Goal: Task Accomplishment & Management: Manage account settings

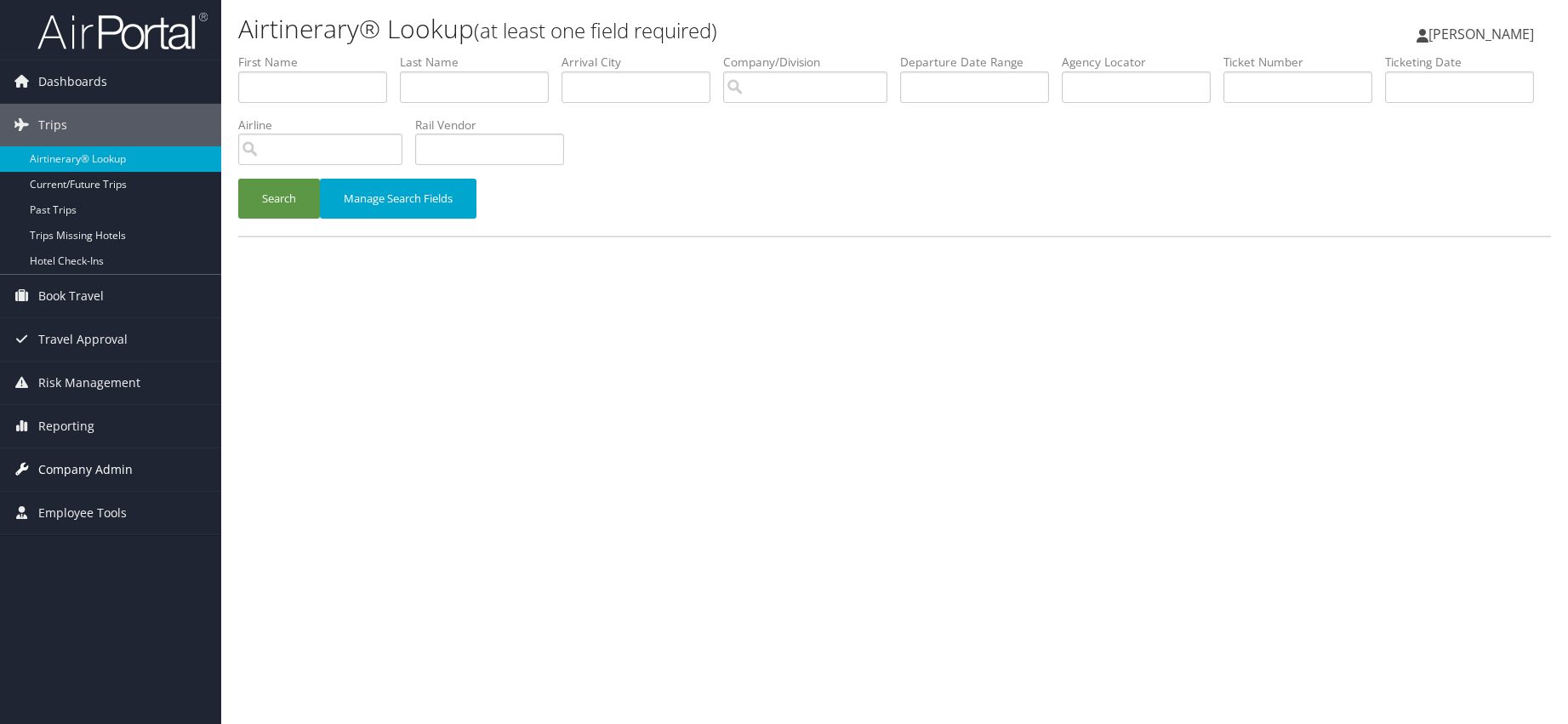
click at [95, 472] on span "Company Admin" at bounding box center [85, 470] width 94 height 43
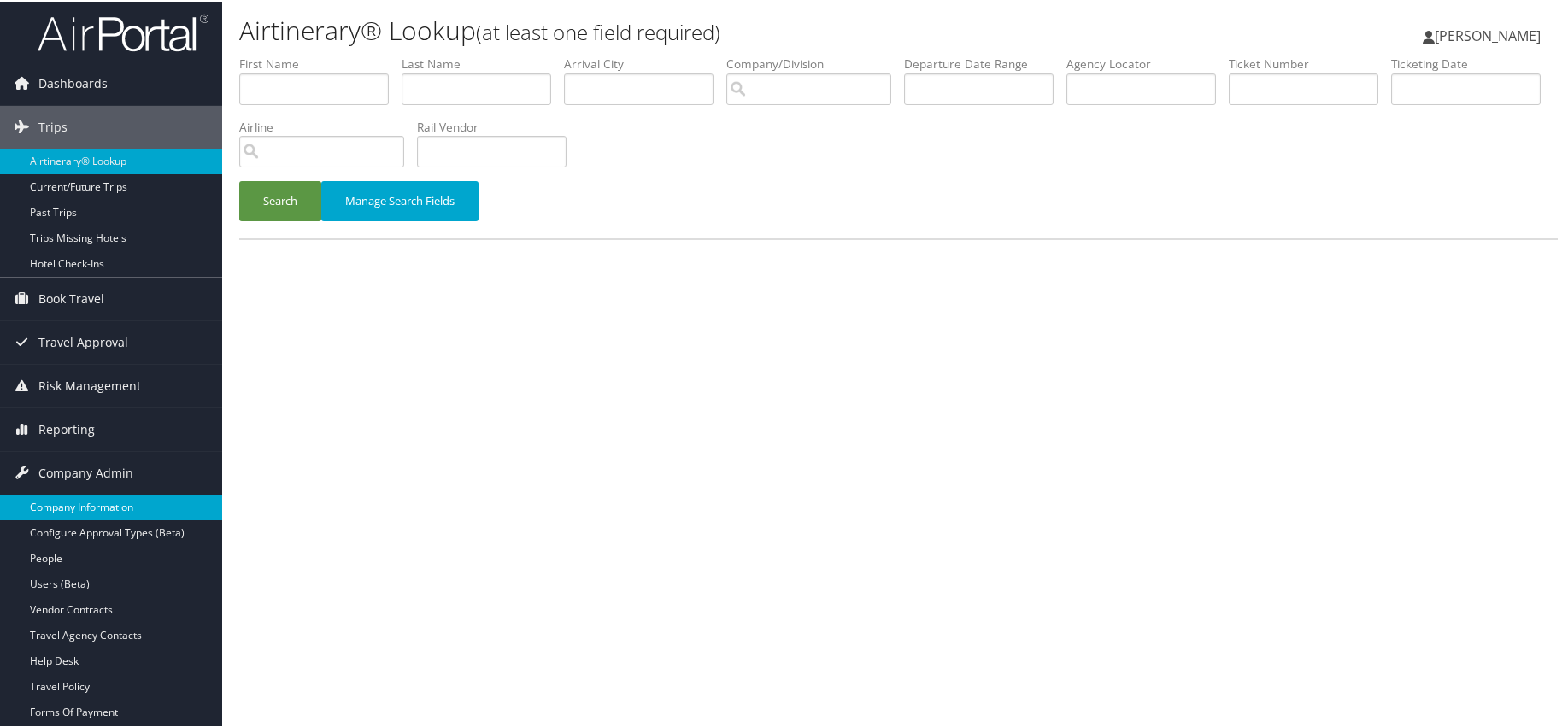
click at [109, 502] on link "Company Information" at bounding box center [110, 506] width 222 height 26
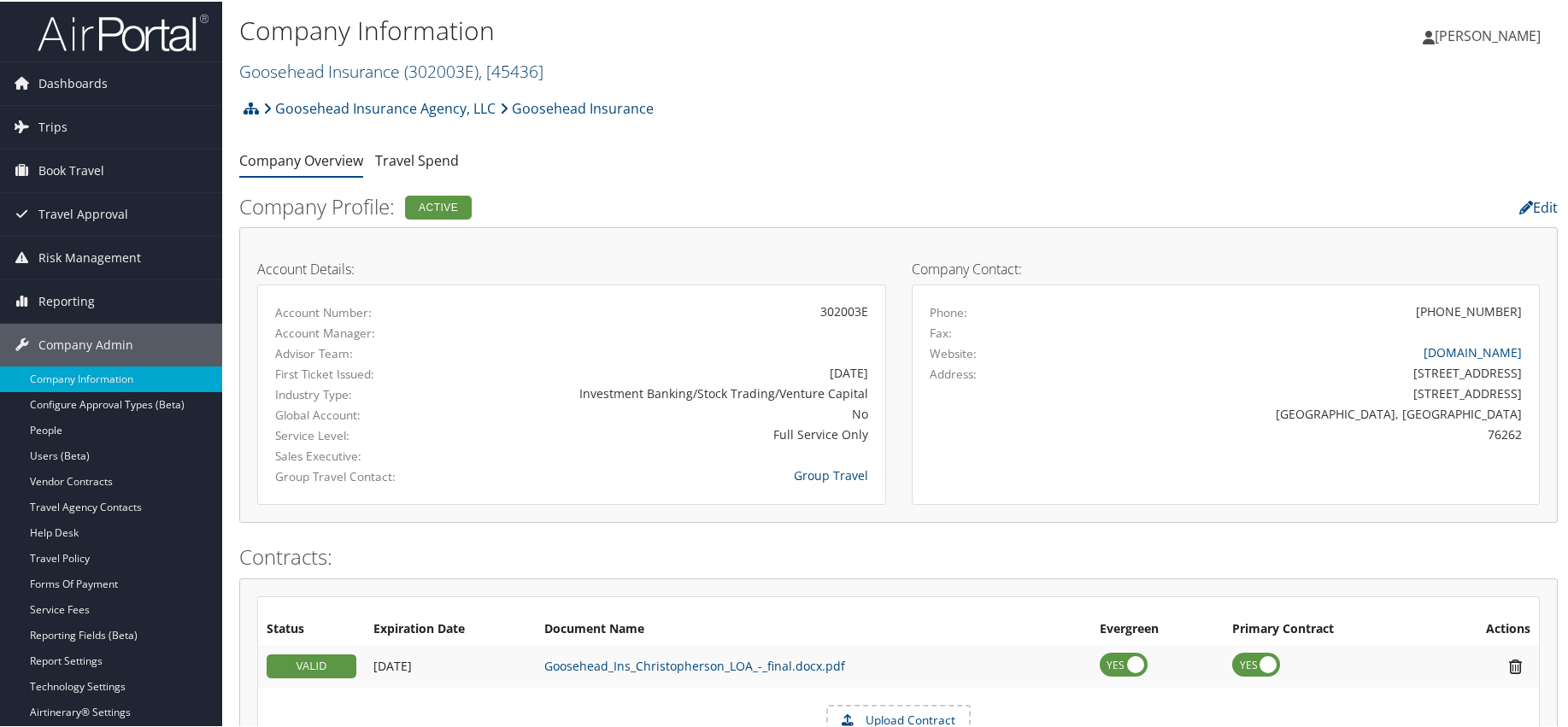
click at [350, 68] on link "Goosehead Insurance ( 302003E ) , [ 45436 ]" at bounding box center [392, 69] width 305 height 23
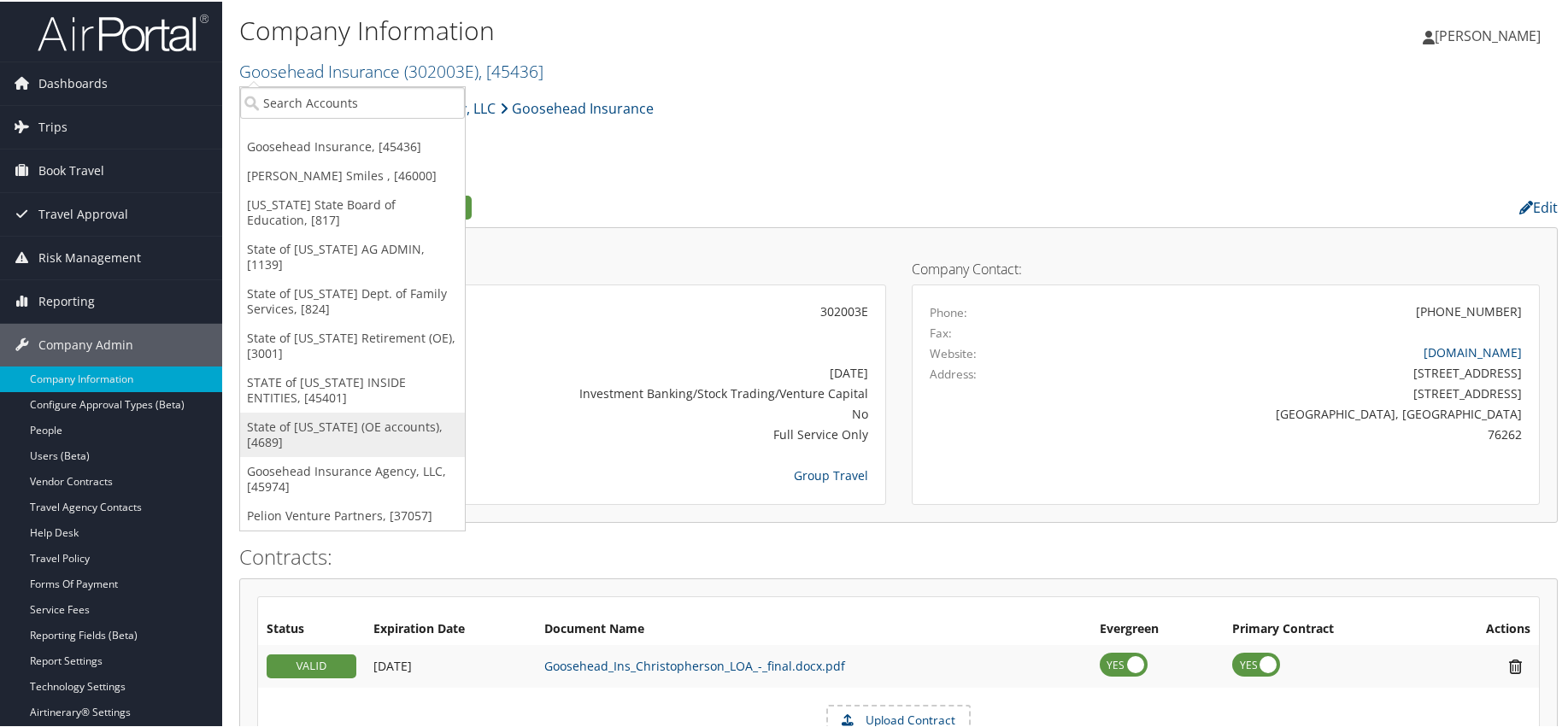
click at [338, 411] on link "State of [US_STATE] (OE accounts), [4689]" at bounding box center [353, 433] width 224 height 45
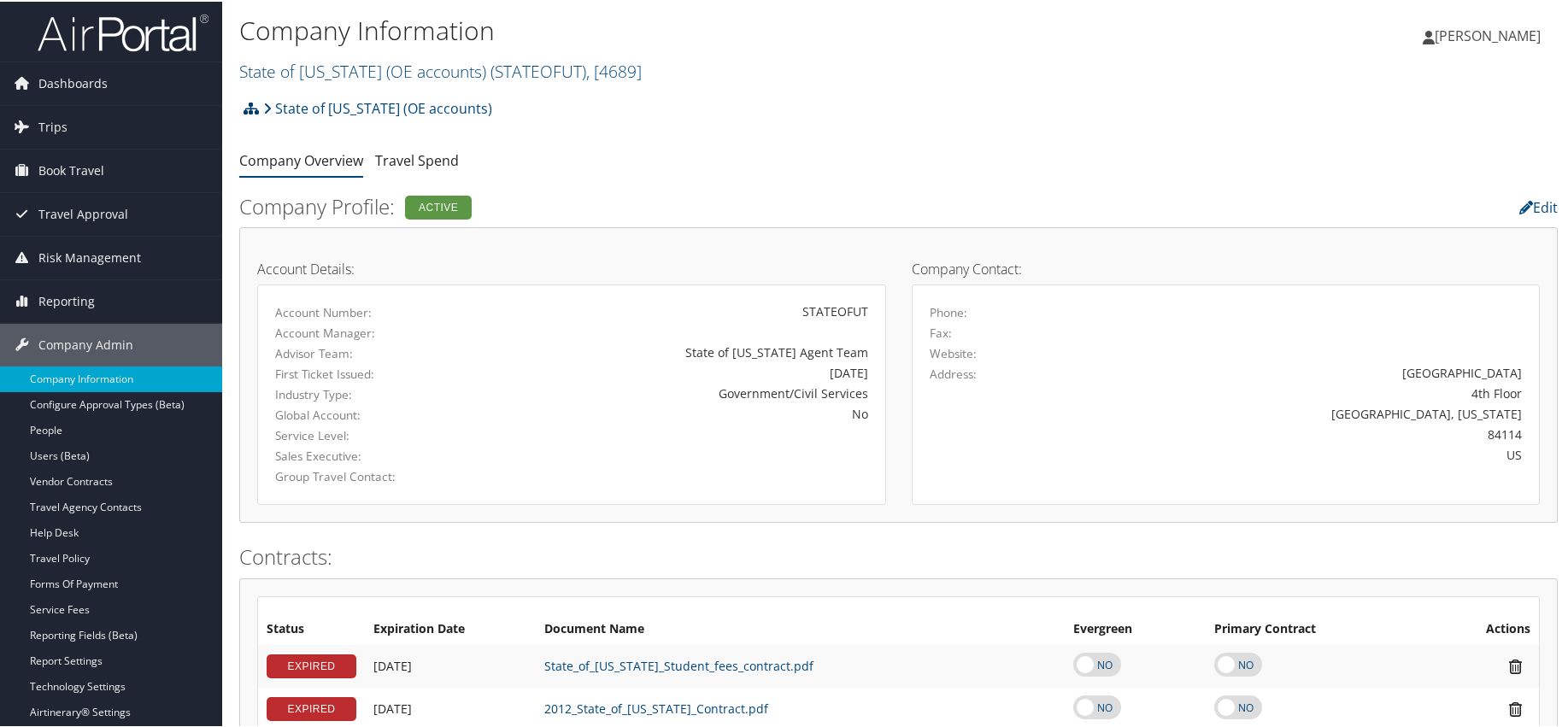
click at [253, 104] on icon at bounding box center [250, 106] width 15 height 13
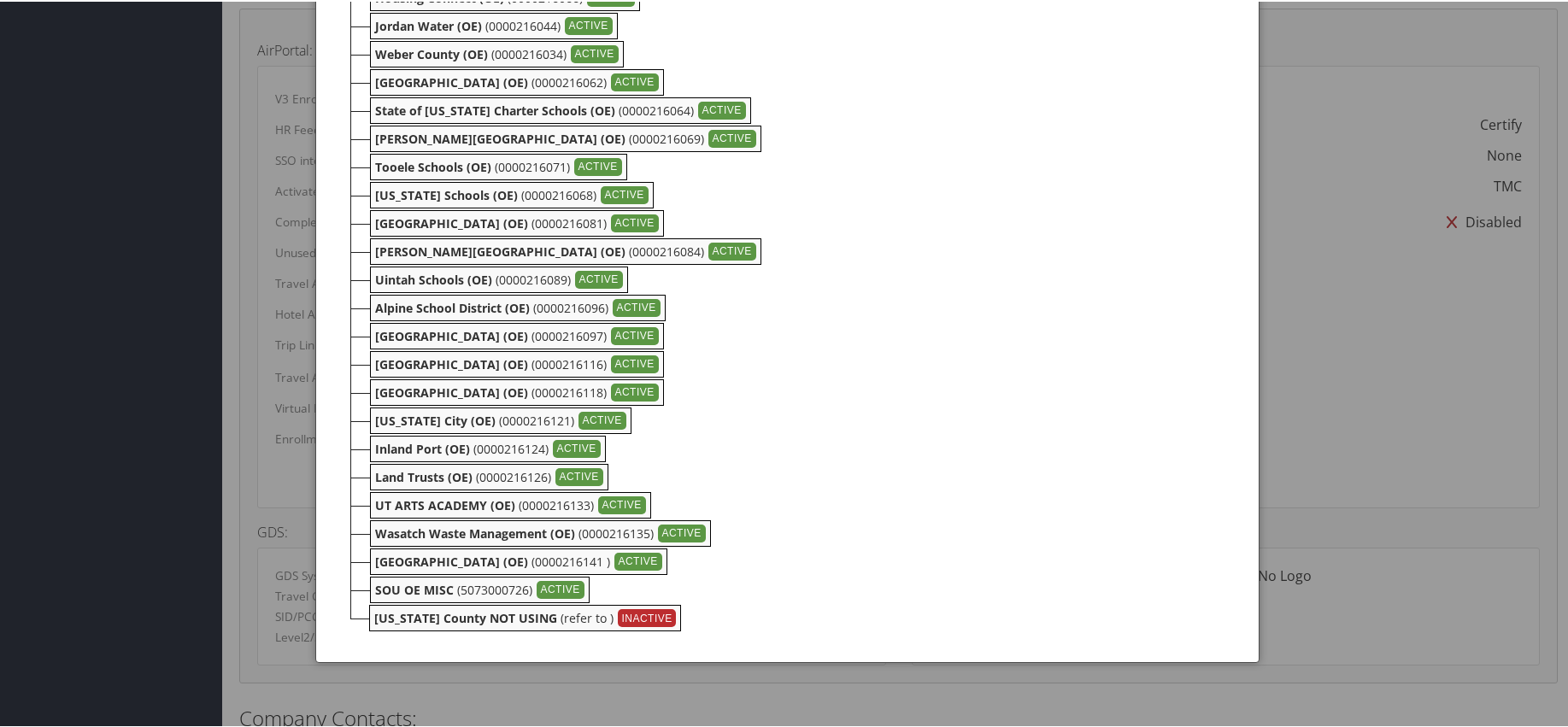
scroll to position [1025, 0]
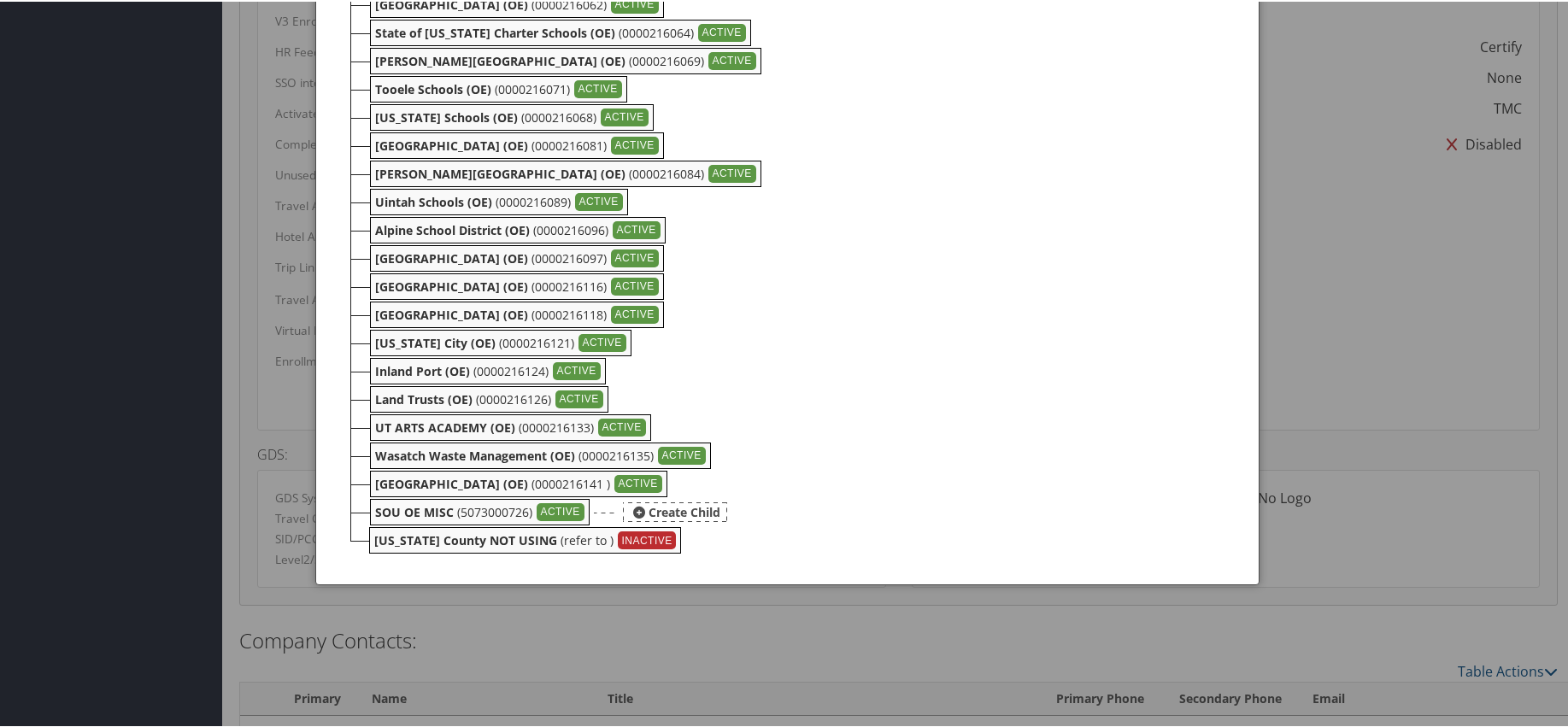
click at [410, 512] on b "SOU OE MISC" at bounding box center [414, 511] width 78 height 16
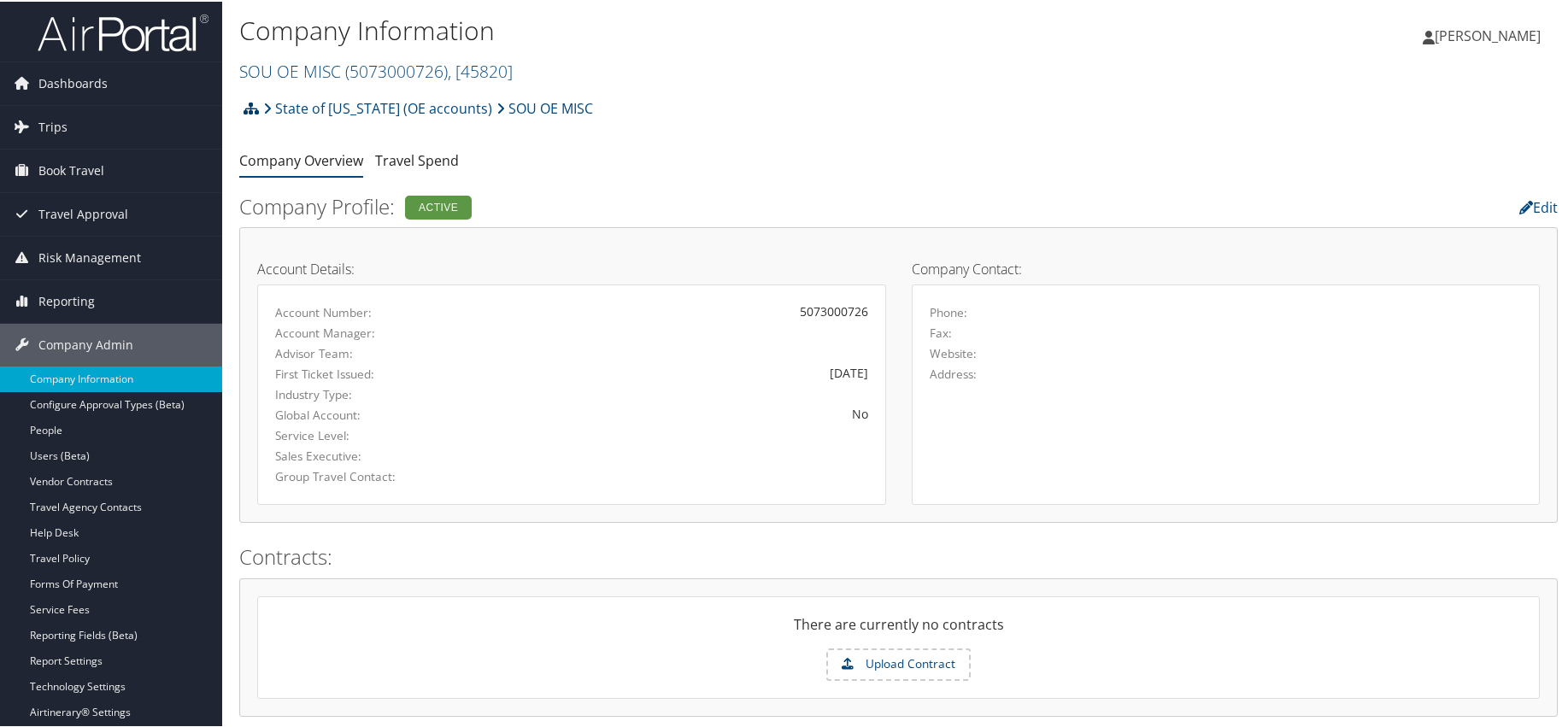
click at [255, 110] on icon at bounding box center [250, 106] width 15 height 13
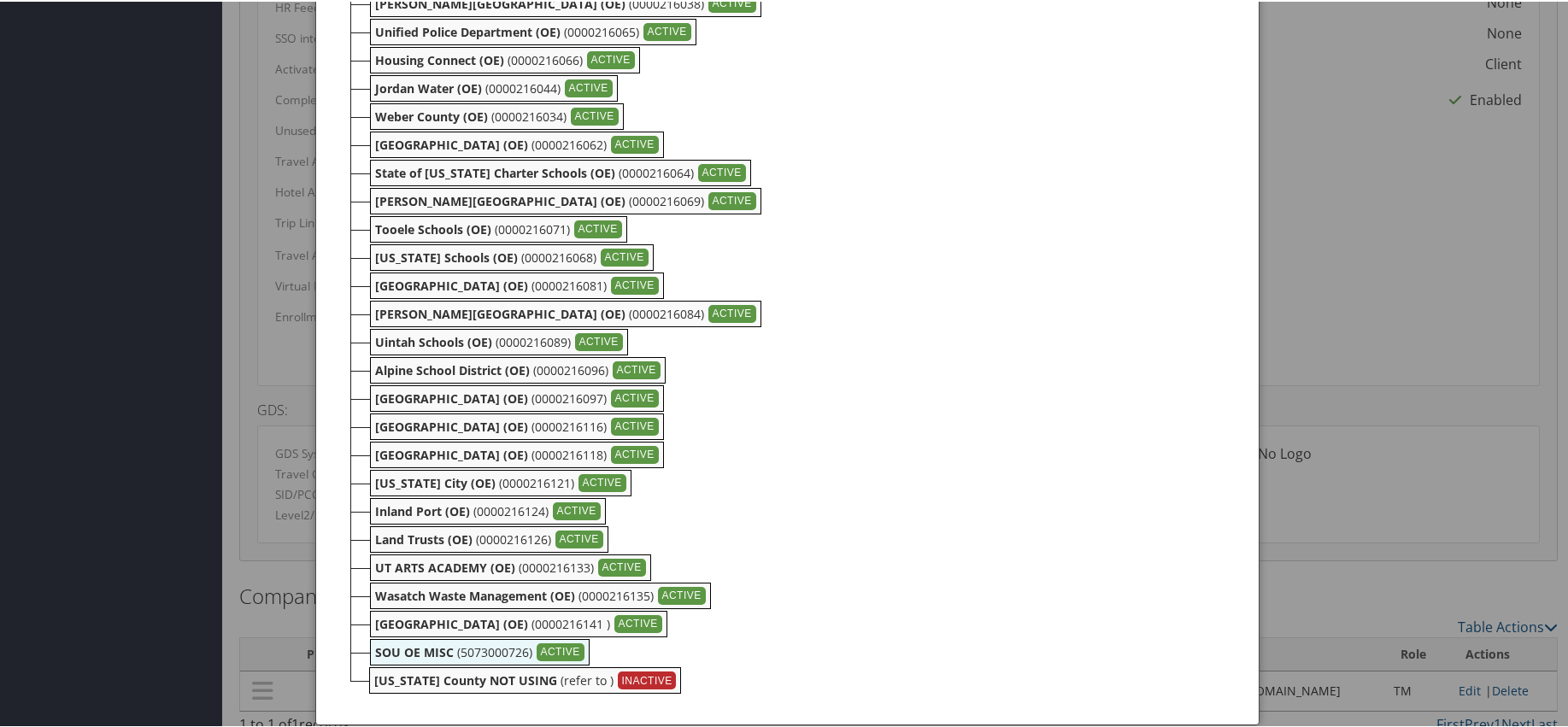
scroll to position [900, 0]
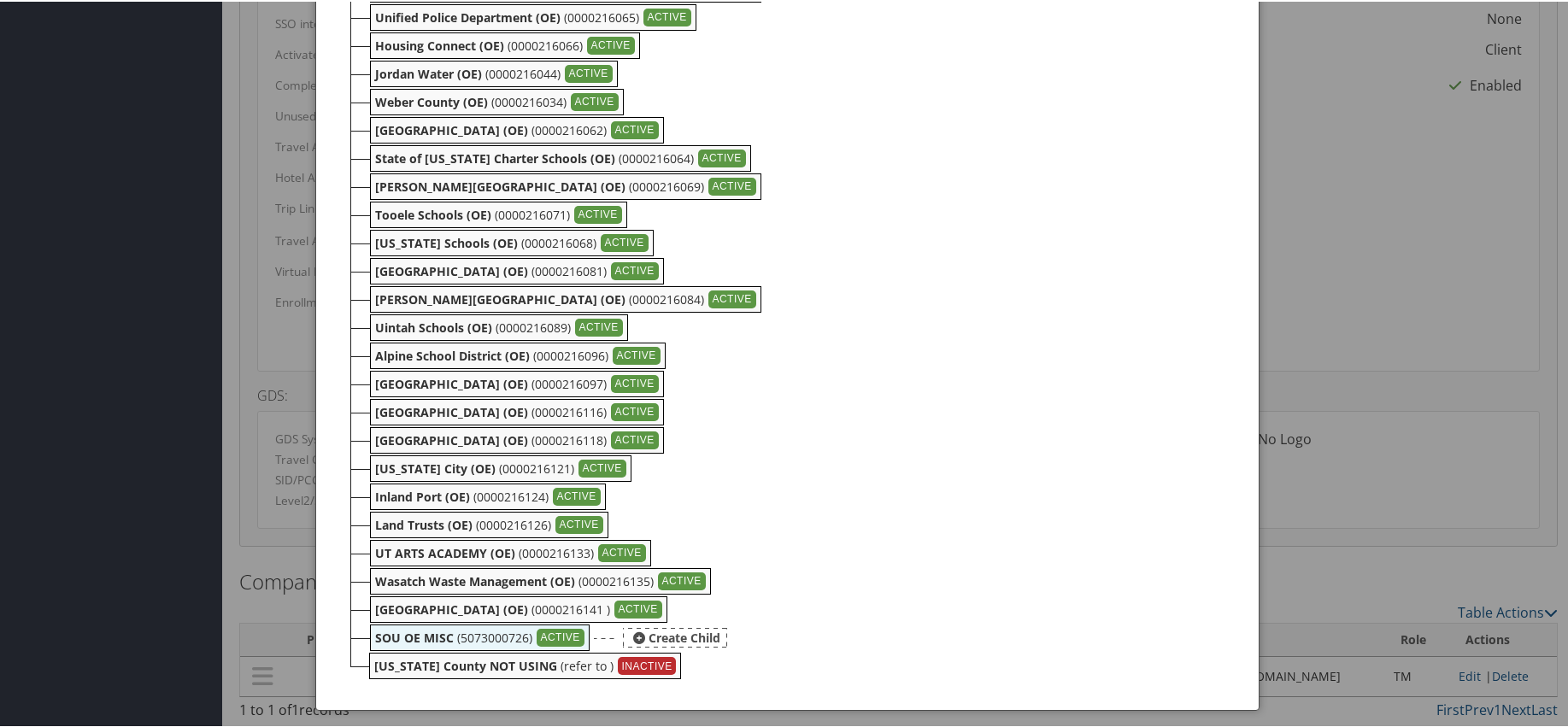
click at [393, 637] on b "SOU OE MISC" at bounding box center [414, 636] width 78 height 16
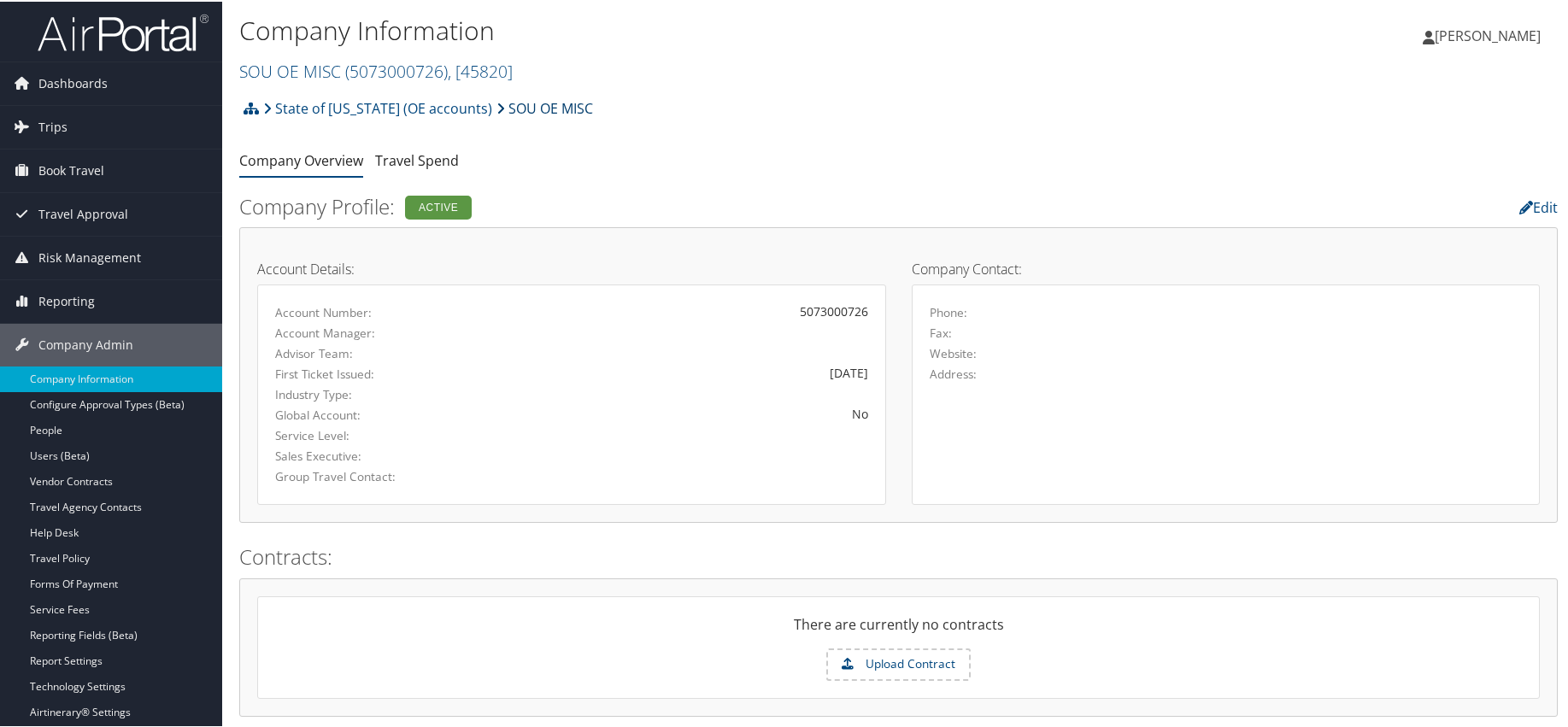
click at [523, 106] on link "SOU OE MISC" at bounding box center [544, 107] width 96 height 34
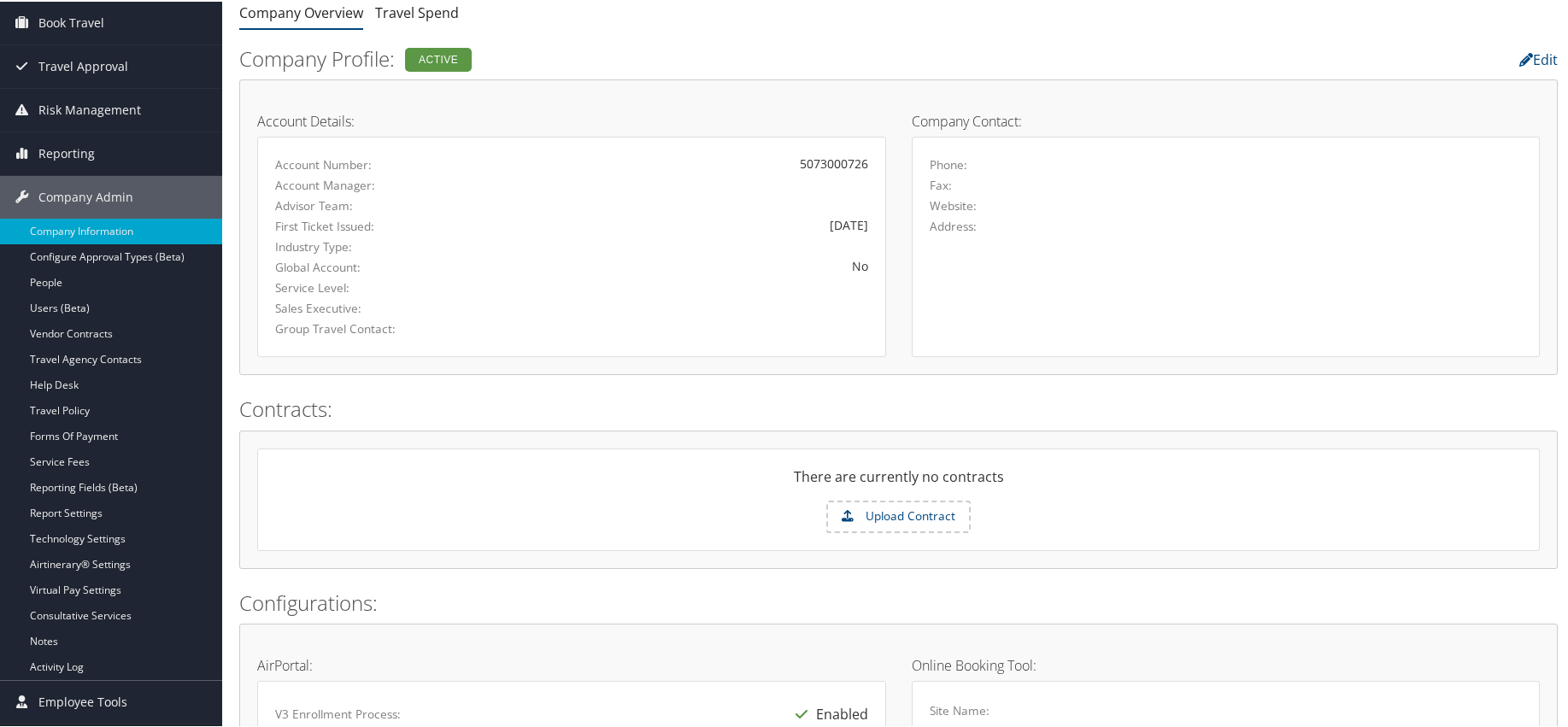
scroll to position [131, 0]
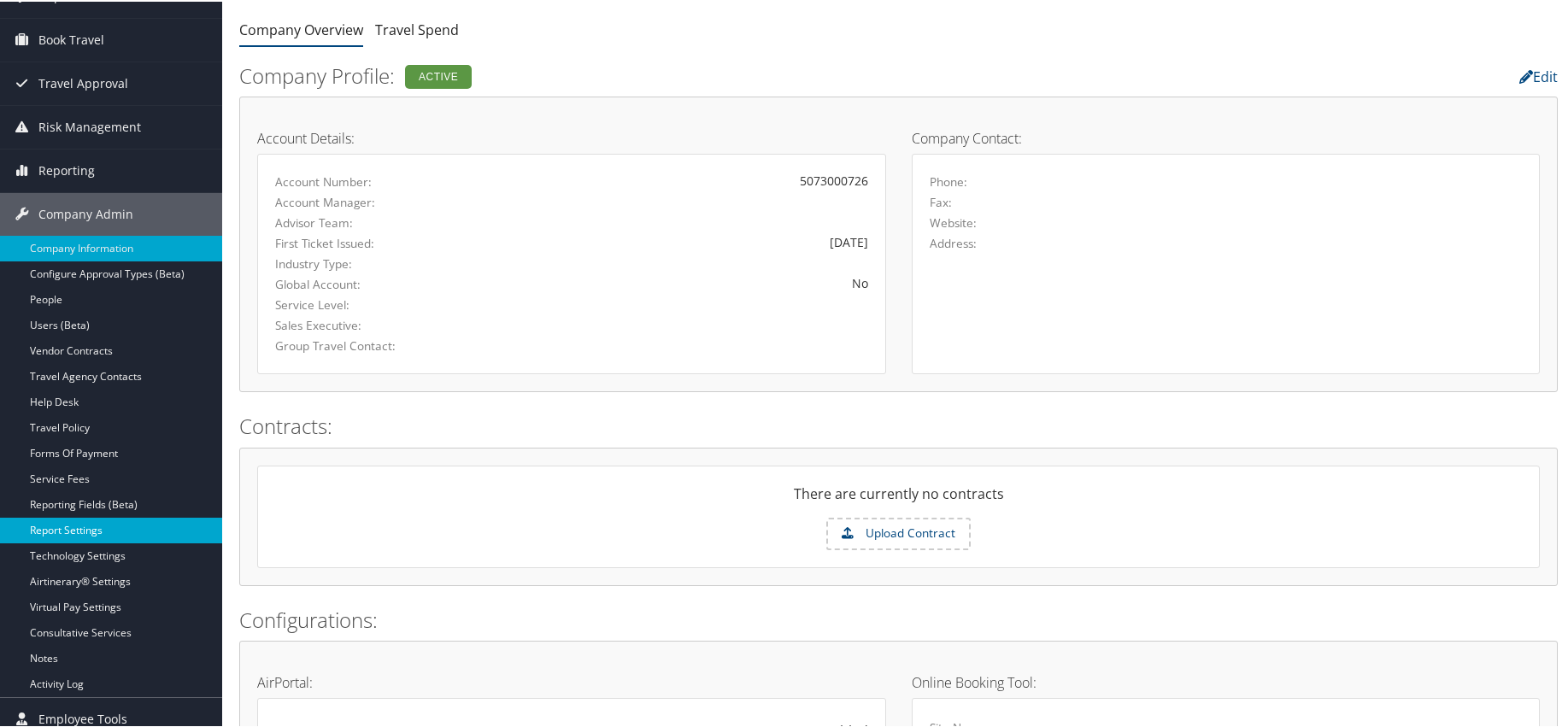
click at [64, 521] on link "Report Settings" at bounding box center [110, 529] width 222 height 26
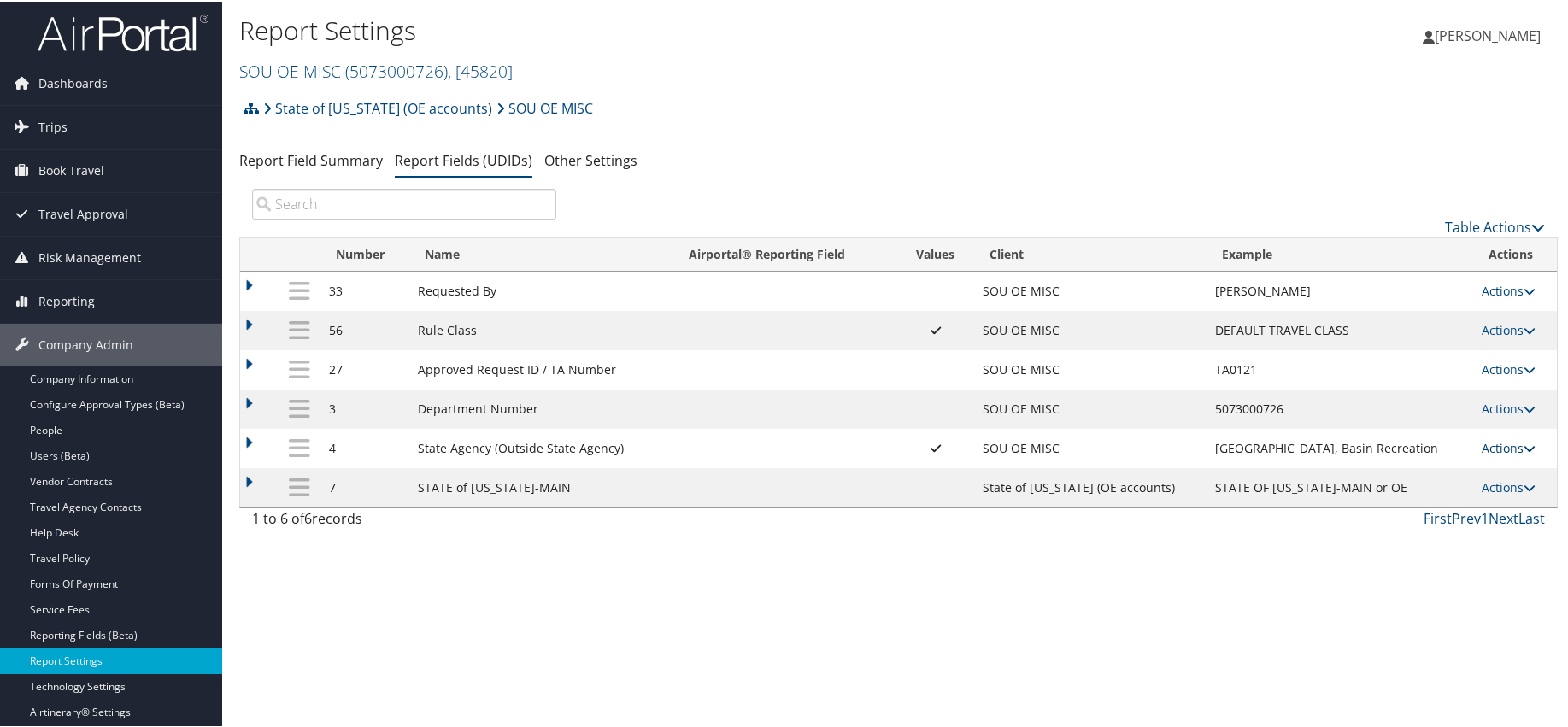
click at [1523, 453] on icon at bounding box center [1529, 446] width 12 height 12
click at [1429, 477] on link "Update Report Field Values" at bounding box center [1430, 472] width 184 height 29
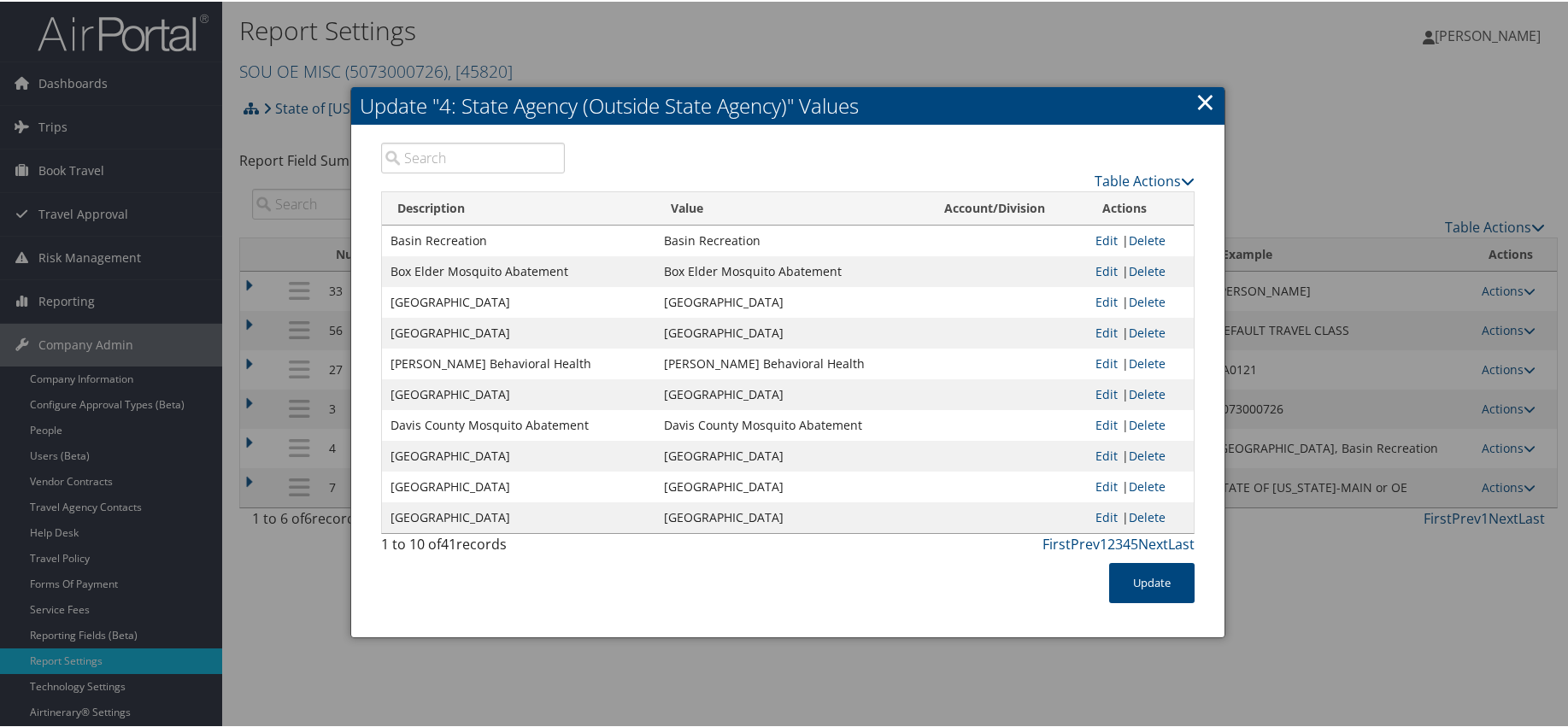
click at [714, 48] on div at bounding box center [787, 364] width 1574 height 727
click at [1205, 96] on link "×" at bounding box center [1205, 100] width 20 height 34
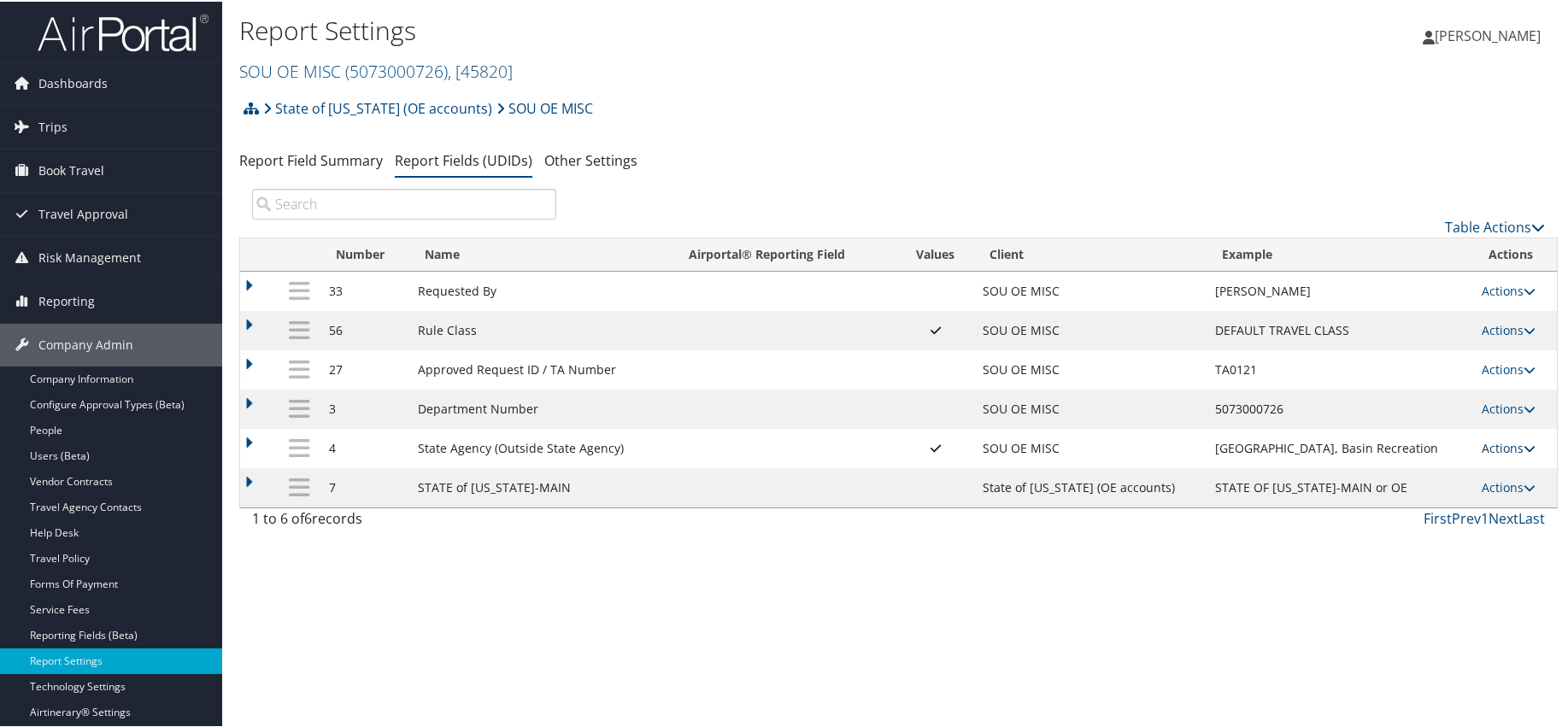
click at [1507, 445] on link "Actions" at bounding box center [1508, 446] width 53 height 16
click at [1466, 476] on link "Update Report Field Values" at bounding box center [1430, 472] width 184 height 29
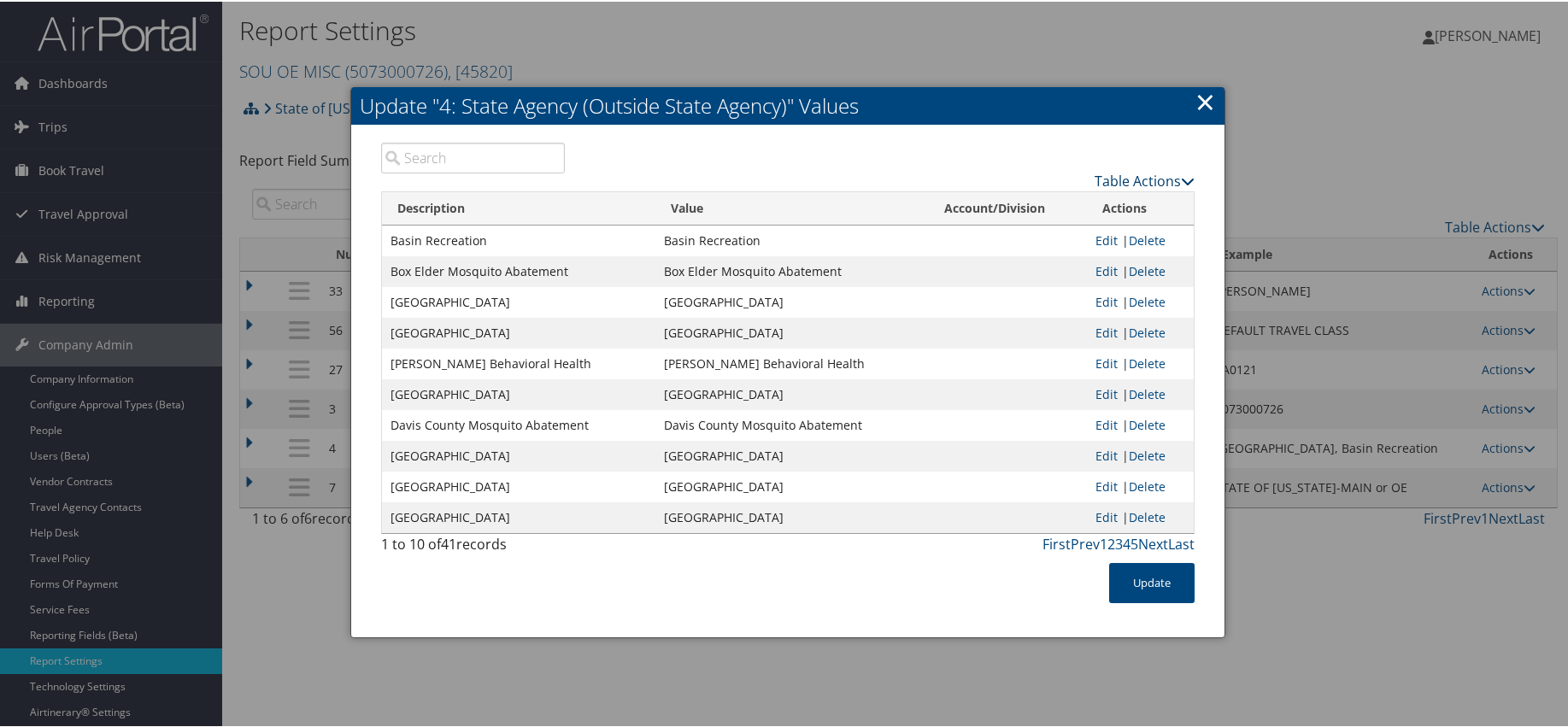
click at [1137, 177] on link "Table Actions" at bounding box center [1144, 179] width 100 height 19
click at [1006, 233] on link "Download Report" at bounding box center [1077, 235] width 224 height 29
drag, startPoint x: 1114, startPoint y: 723, endPoint x: 1109, endPoint y: 707, distance: 16.8
click at [1114, 723] on div at bounding box center [787, 364] width 1574 height 727
click at [1145, 178] on link "Table Actions" at bounding box center [1144, 179] width 100 height 19
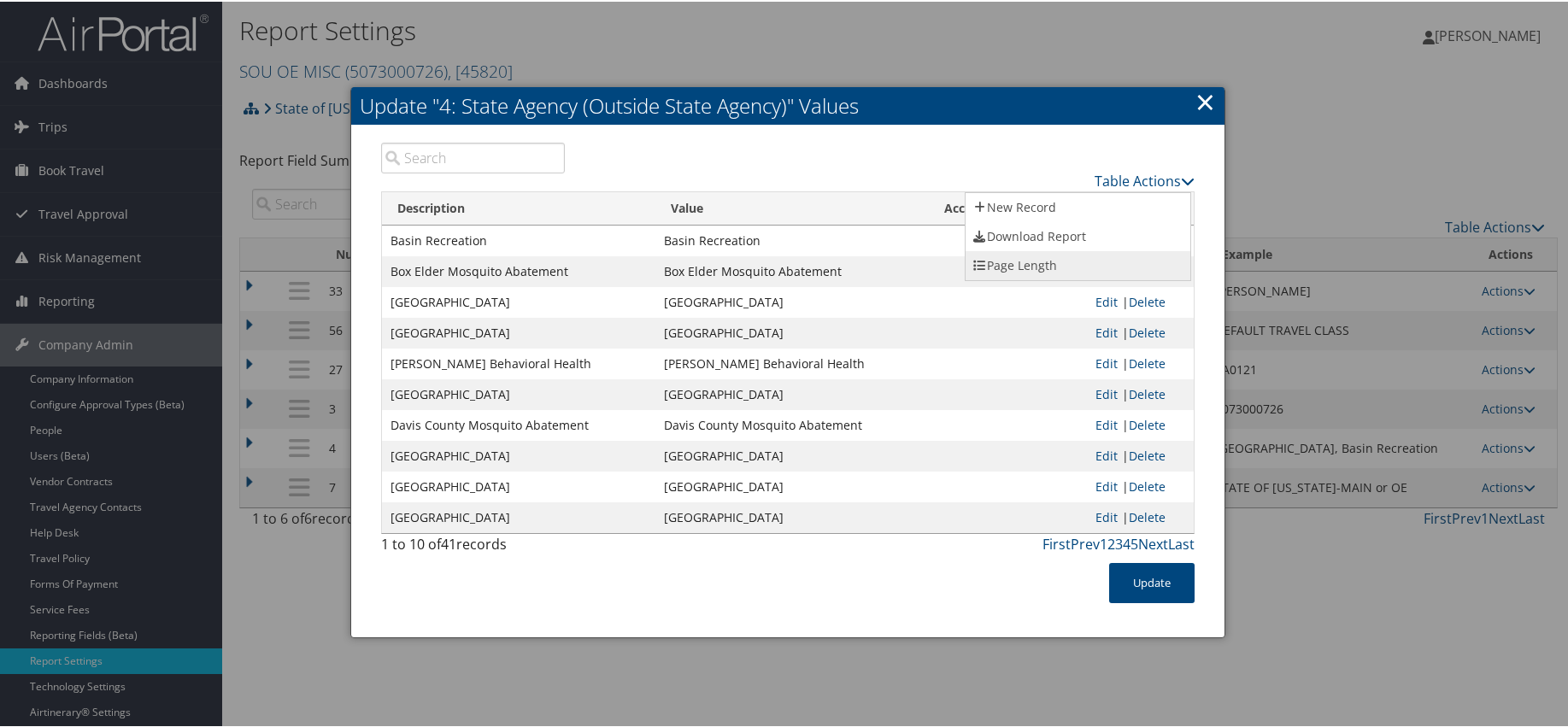
click at [1003, 264] on link "Page Length" at bounding box center [1077, 264] width 224 height 29
click at [1002, 294] on link "100" at bounding box center [1077, 295] width 224 height 29
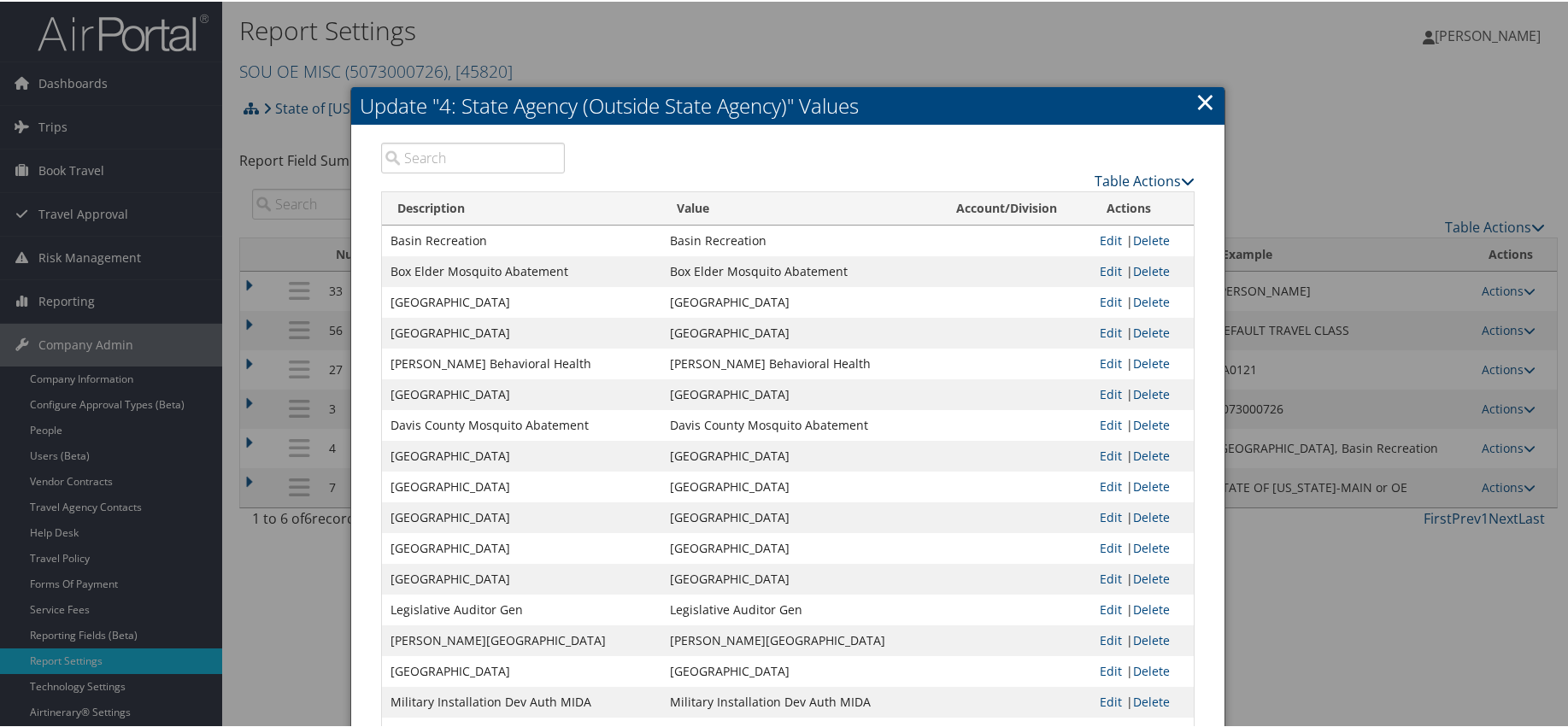
click at [1154, 174] on link "Table Actions" at bounding box center [1144, 179] width 100 height 19
click at [1067, 232] on link "Download Report" at bounding box center [1077, 235] width 224 height 29
click at [1195, 94] on link "×" at bounding box center [1205, 100] width 20 height 34
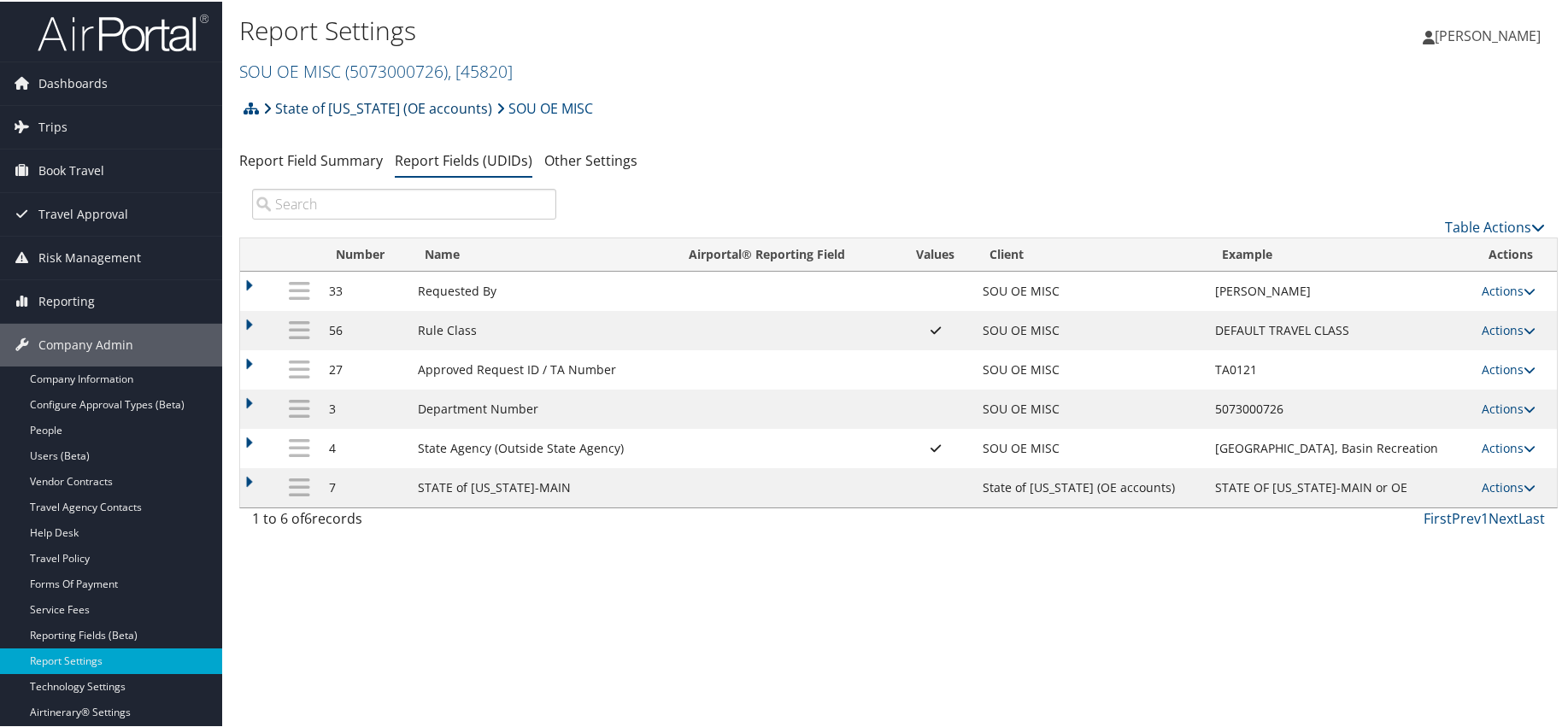
click at [310, 110] on link "State of [US_STATE] (OE accounts)" at bounding box center [378, 107] width 229 height 34
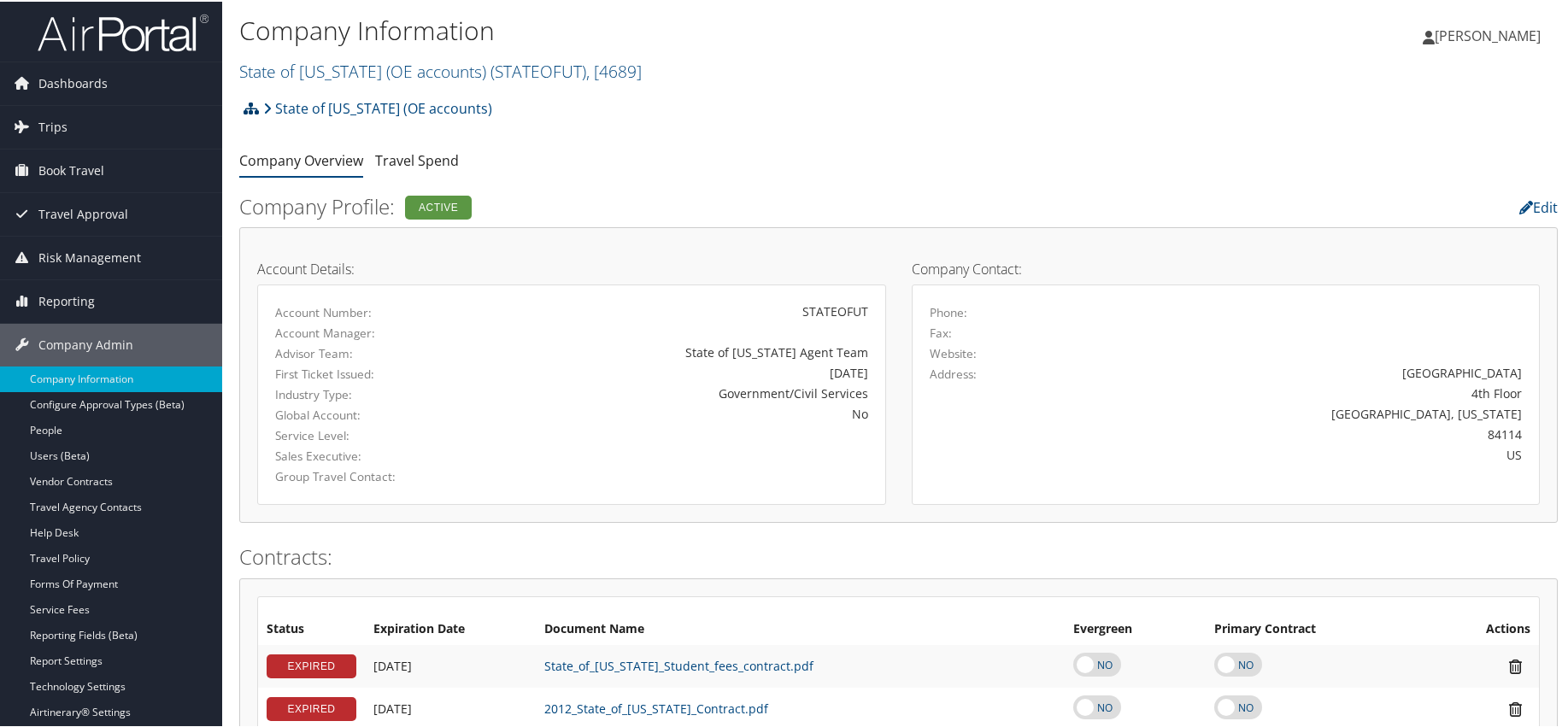
click at [250, 109] on icon at bounding box center [250, 106] width 15 height 13
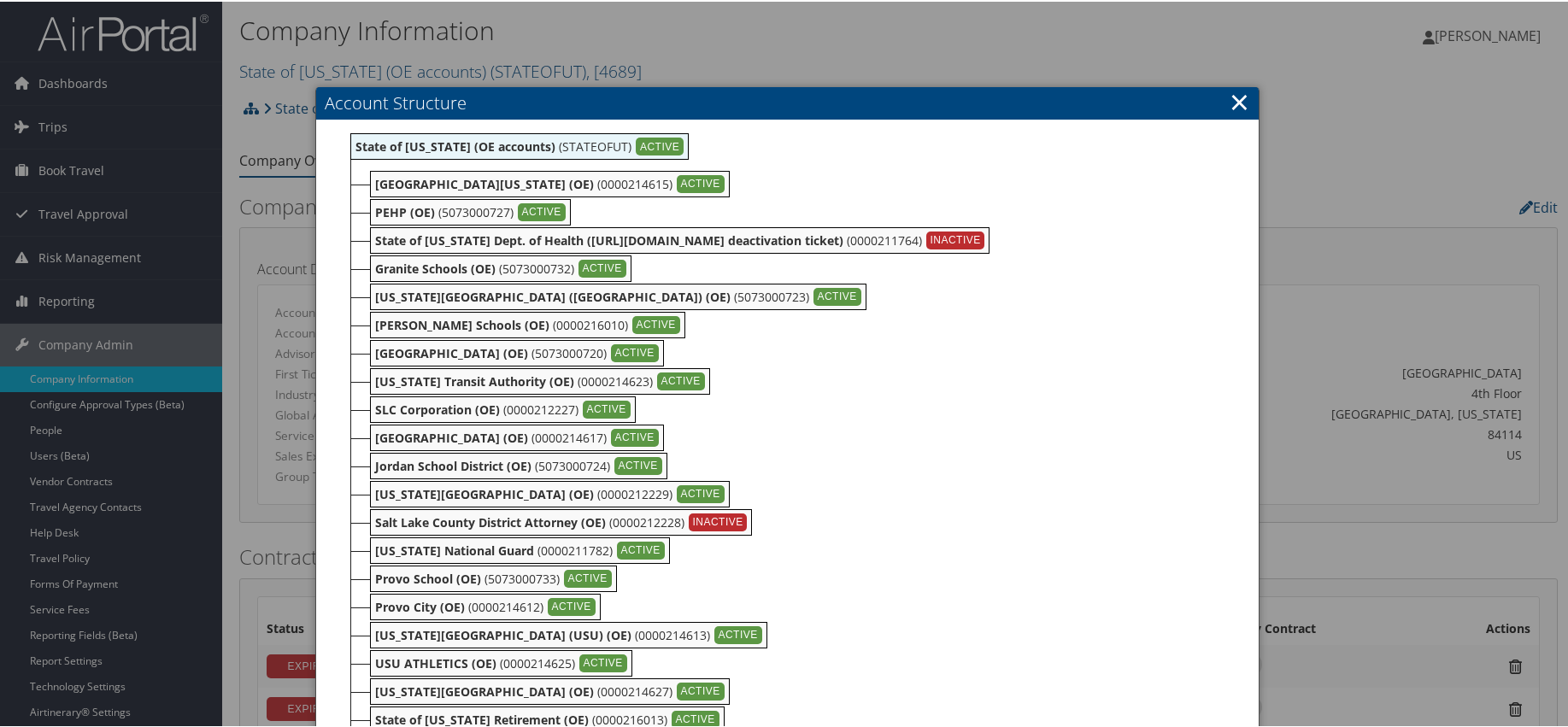
click at [1231, 87] on link "×" at bounding box center [1239, 100] width 20 height 34
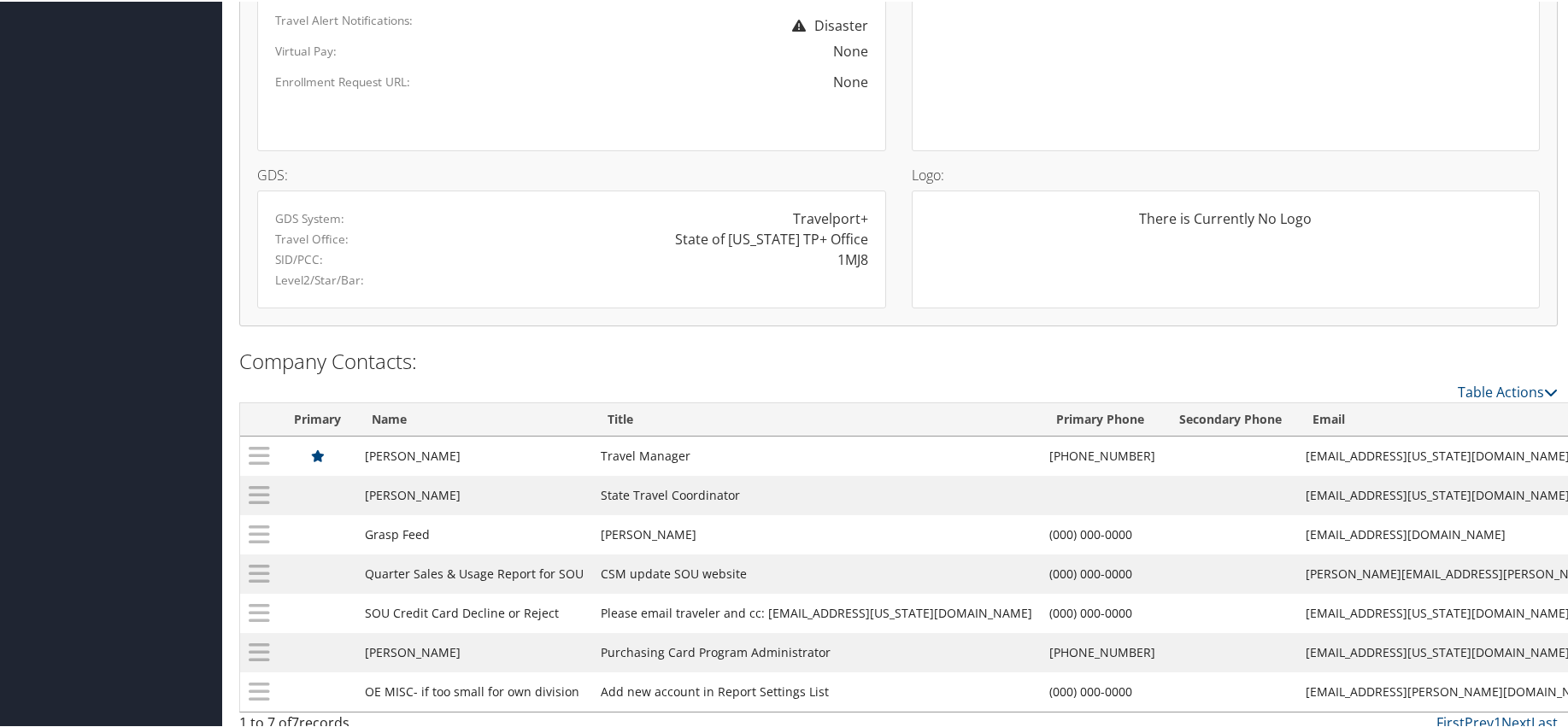
scroll to position [1318, 0]
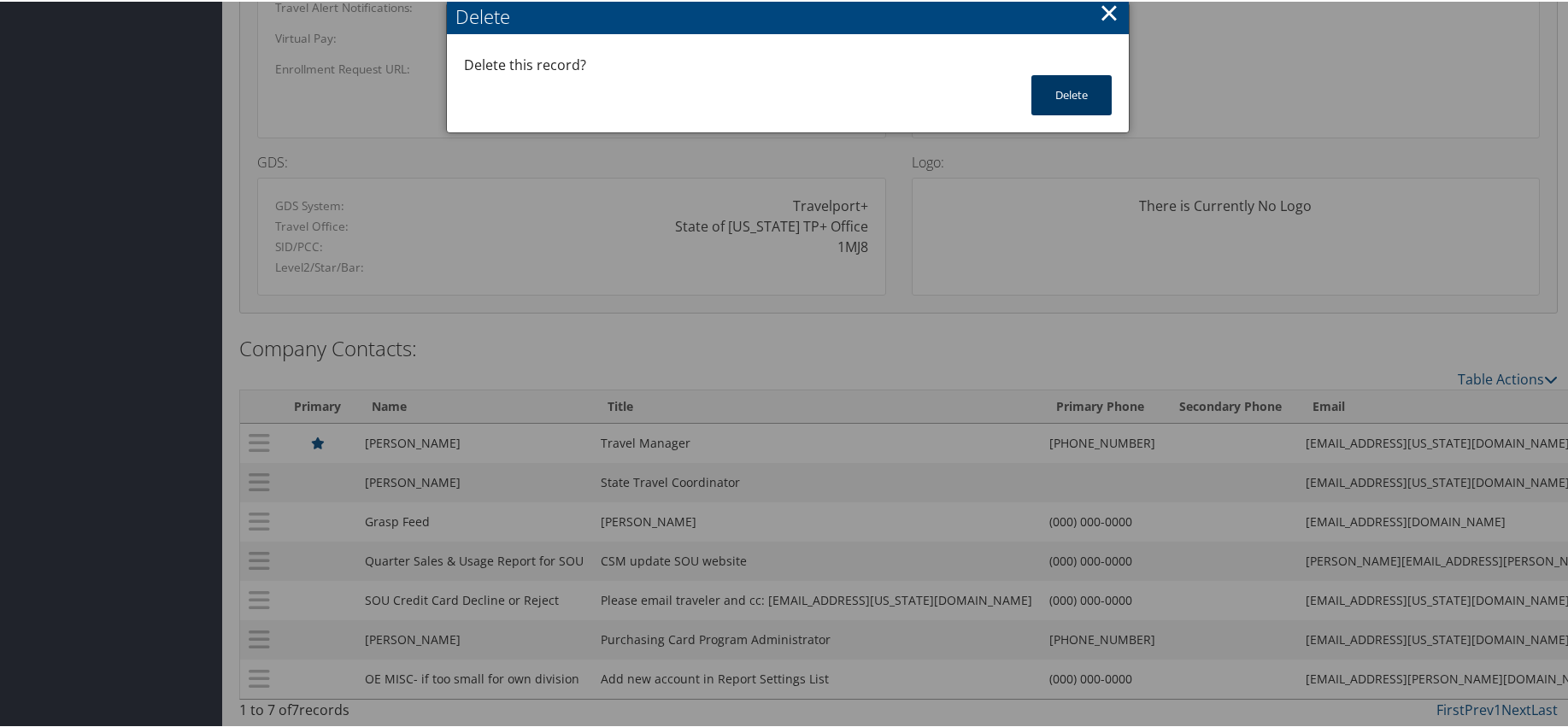
click at [1050, 97] on button "Delete" at bounding box center [1071, 94] width 80 height 40
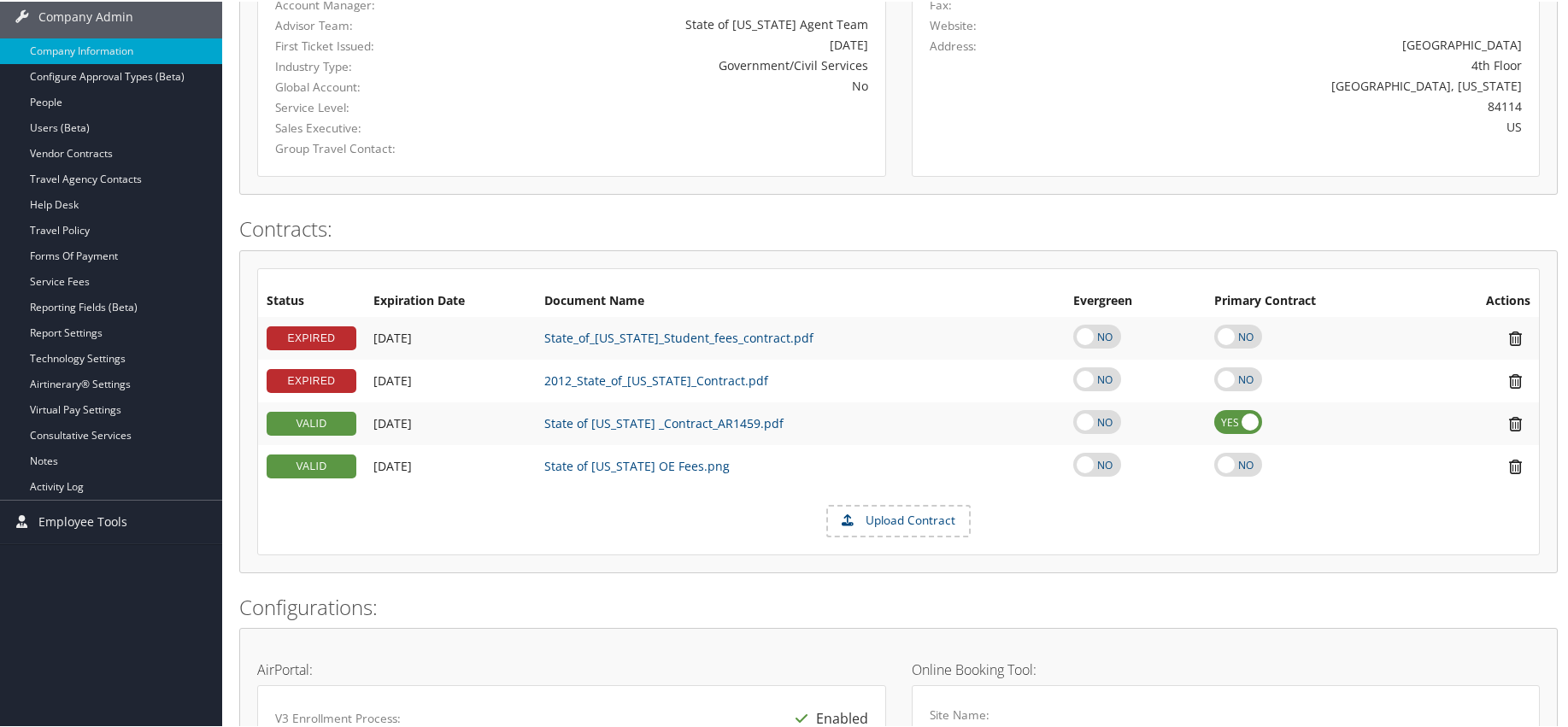
scroll to position [0, 0]
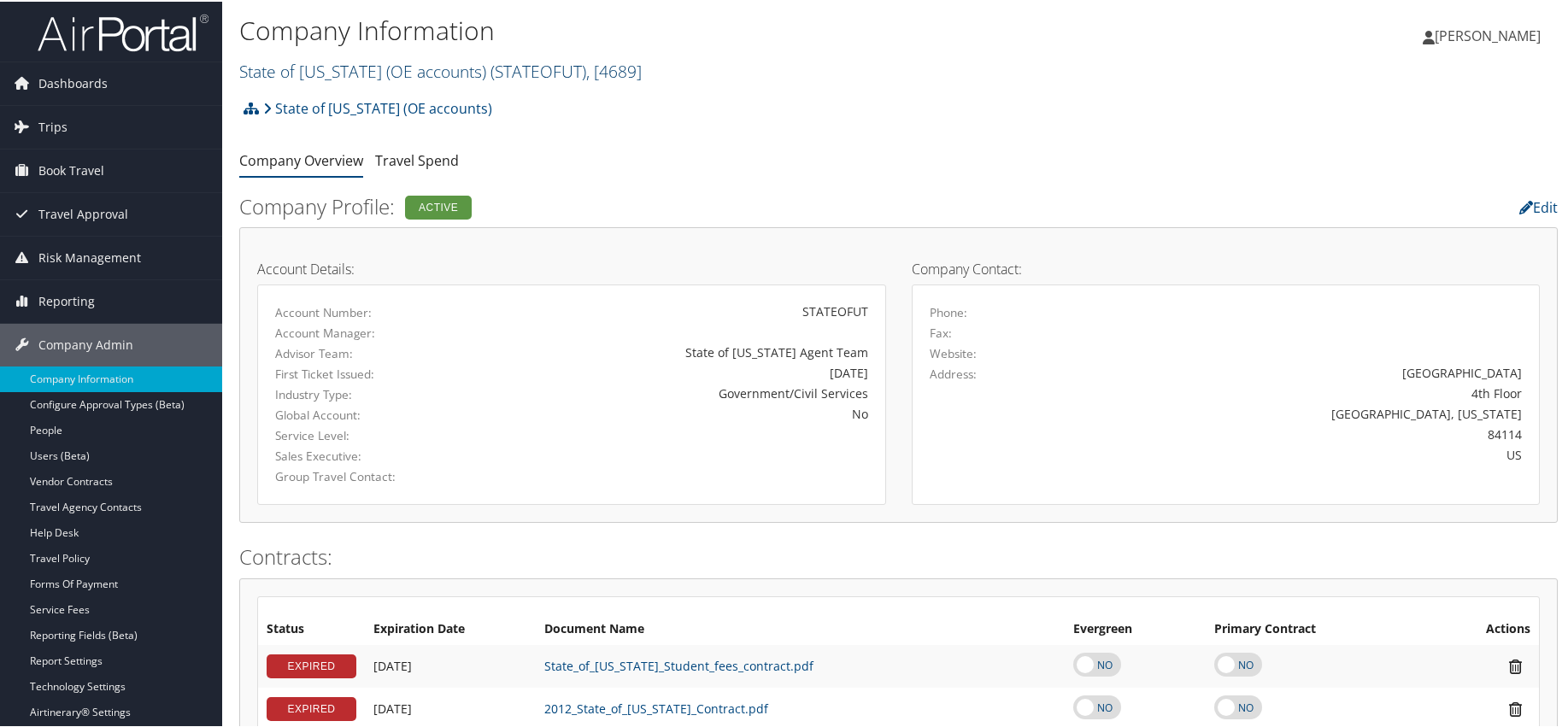
click at [333, 72] on link "State of Utah (OE accounts) ( STATEOFUT ) , [ 4689 ]" at bounding box center [441, 69] width 402 height 23
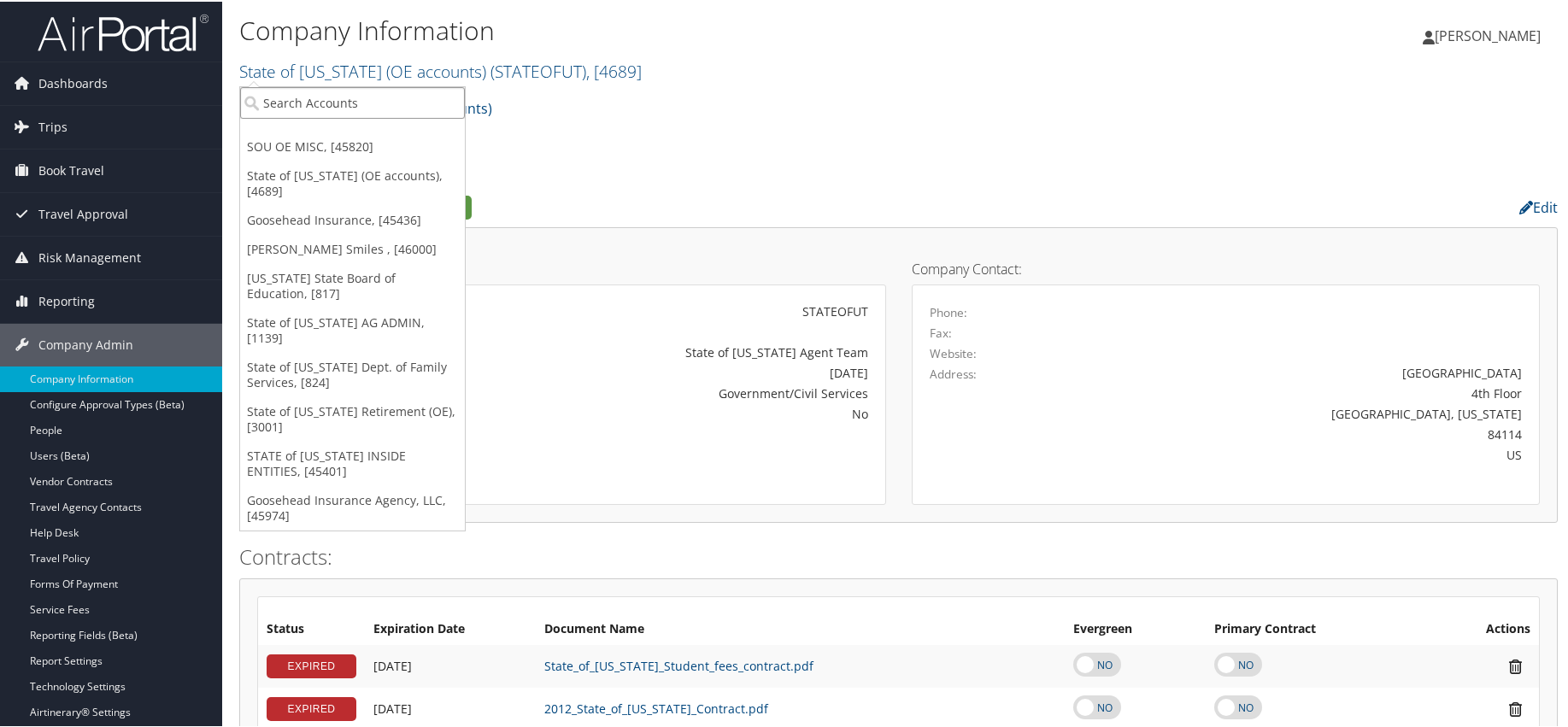
click at [335, 102] on input "search" at bounding box center [353, 101] width 224 height 31
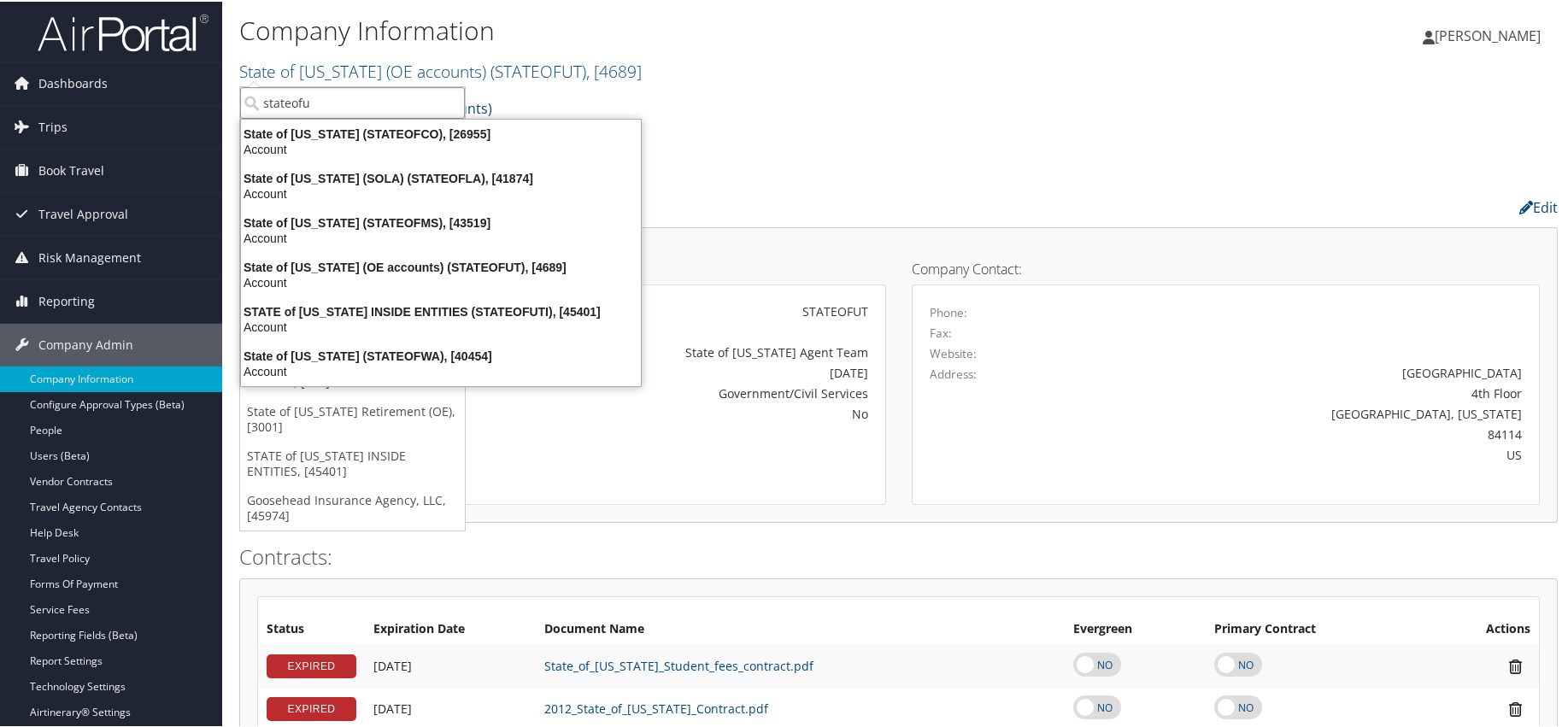
type input "stateofut"
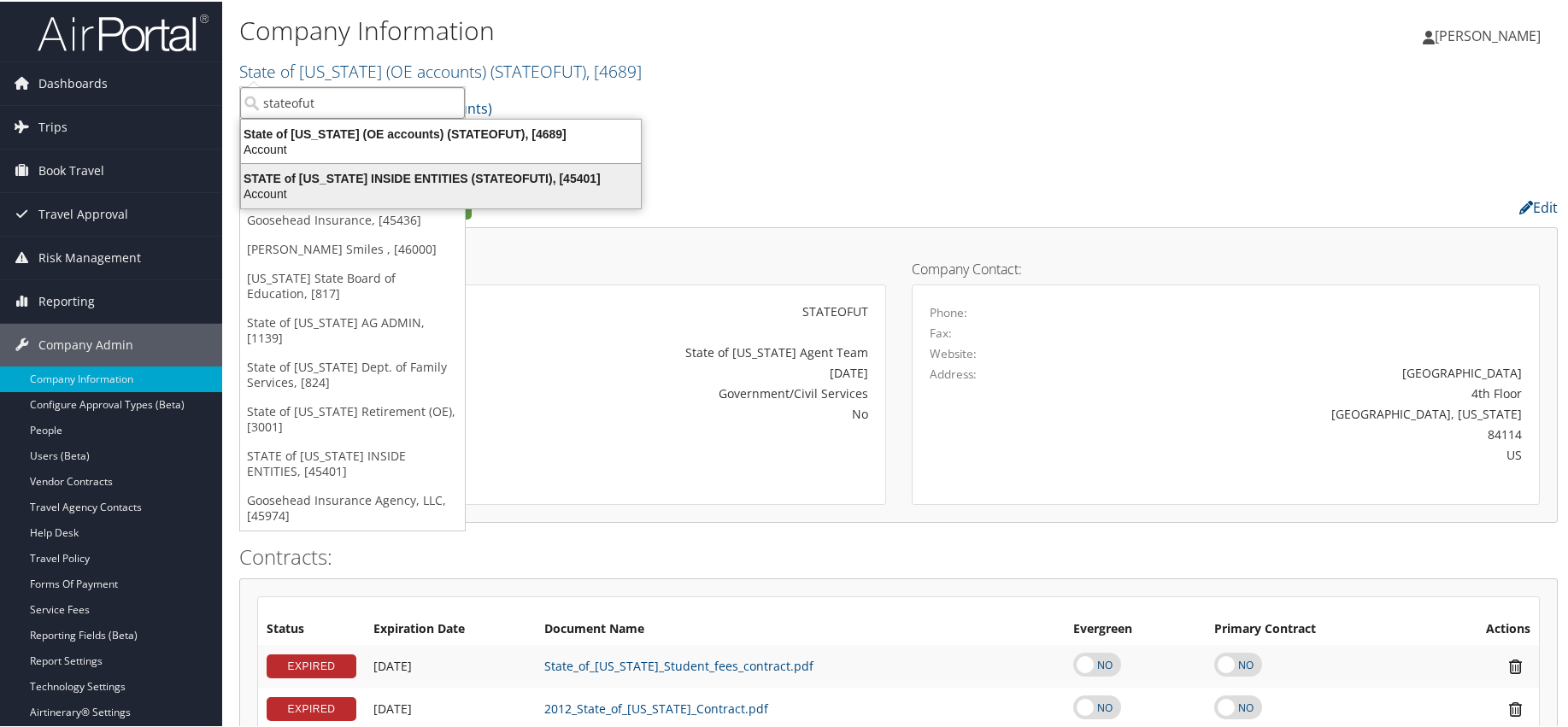
click at [413, 180] on div "STATE of UTAH INSIDE ENTITIES (STATEOFUTI), [45401]" at bounding box center [441, 176] width 420 height 15
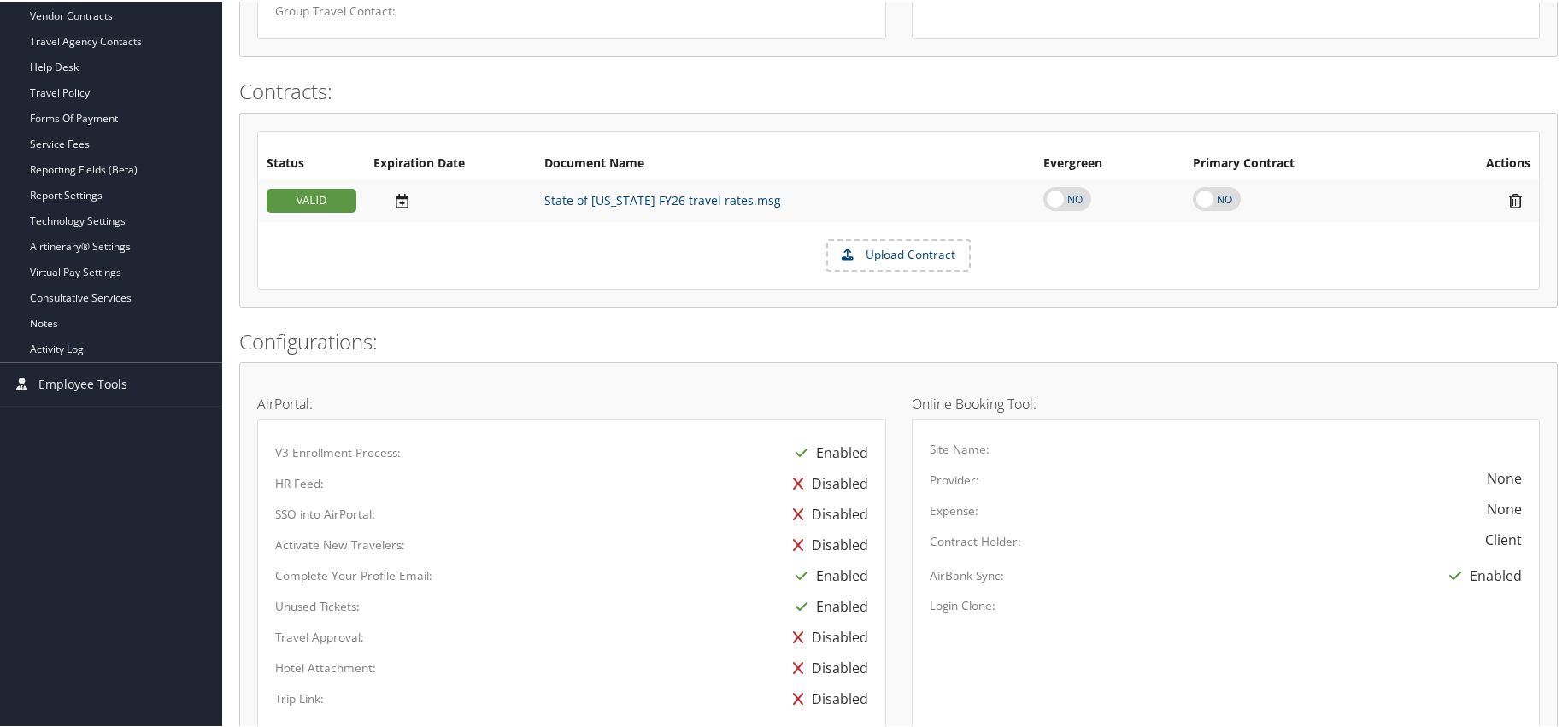
scroll to position [303, 0]
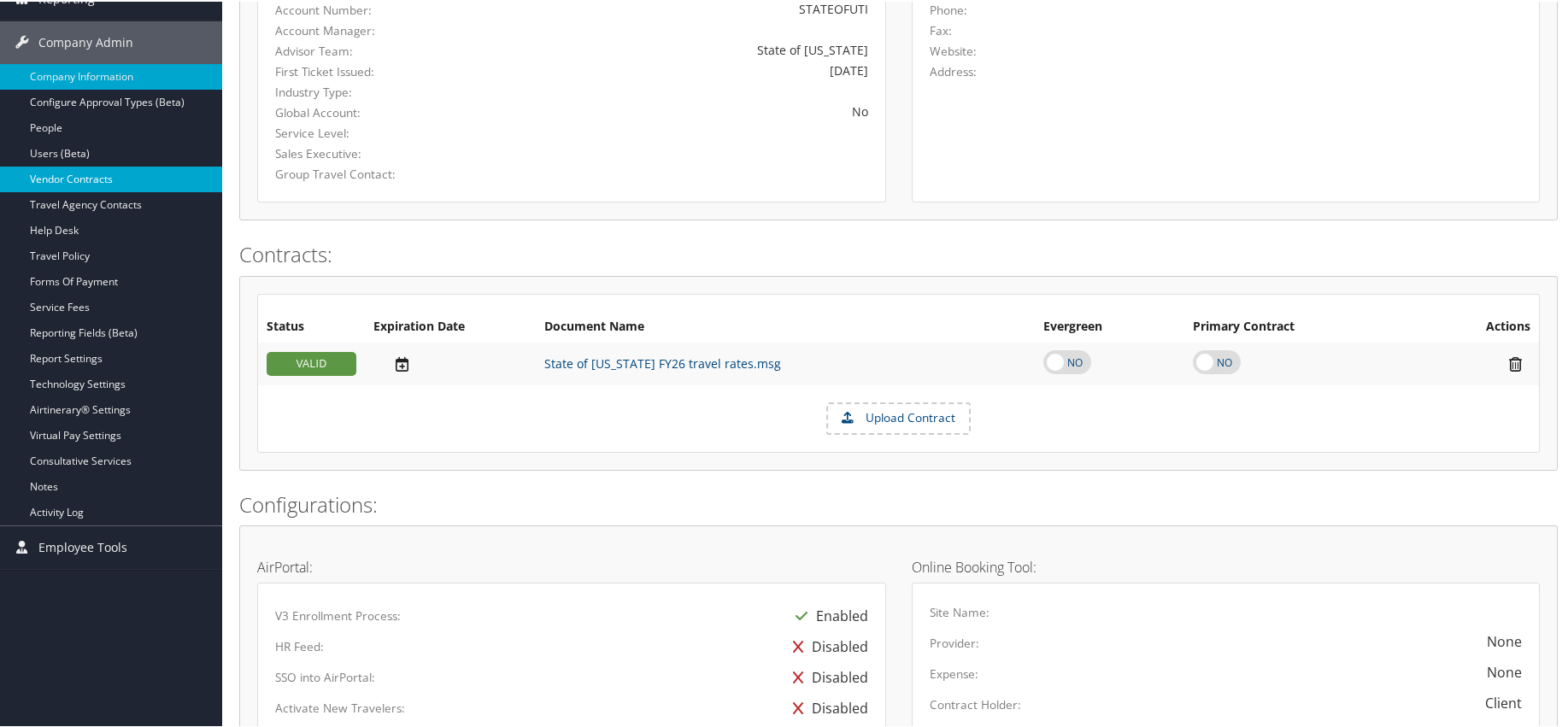
click at [77, 181] on link "Vendor Contracts" at bounding box center [110, 177] width 222 height 26
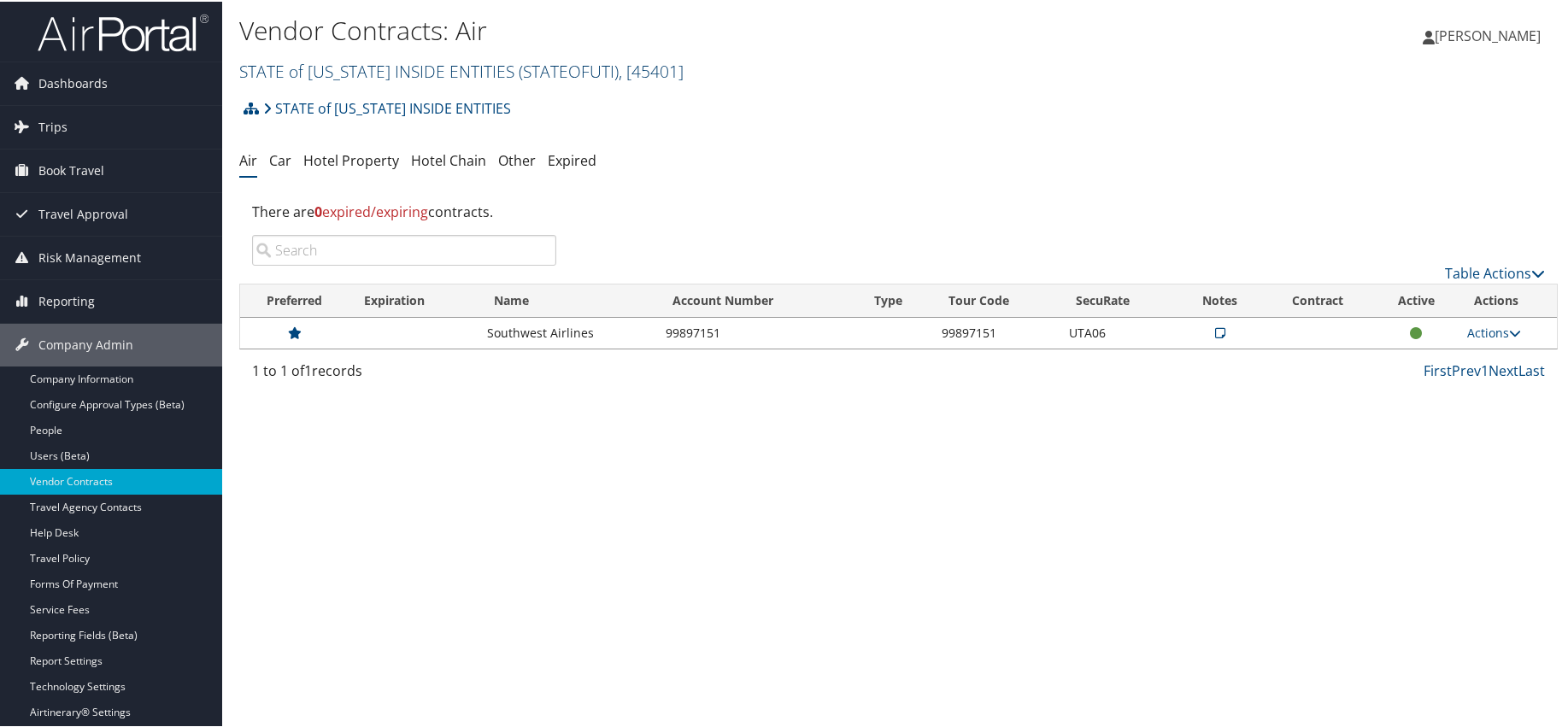
click at [344, 65] on link "STATE of [US_STATE] INSIDE ENTITIES ( STATEOFUTI ) , [ 45401 ]" at bounding box center [461, 69] width 444 height 23
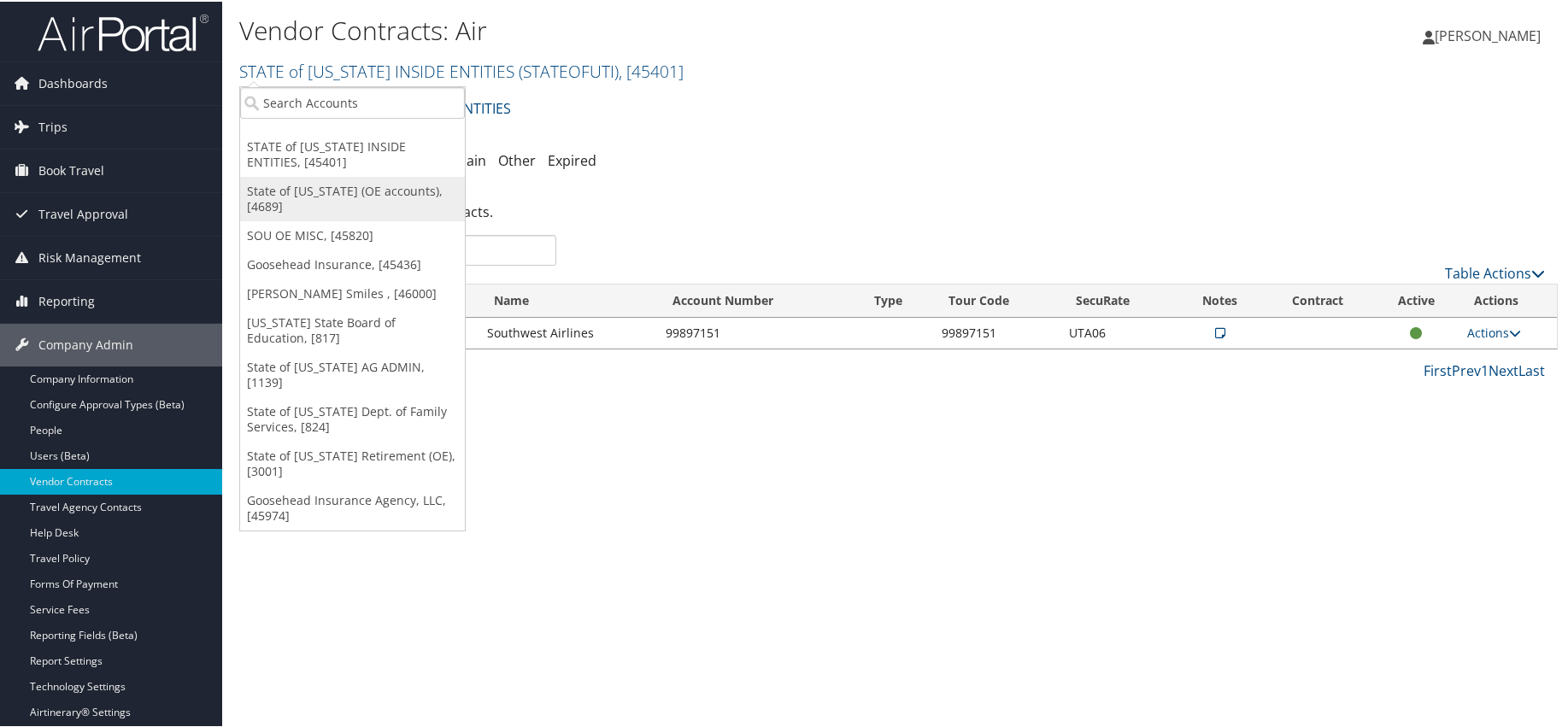
click at [352, 190] on link "State of [US_STATE] (OE accounts), [4689]" at bounding box center [353, 198] width 224 height 45
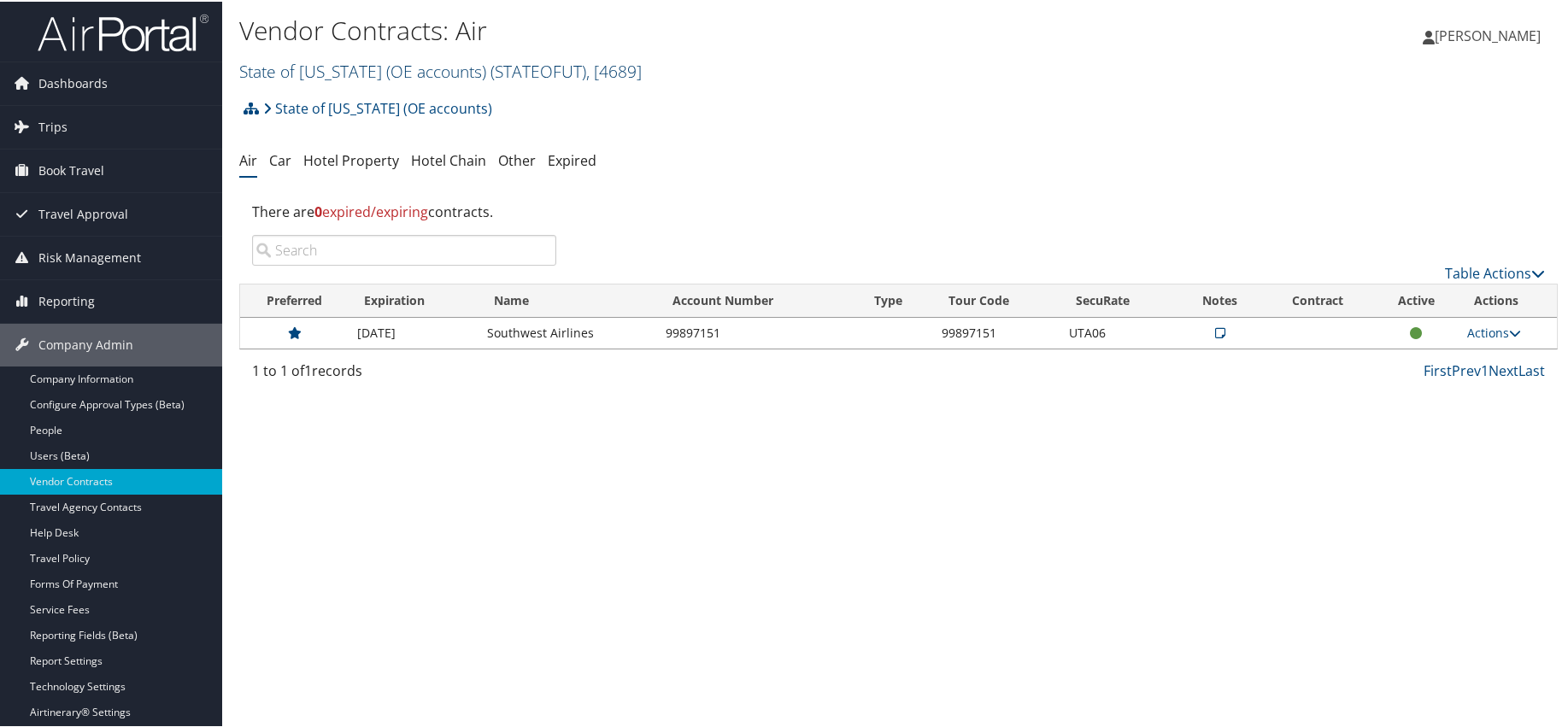
click at [300, 69] on link "State of [US_STATE] (OE accounts) ( STATEOFUT ) , [ 4689 ]" at bounding box center [441, 69] width 402 height 23
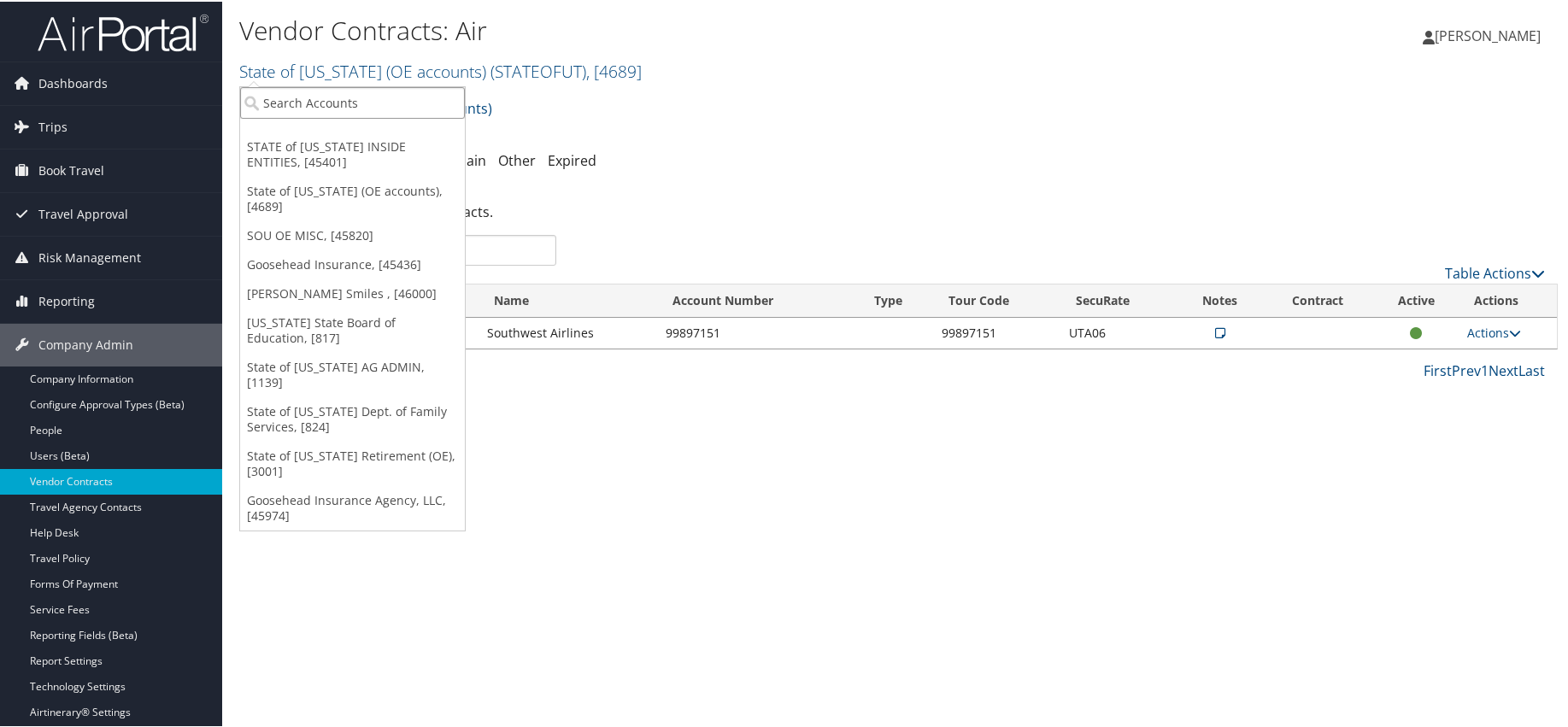
click at [305, 94] on input "search" at bounding box center [353, 101] width 224 height 31
type input "weber"
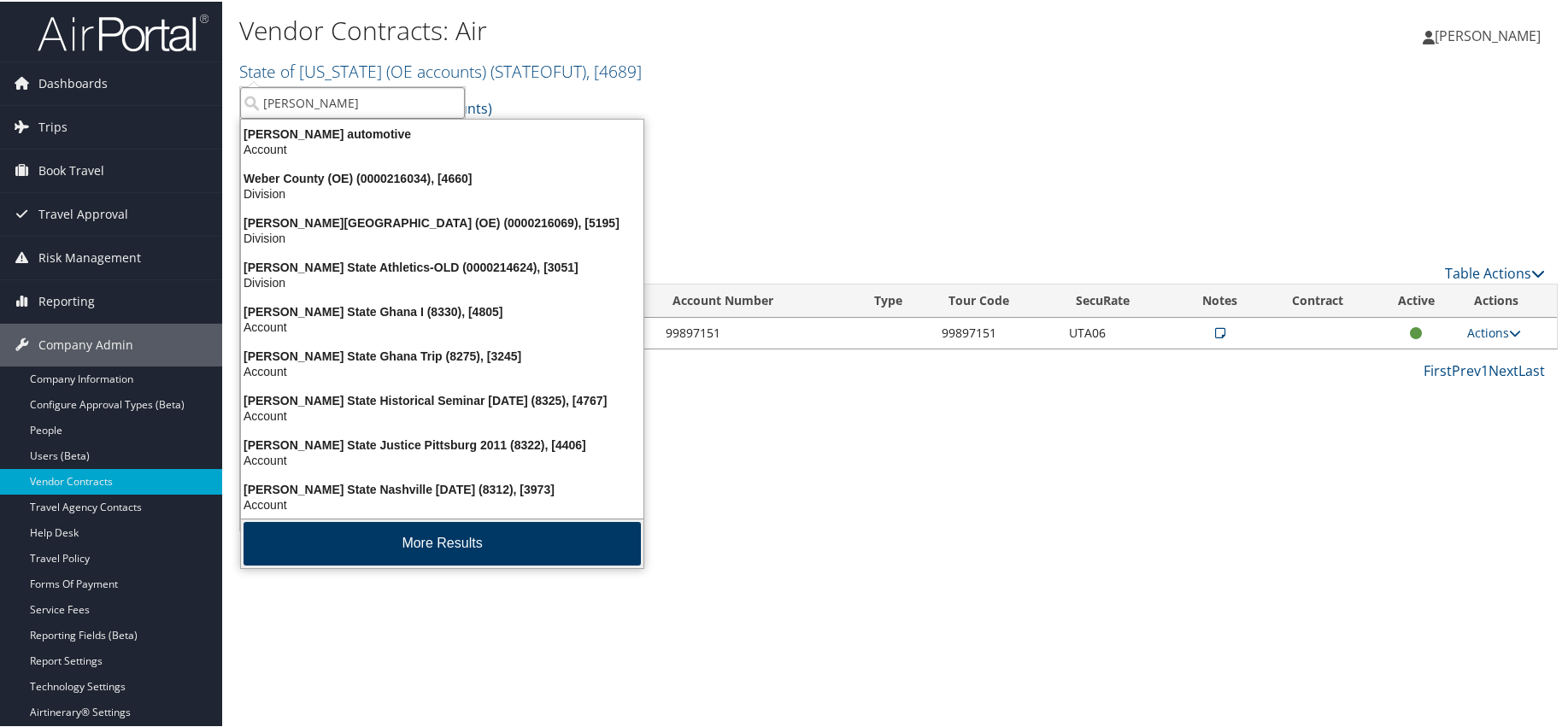
click at [415, 536] on button "More Results" at bounding box center [442, 542] width 397 height 44
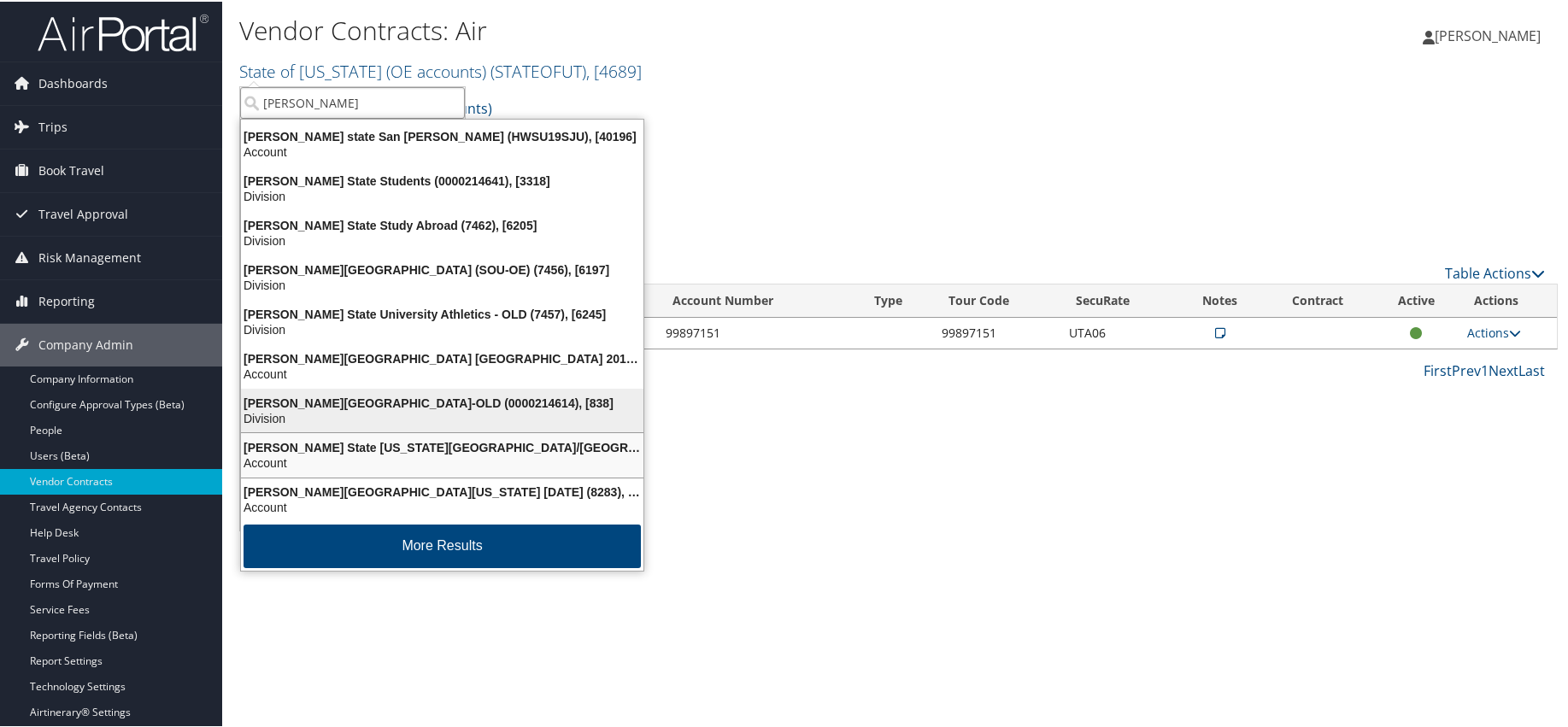
scroll to position [402, 0]
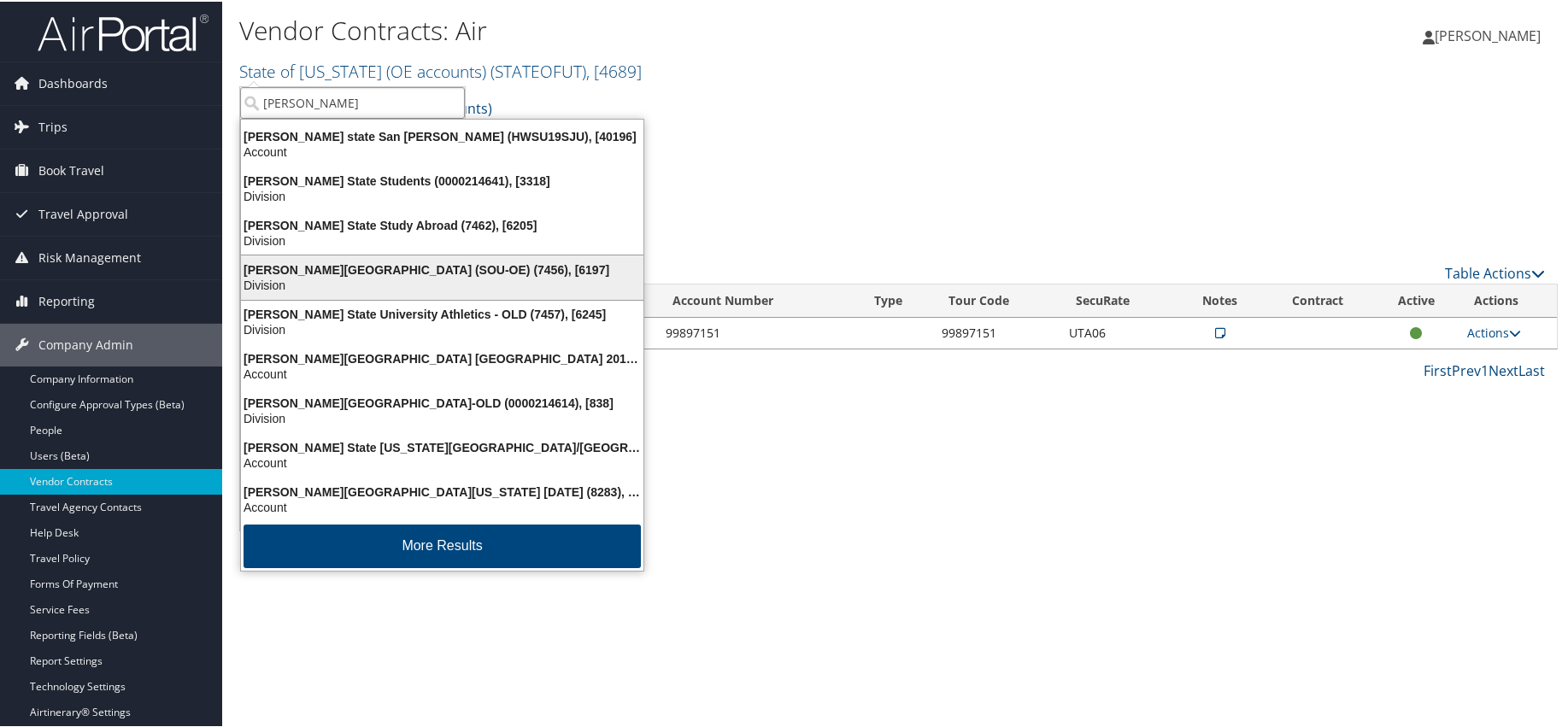
click at [322, 262] on div "Weber State University (SOU-OE) (7456), [6197]" at bounding box center [442, 268] width 423 height 15
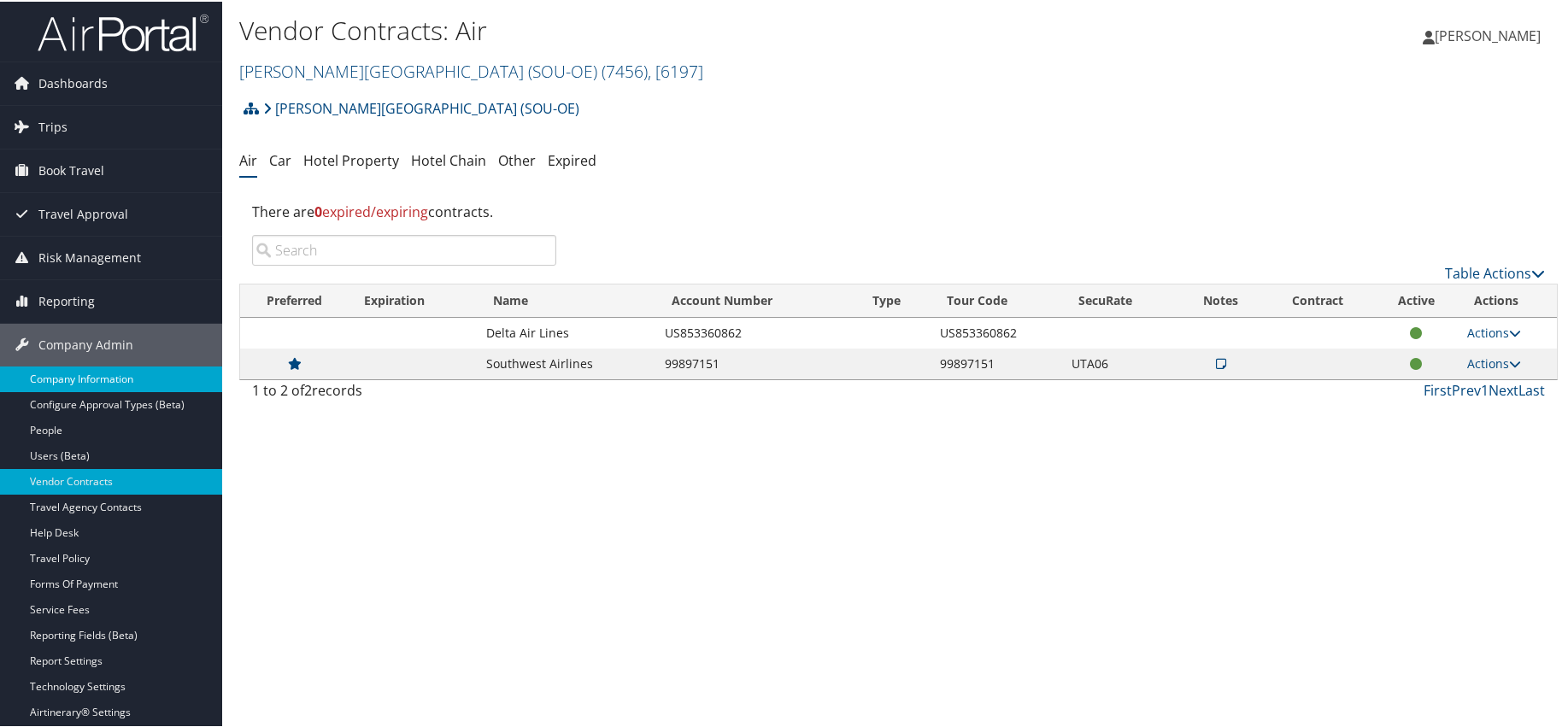
click at [55, 372] on link "Company Information" at bounding box center [110, 378] width 222 height 26
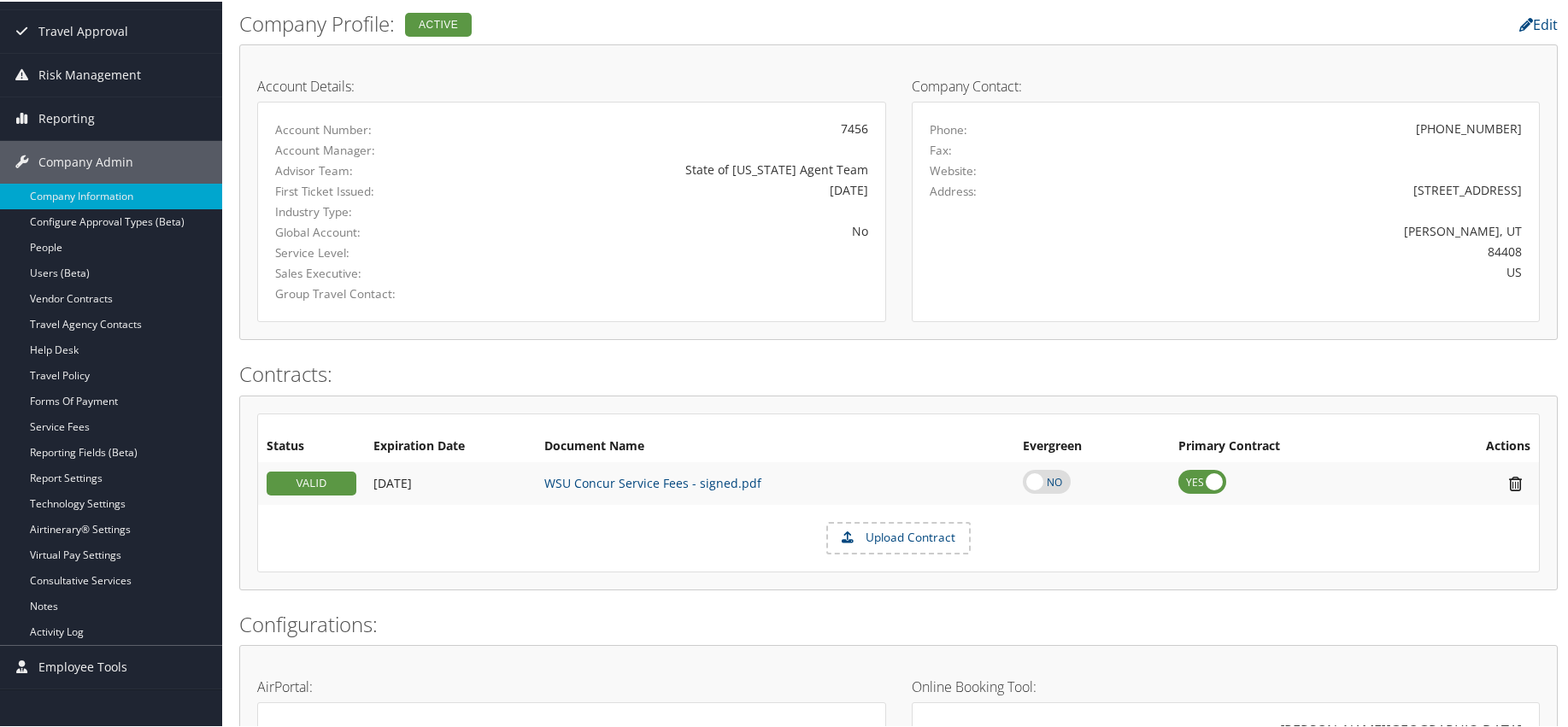
scroll to position [257, 0]
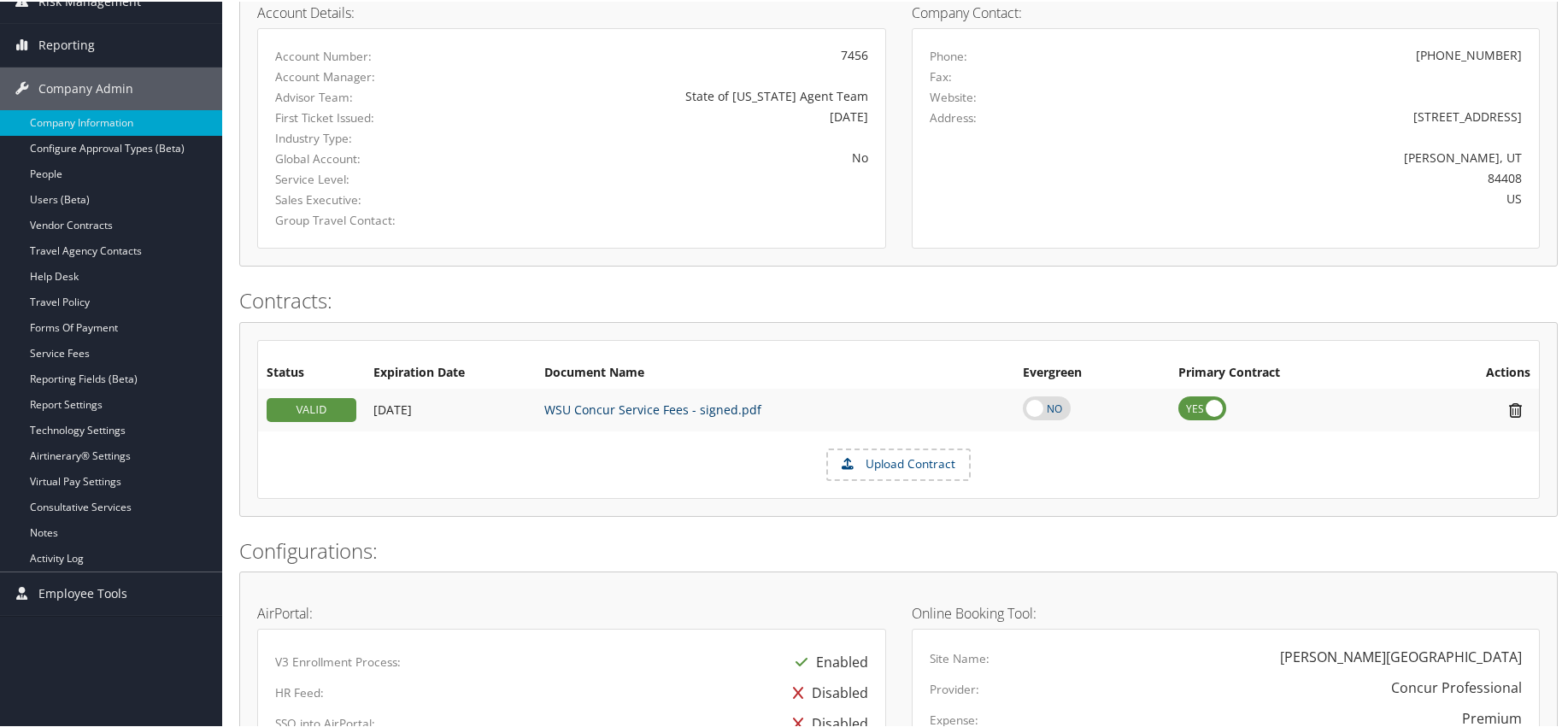
click at [609, 408] on link "WSU Concur Service Fees - signed.pdf" at bounding box center [653, 408] width 217 height 16
click at [78, 346] on link "Service Fees" at bounding box center [110, 352] width 222 height 26
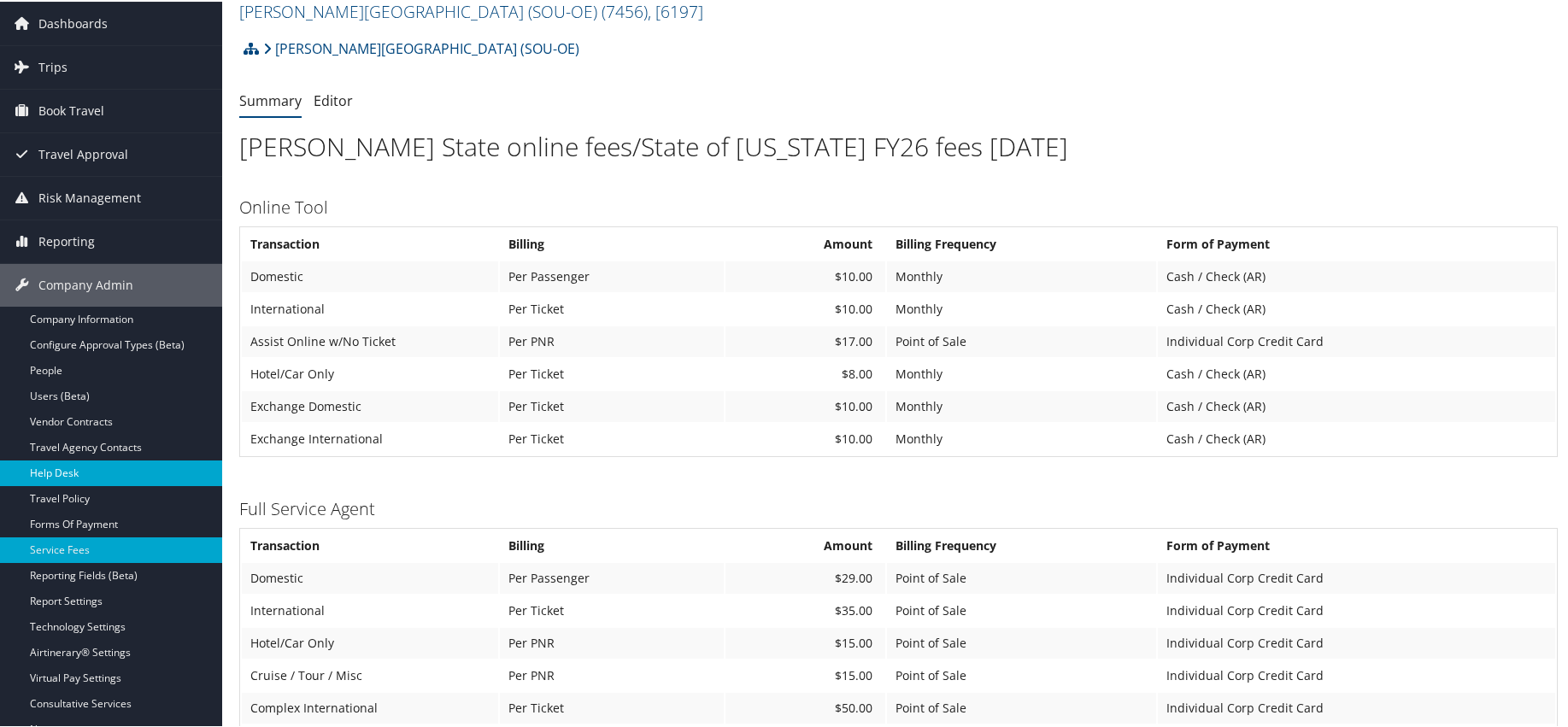
scroll to position [86, 0]
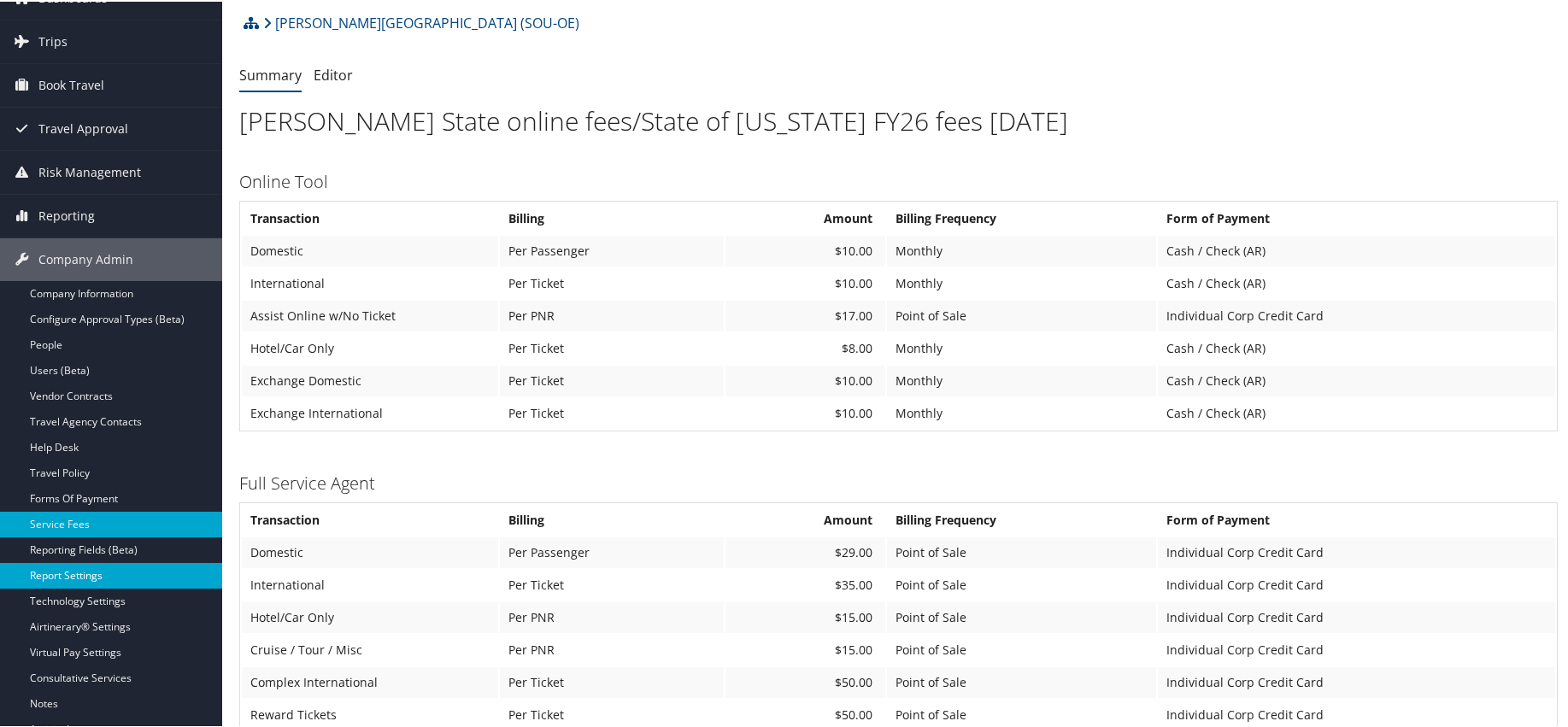
click at [87, 583] on link "Report Settings" at bounding box center [110, 574] width 222 height 26
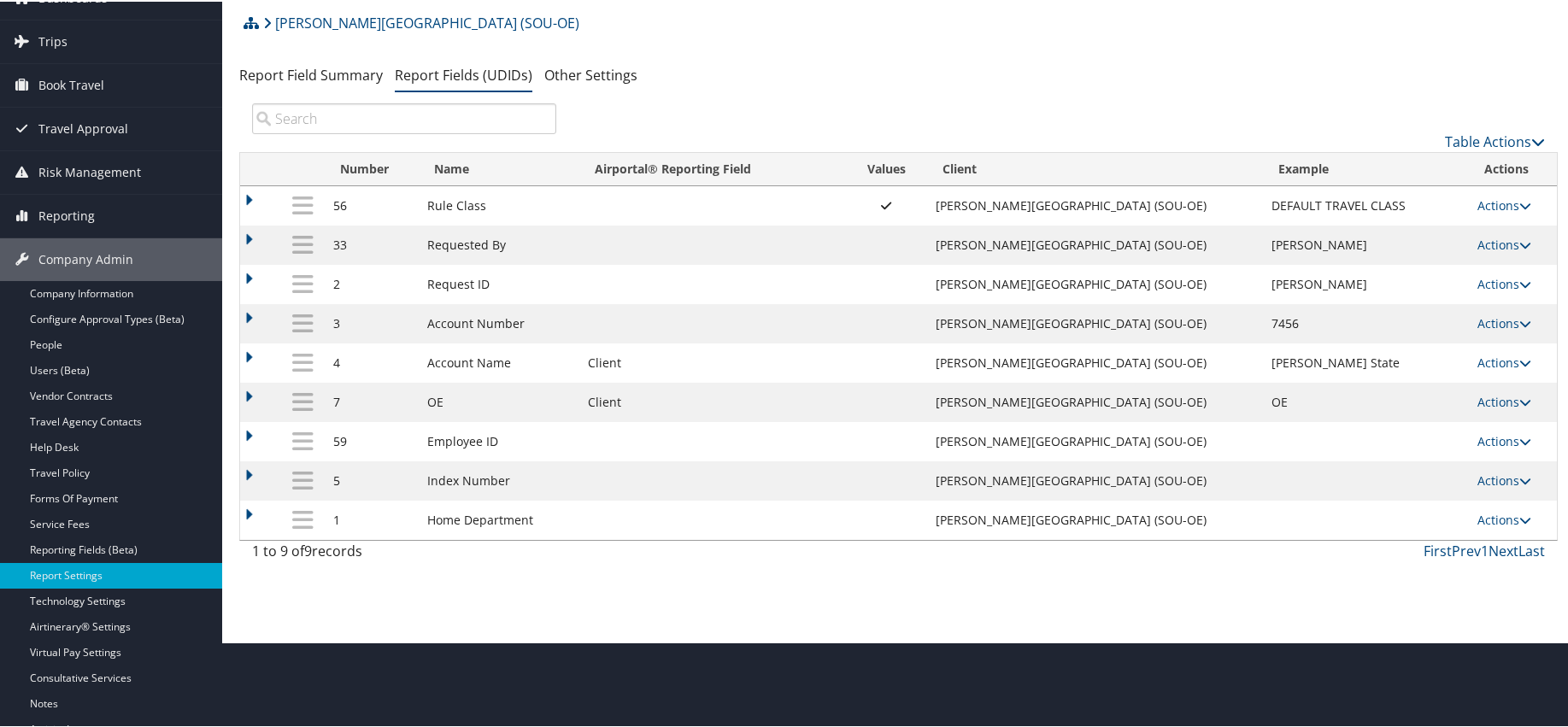
scroll to position [58, 0]
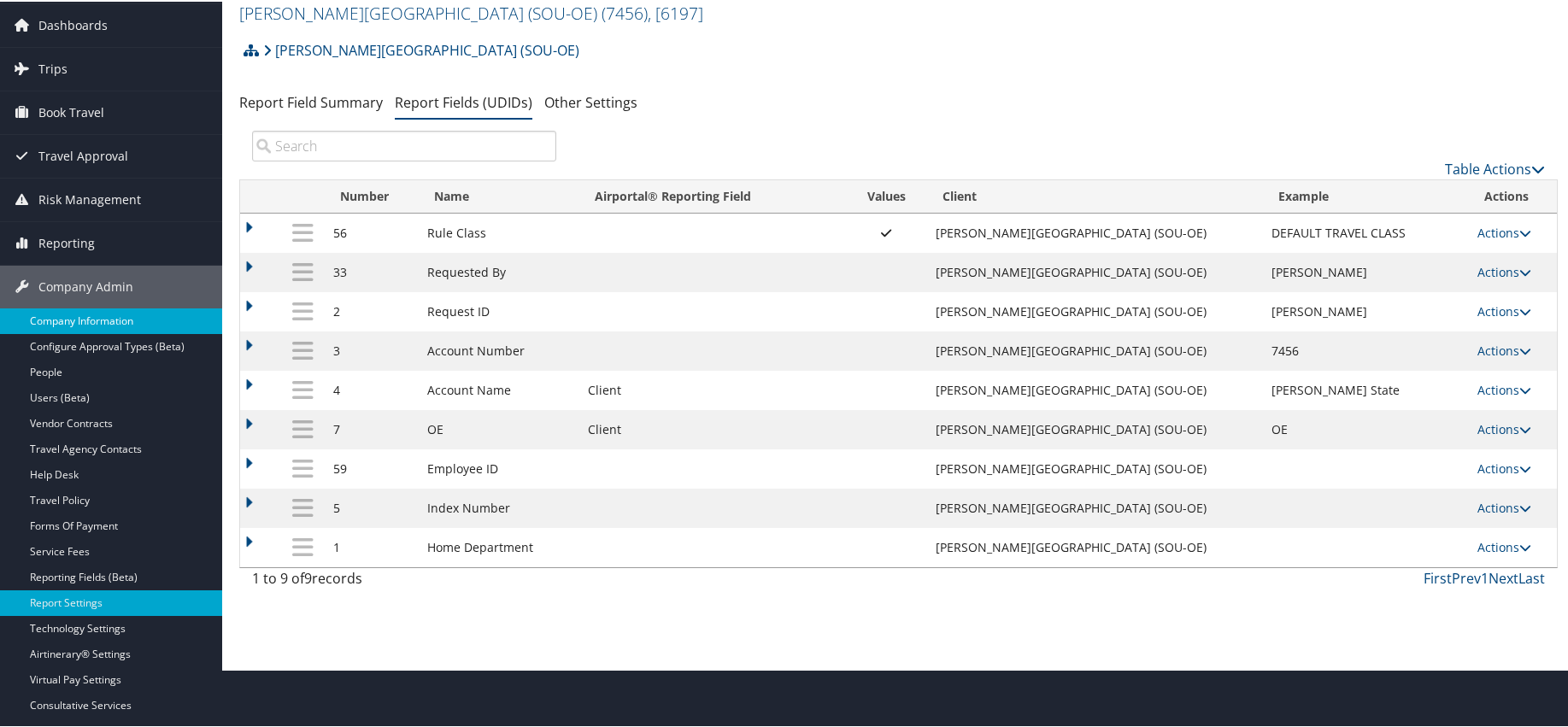
click at [115, 326] on link "Company Information" at bounding box center [110, 319] width 222 height 26
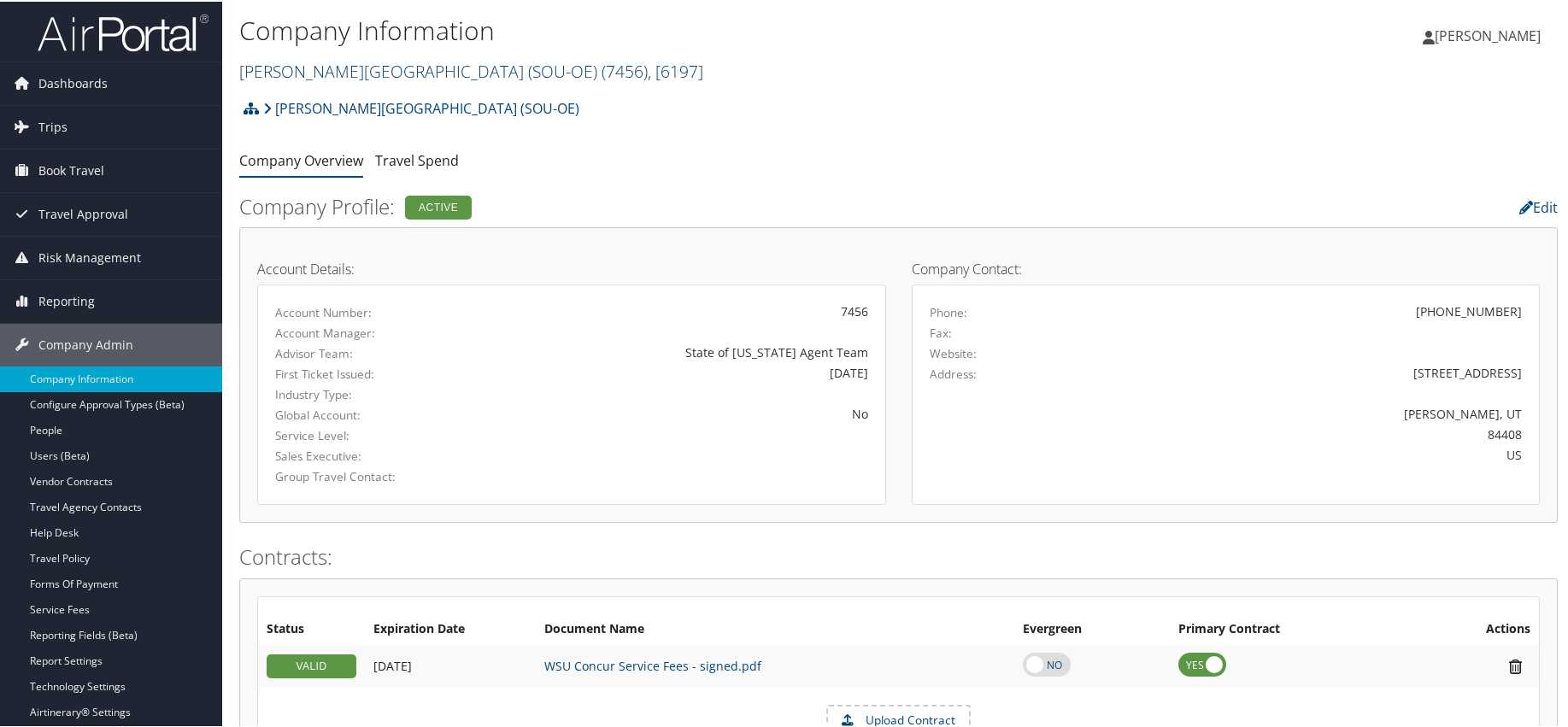
click at [289, 66] on link "Weber State University (SOU-OE) ( 7456 ) , [ 6197 ]" at bounding box center [471, 69] width 464 height 23
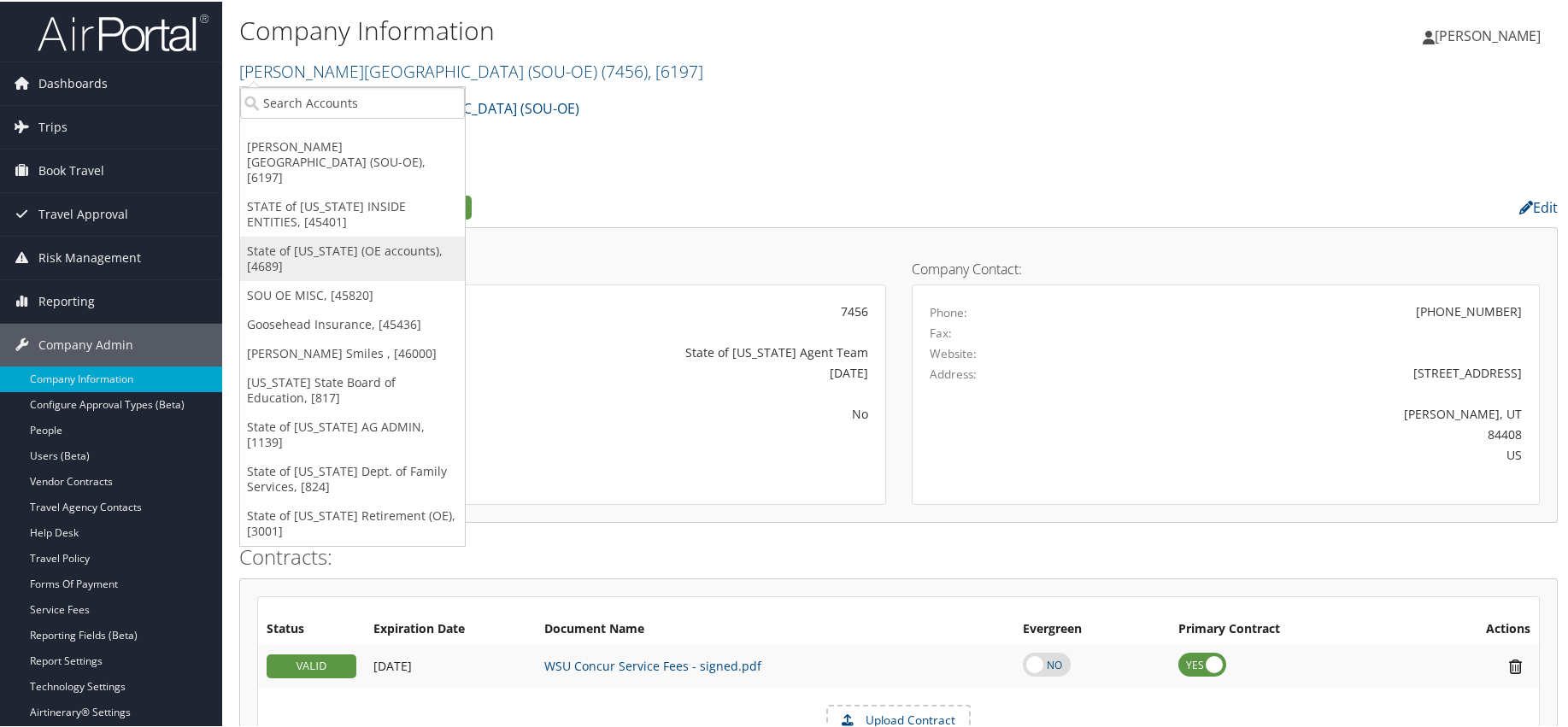
click at [316, 235] on link "State of [US_STATE] (OE accounts), [4689]" at bounding box center [353, 257] width 224 height 45
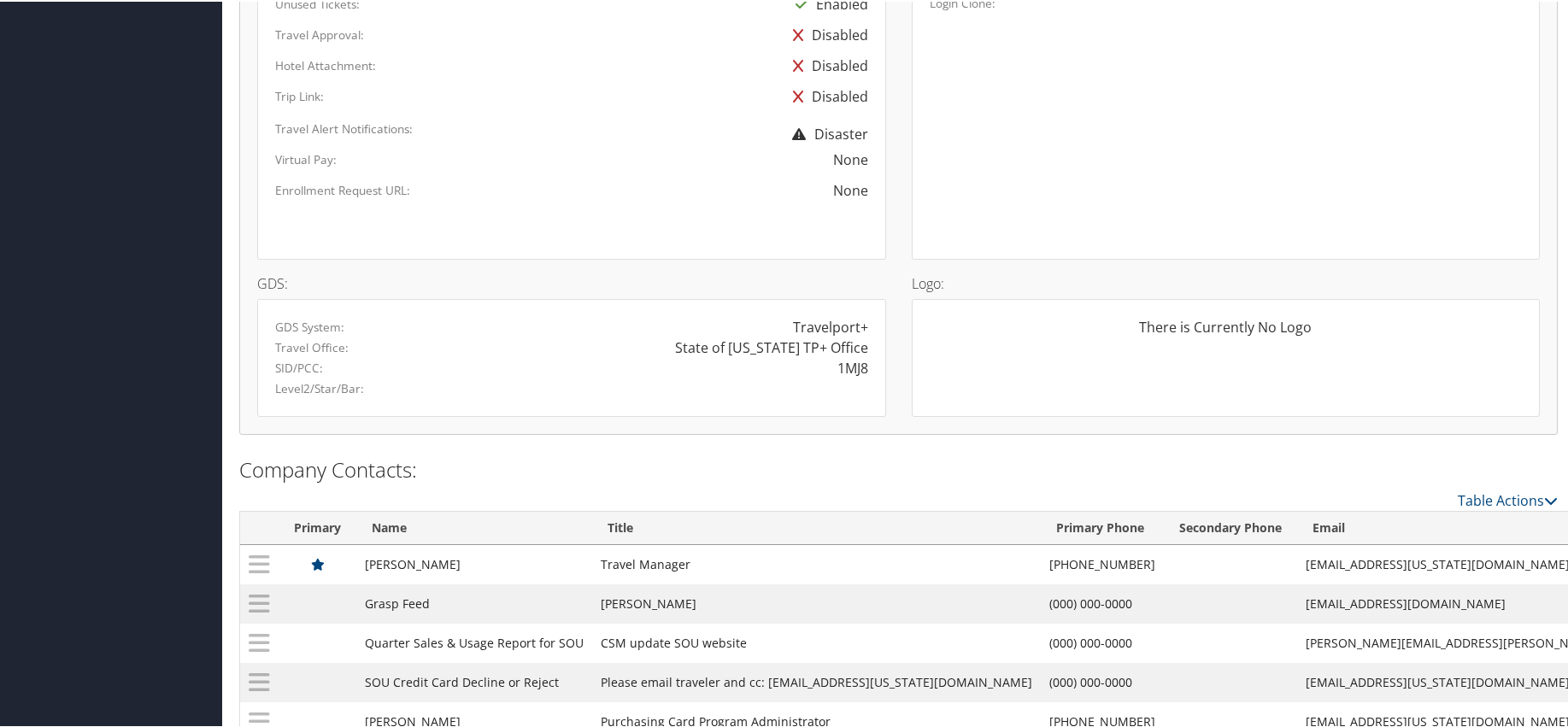
scroll to position [1278, 0]
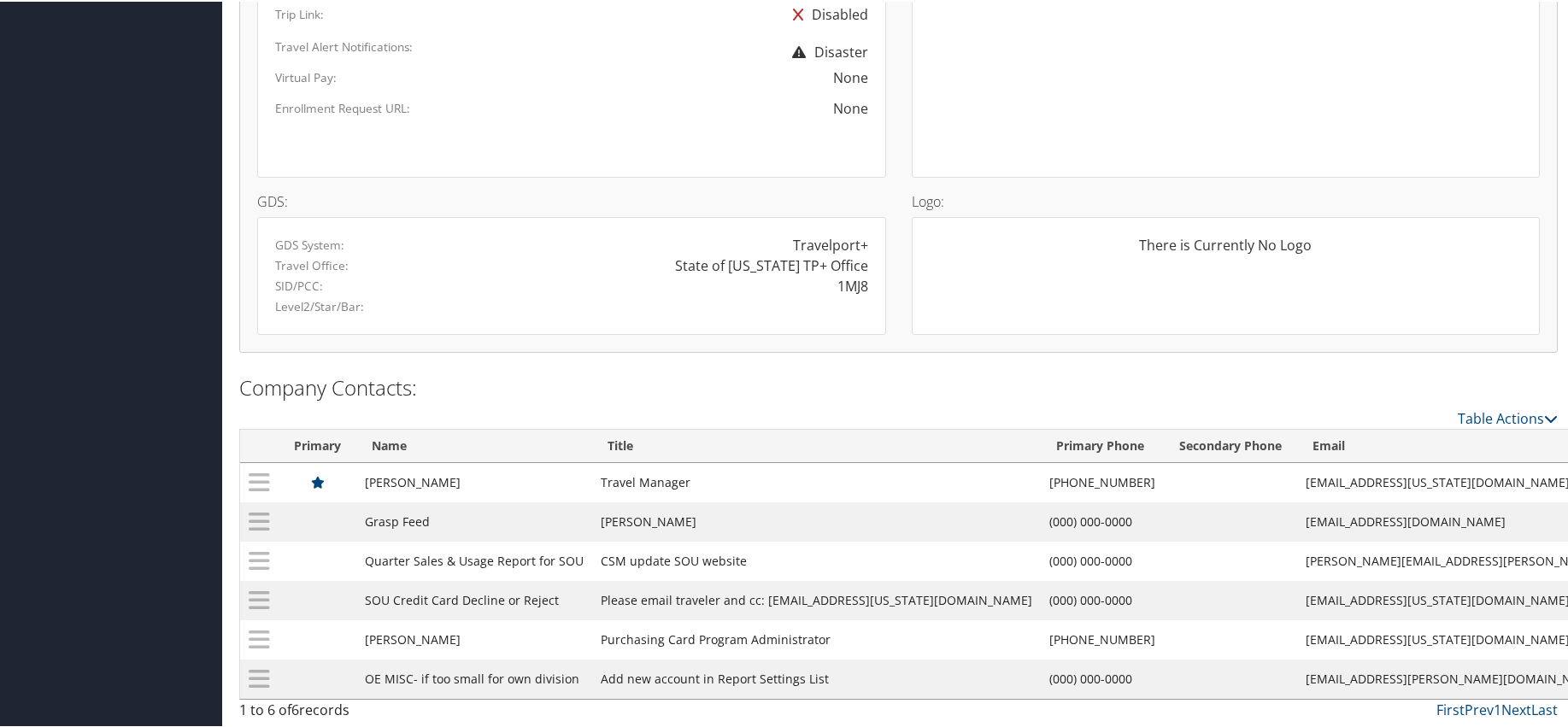
click at [782, 609] on td "Please email traveler and cc: [EMAIL_ADDRESS][US_STATE][DOMAIN_NAME]" at bounding box center [816, 600] width 449 height 39
click at [680, 596] on td "Please email traveler and cc: [EMAIL_ADDRESS][US_STATE][DOMAIN_NAME]" at bounding box center [816, 600] width 449 height 39
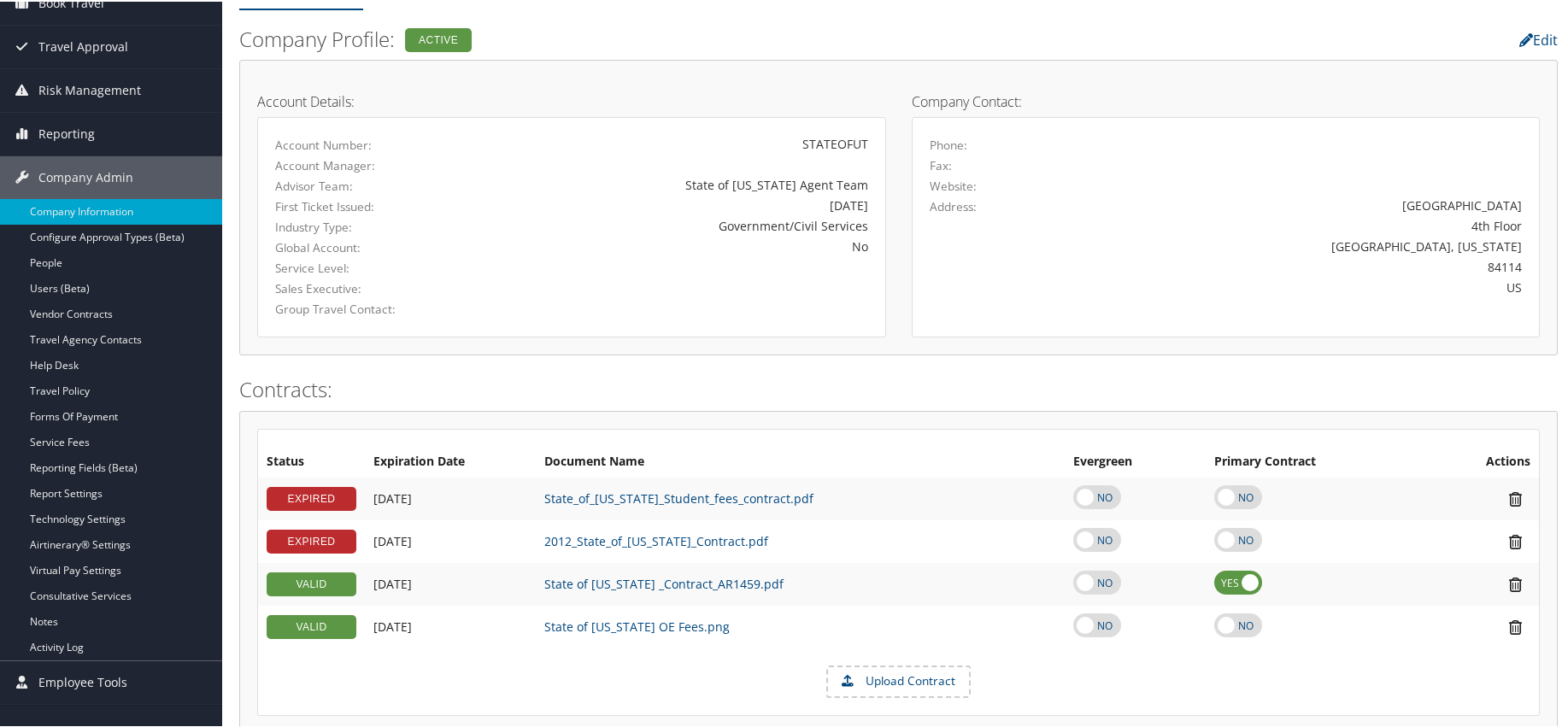
scroll to position [0, 0]
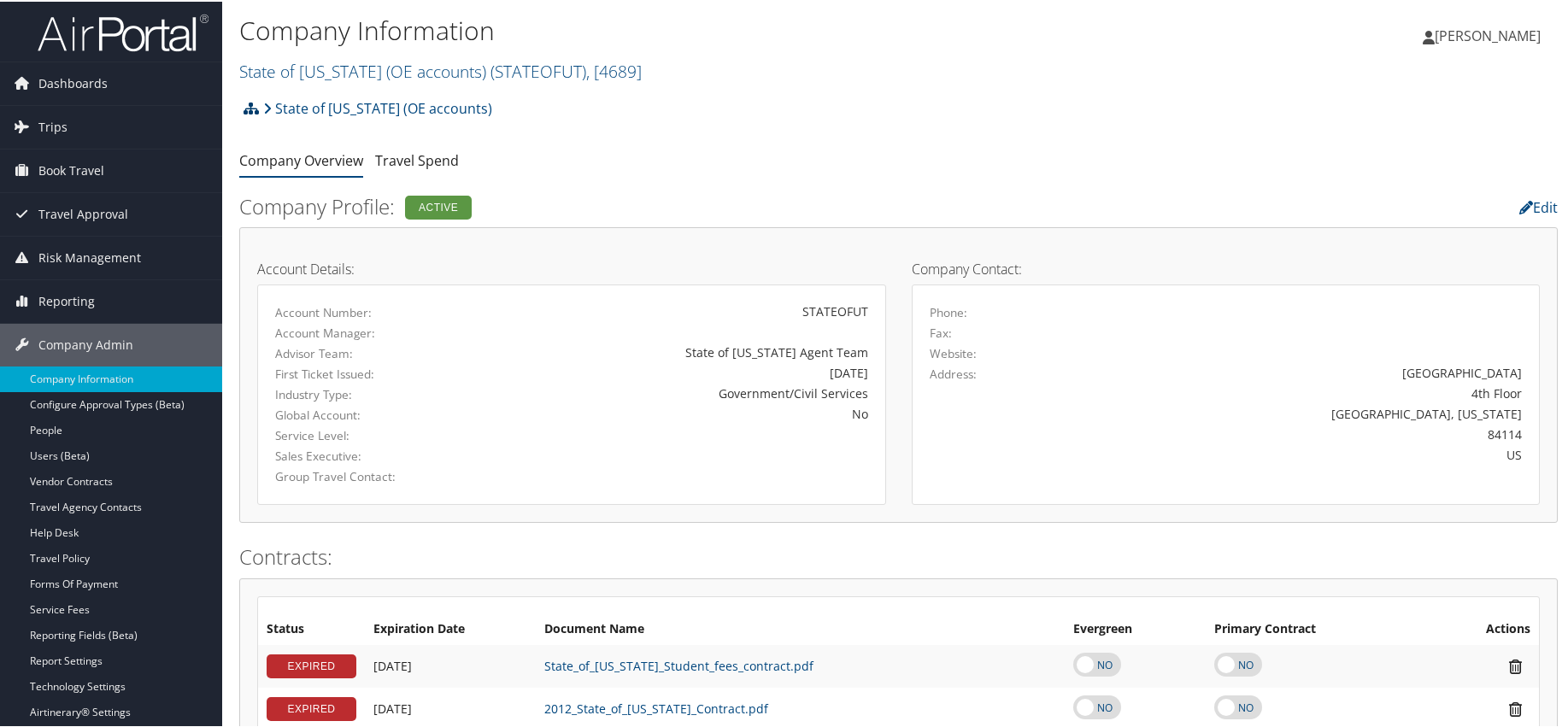
click at [245, 110] on icon at bounding box center [250, 106] width 15 height 13
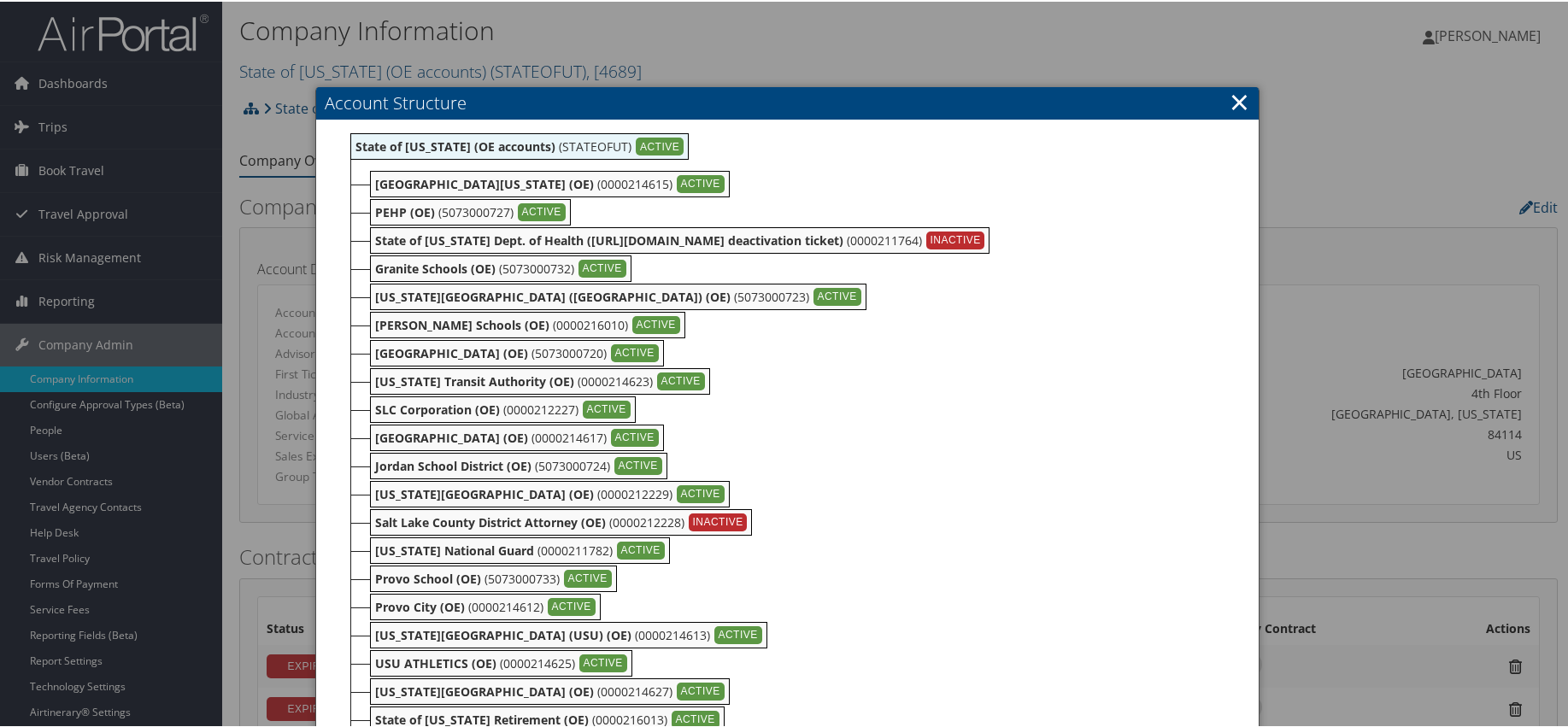
click at [1231, 99] on link "×" at bounding box center [1239, 100] width 20 height 34
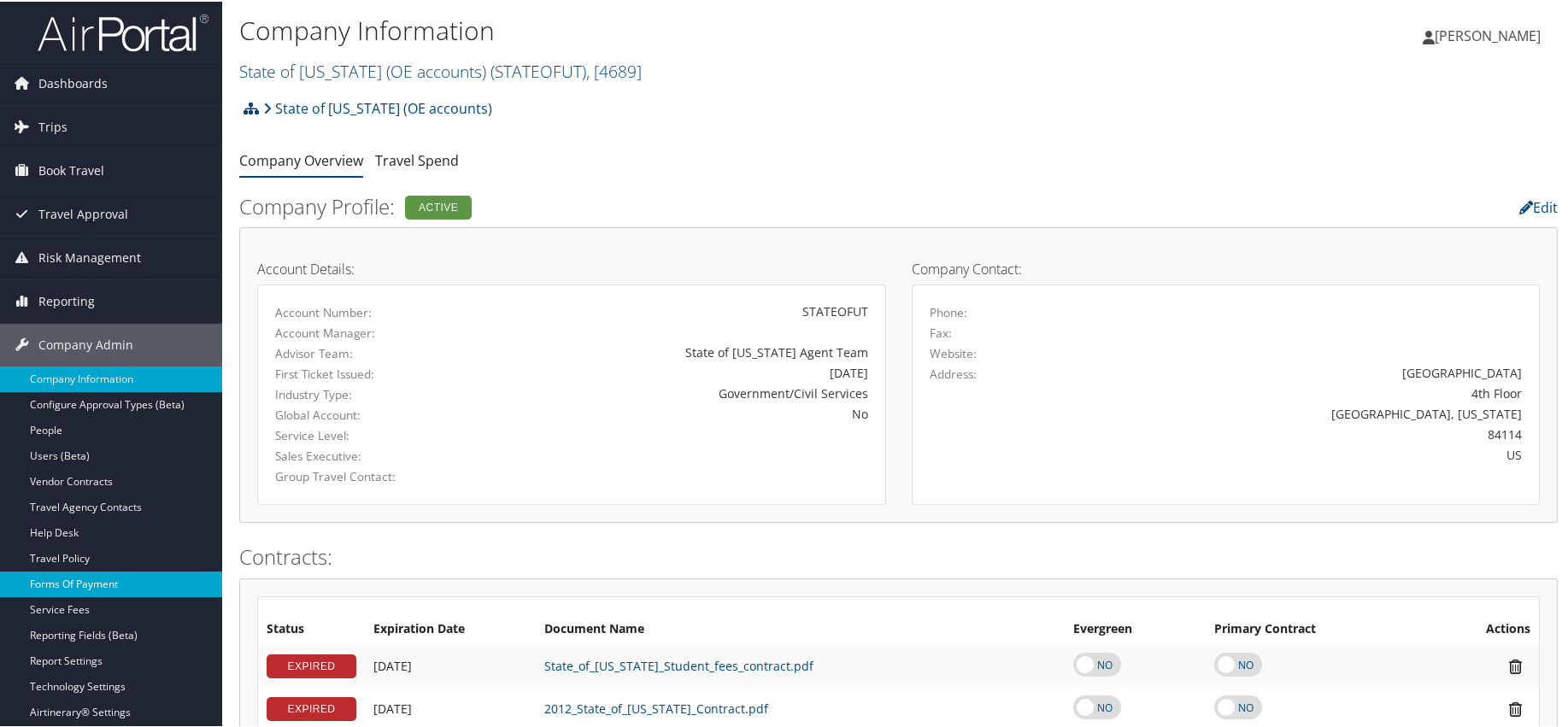
scroll to position [86, 0]
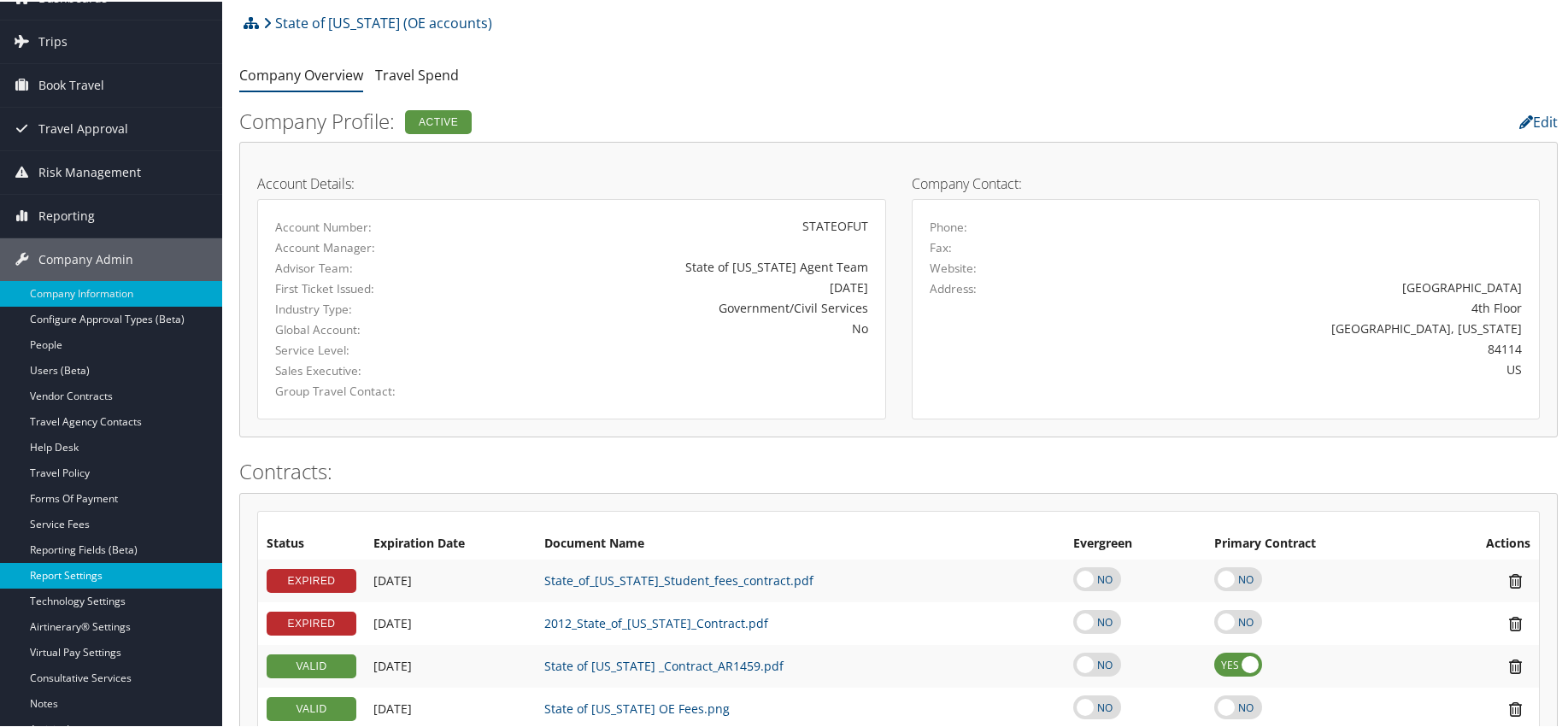
click at [77, 569] on link "Report Settings" at bounding box center [110, 574] width 222 height 26
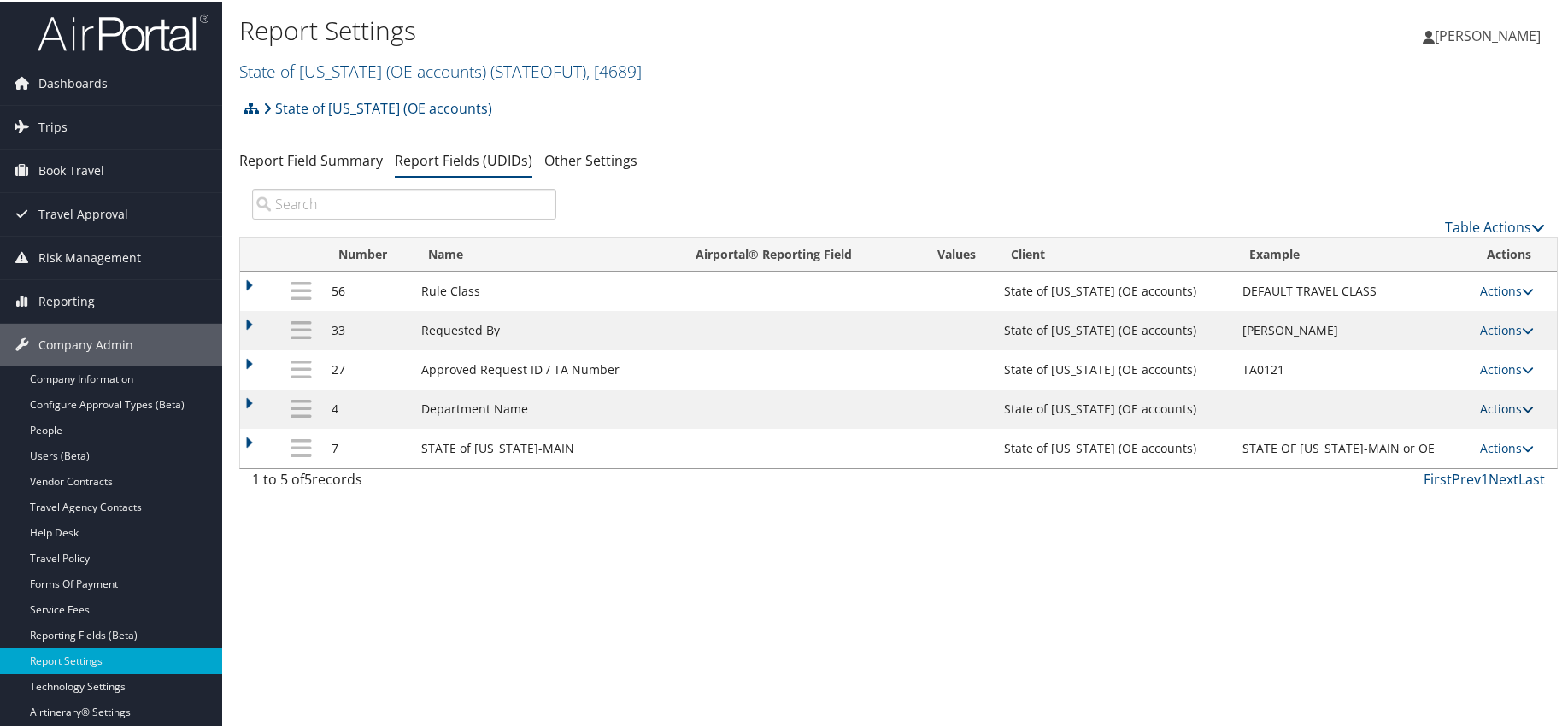
click at [1522, 404] on icon at bounding box center [1527, 407] width 12 height 12
click at [1421, 433] on link "Update Report Field Values" at bounding box center [1430, 433] width 184 height 29
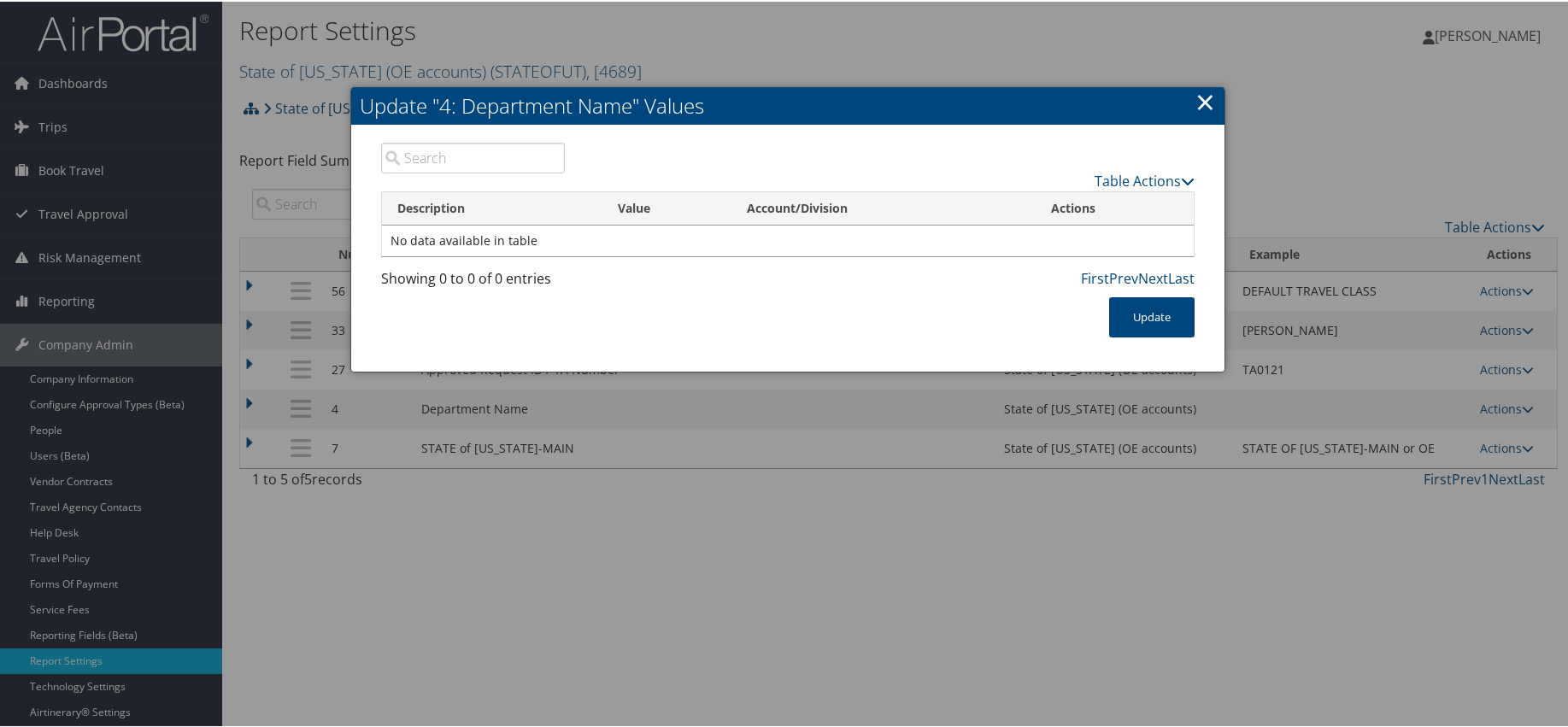
click at [1209, 101] on link "×" at bounding box center [1205, 100] width 20 height 34
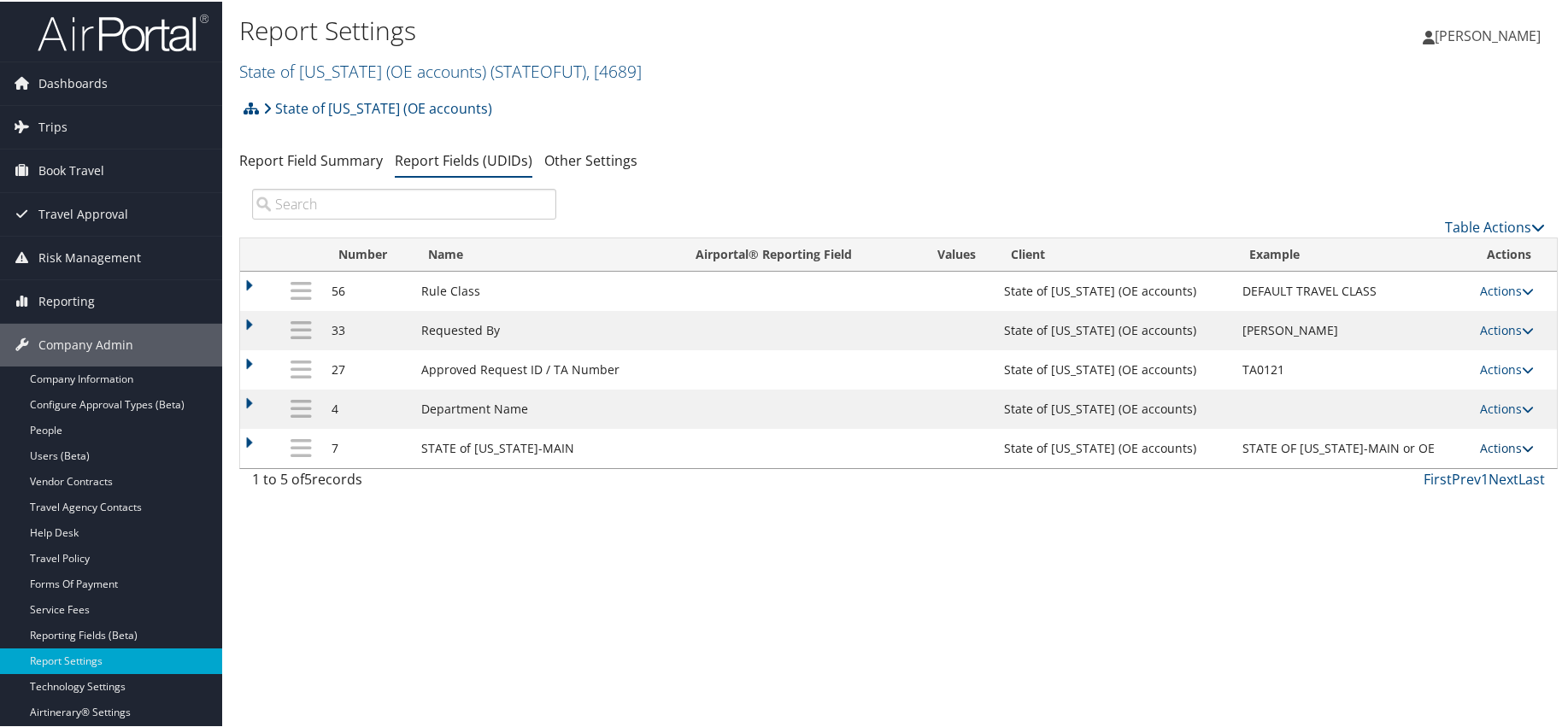
click at [1522, 445] on icon at bounding box center [1527, 446] width 12 height 12
click at [1426, 478] on link "Update Report Field Values" at bounding box center [1430, 472] width 184 height 29
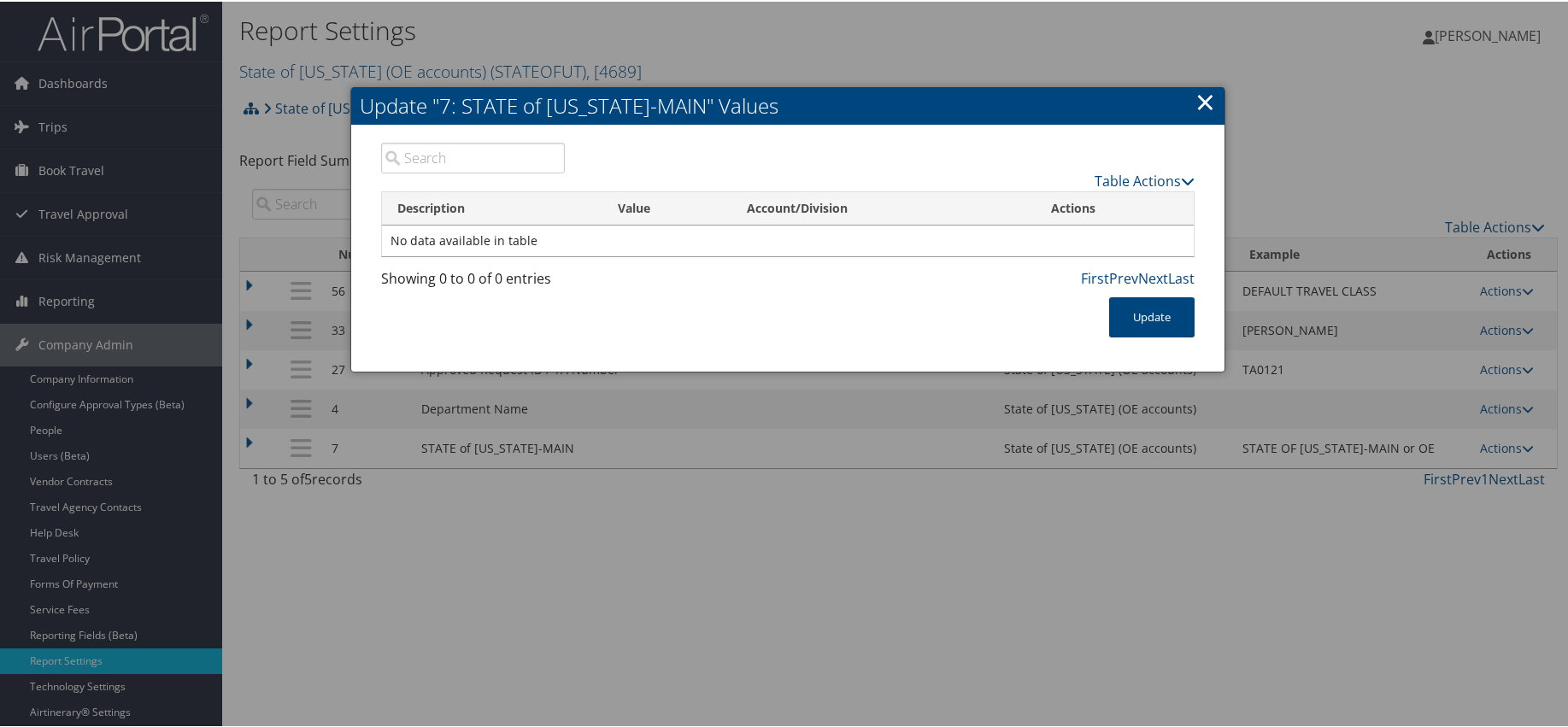
click at [1190, 95] on h2 "Update "7: STATE of UTAH-MAIN" Values" at bounding box center [787, 104] width 873 height 37
click at [1198, 104] on link "×" at bounding box center [1205, 100] width 20 height 34
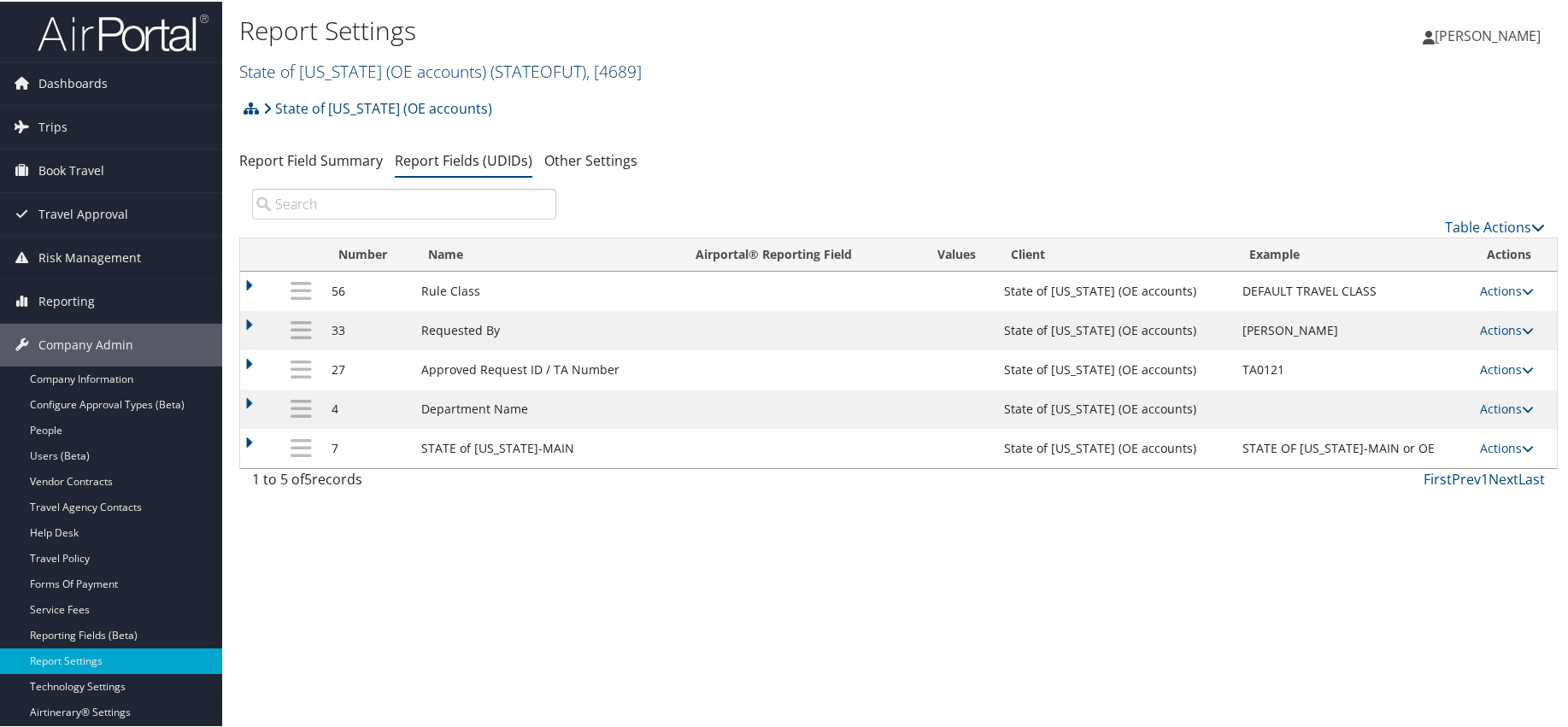
click at [309, 72] on link "State of Utah (OE accounts) ( STATEOFUT ) , [ 4689 ]" at bounding box center [441, 69] width 402 height 23
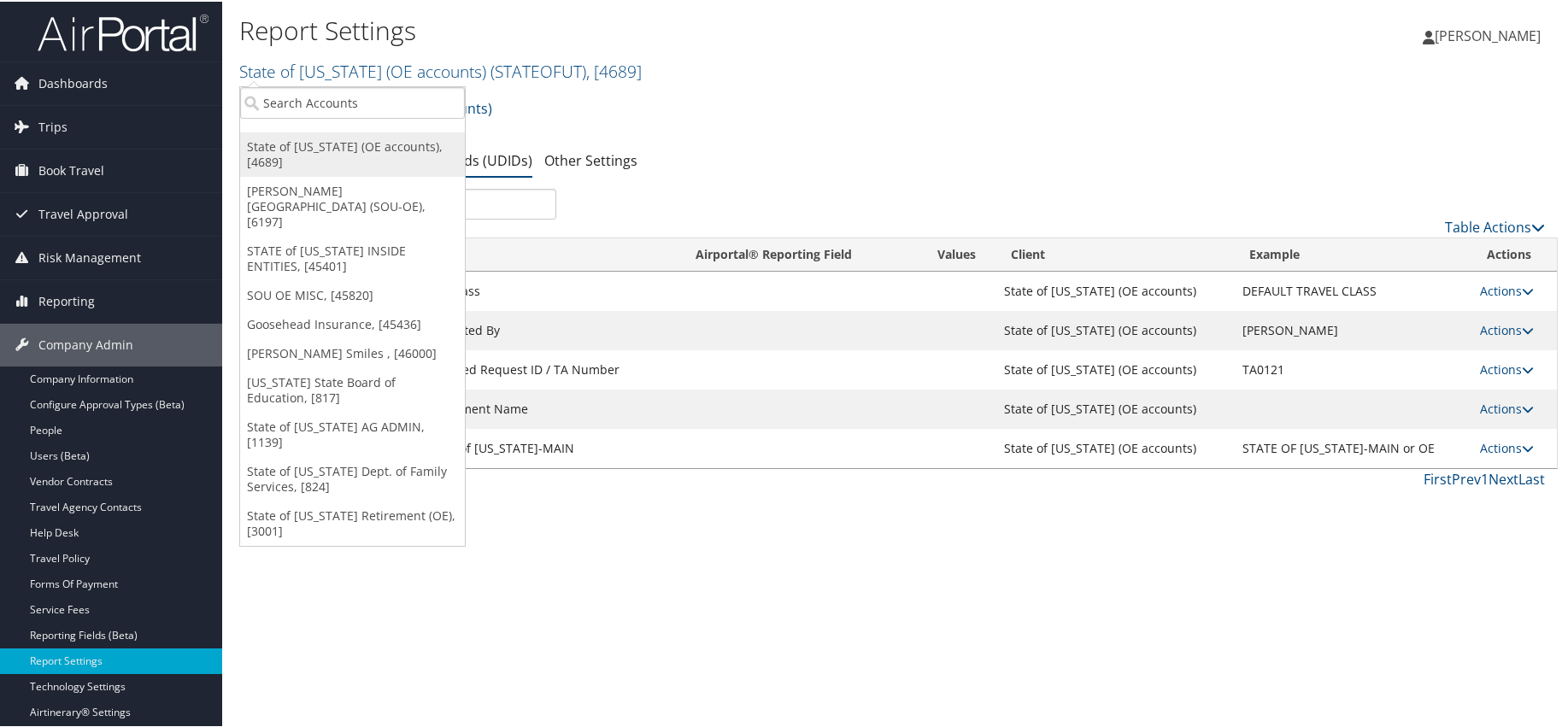
click at [318, 149] on link "State of [US_STATE] (OE accounts), [4689]" at bounding box center [353, 153] width 224 height 45
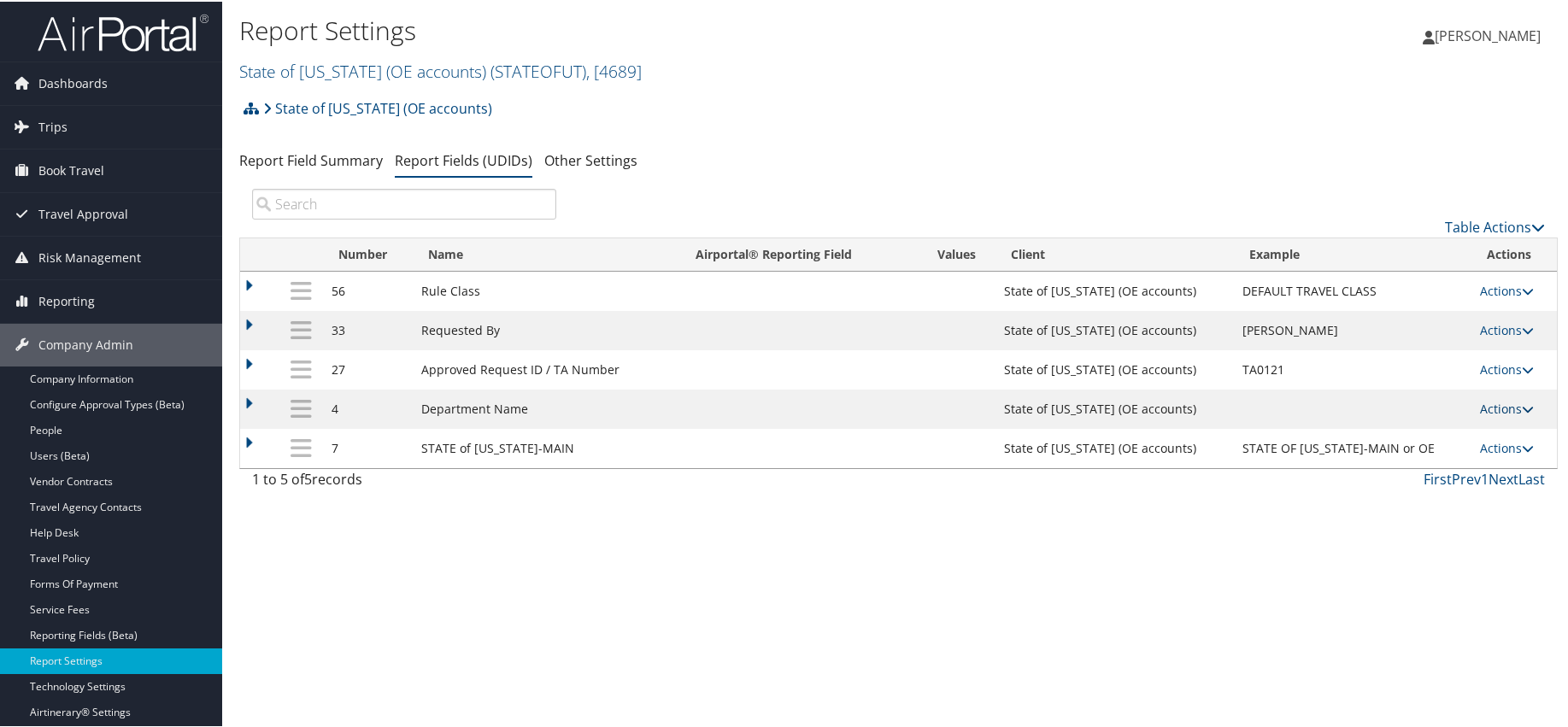
click at [1505, 407] on link "Actions" at bounding box center [1507, 407] width 53 height 16
click at [1448, 437] on link "Update Report Field Values" at bounding box center [1430, 433] width 184 height 29
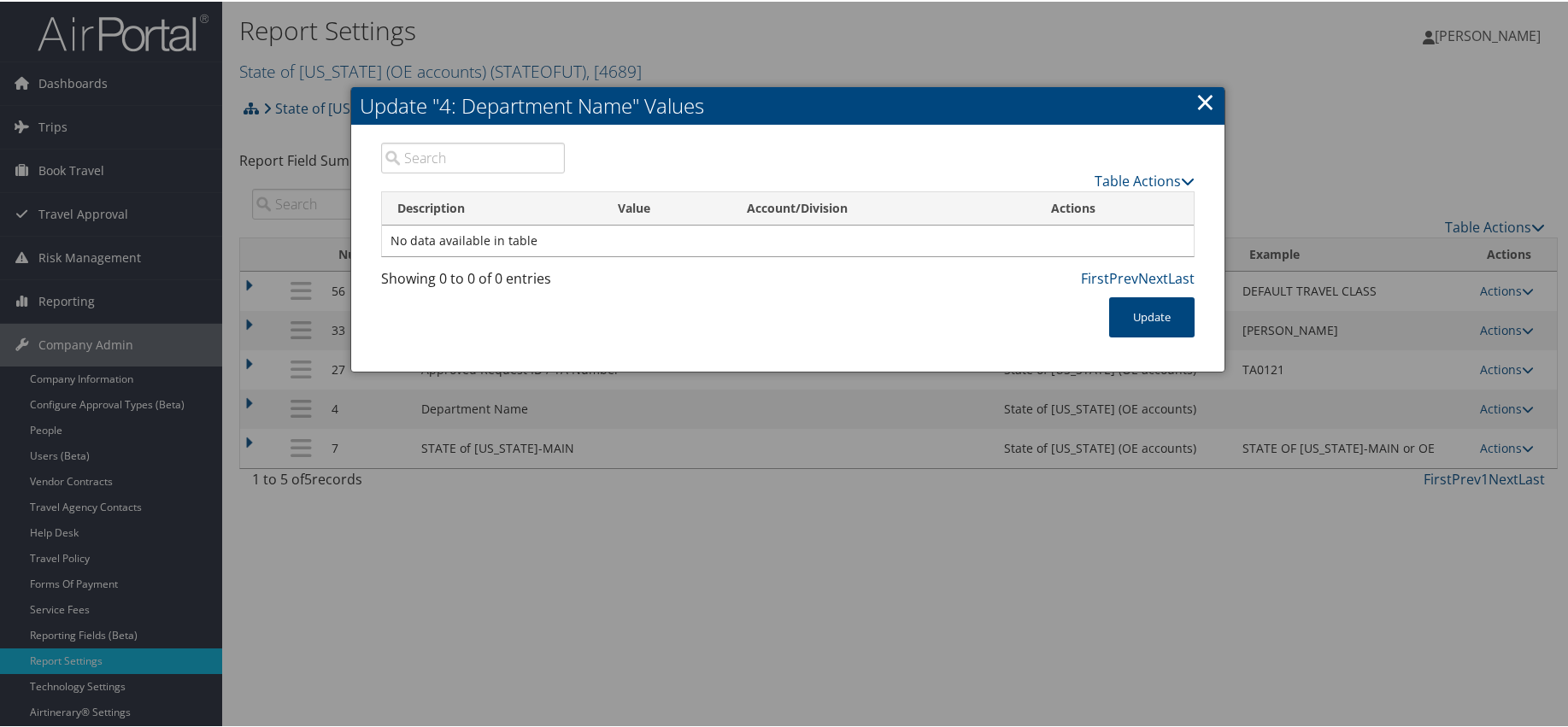
click at [1209, 101] on link "×" at bounding box center [1205, 100] width 20 height 34
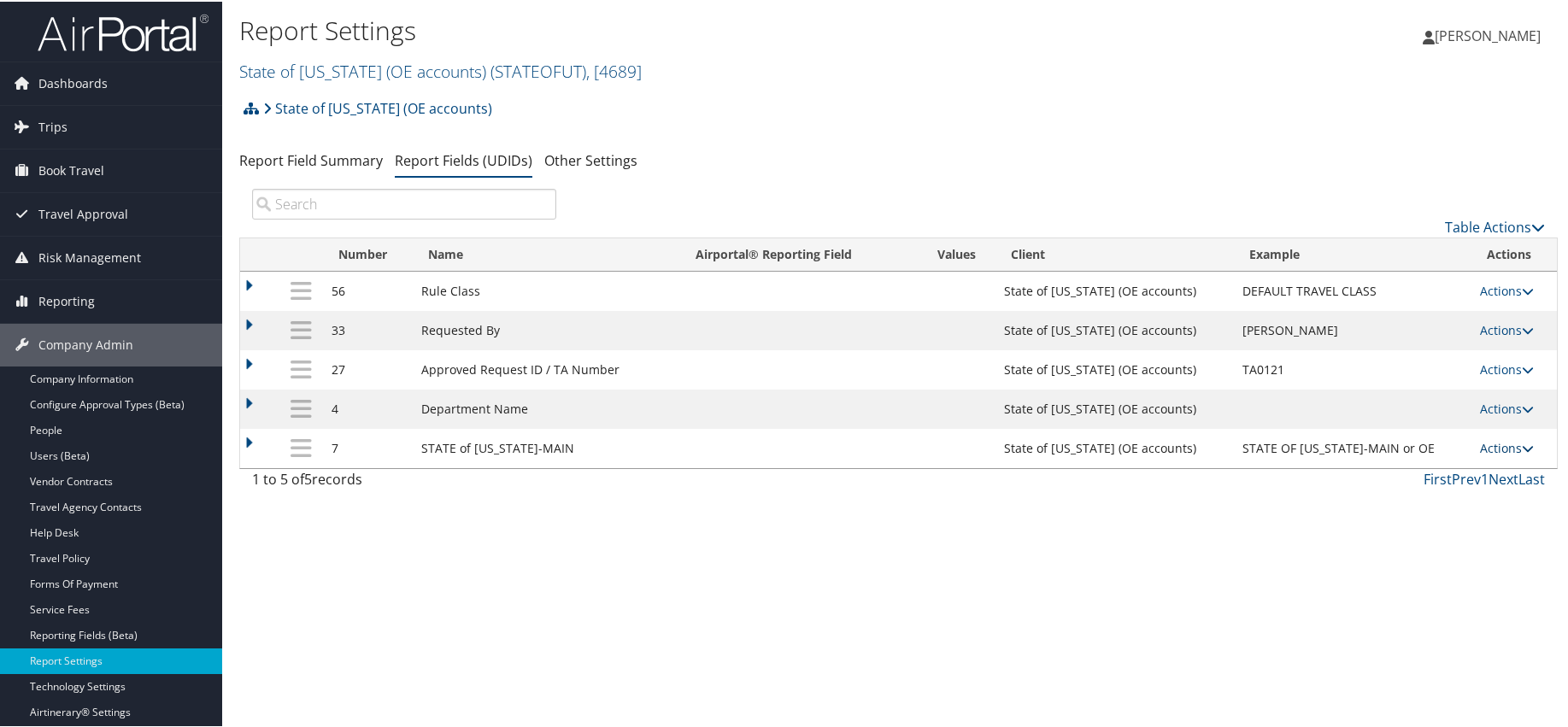
click at [1522, 453] on icon at bounding box center [1527, 446] width 12 height 12
click at [1481, 469] on link "Update Report Field Values" at bounding box center [1430, 472] width 184 height 29
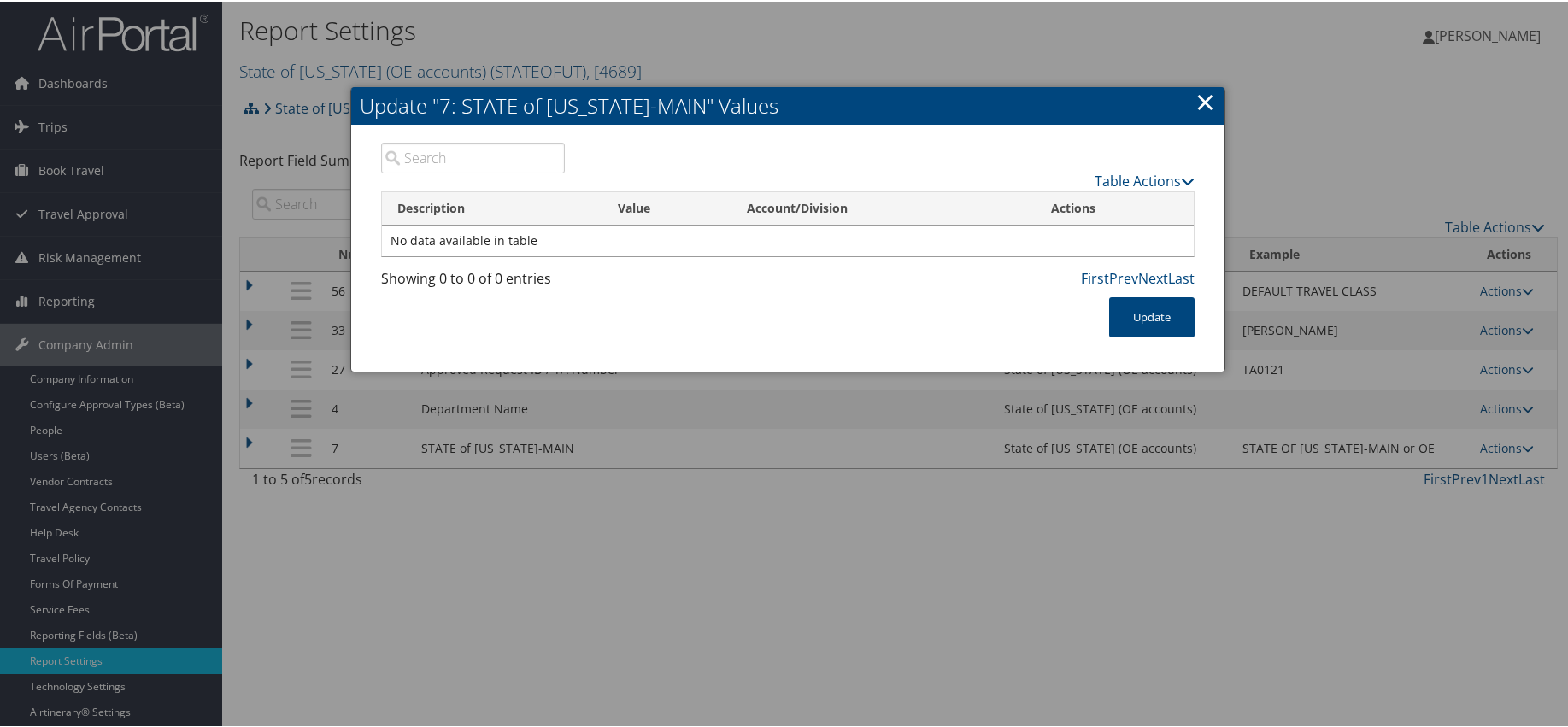
click at [1198, 99] on link "×" at bounding box center [1205, 100] width 20 height 34
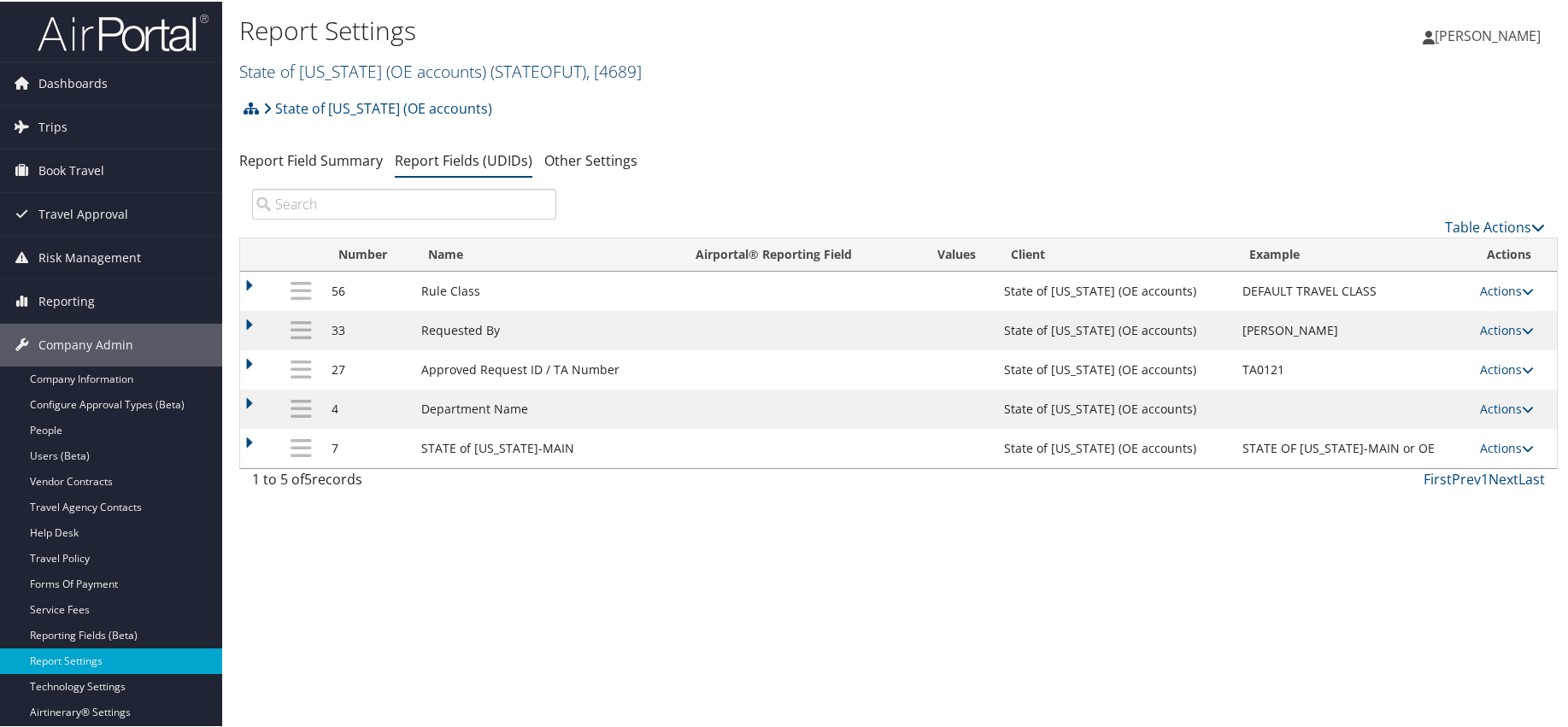
click at [342, 69] on link "State of Utah (OE accounts) ( STATEOFUT ) , [ 4689 ]" at bounding box center [441, 69] width 402 height 23
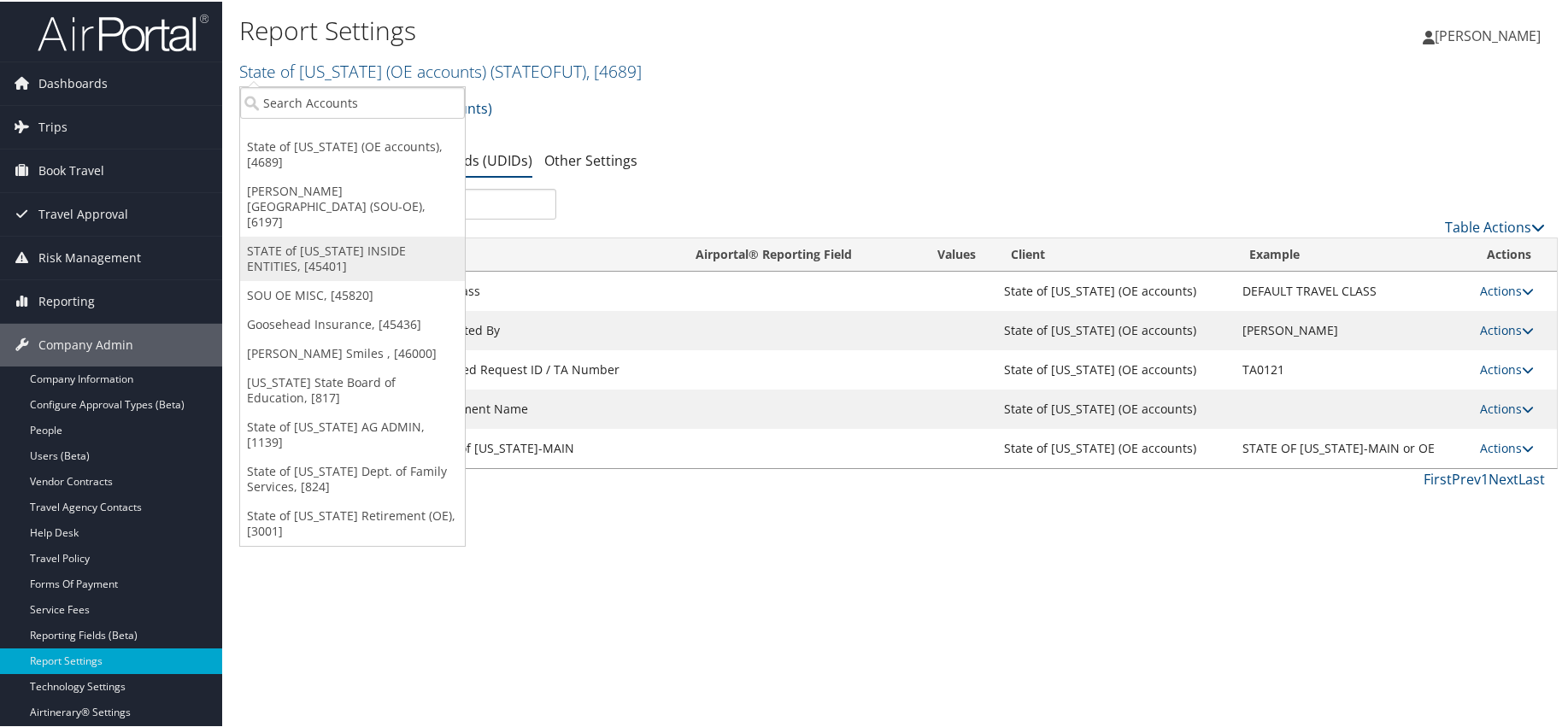
click at [317, 235] on link "STATE of [US_STATE] INSIDE ENTITIES, [45401]" at bounding box center [353, 257] width 224 height 45
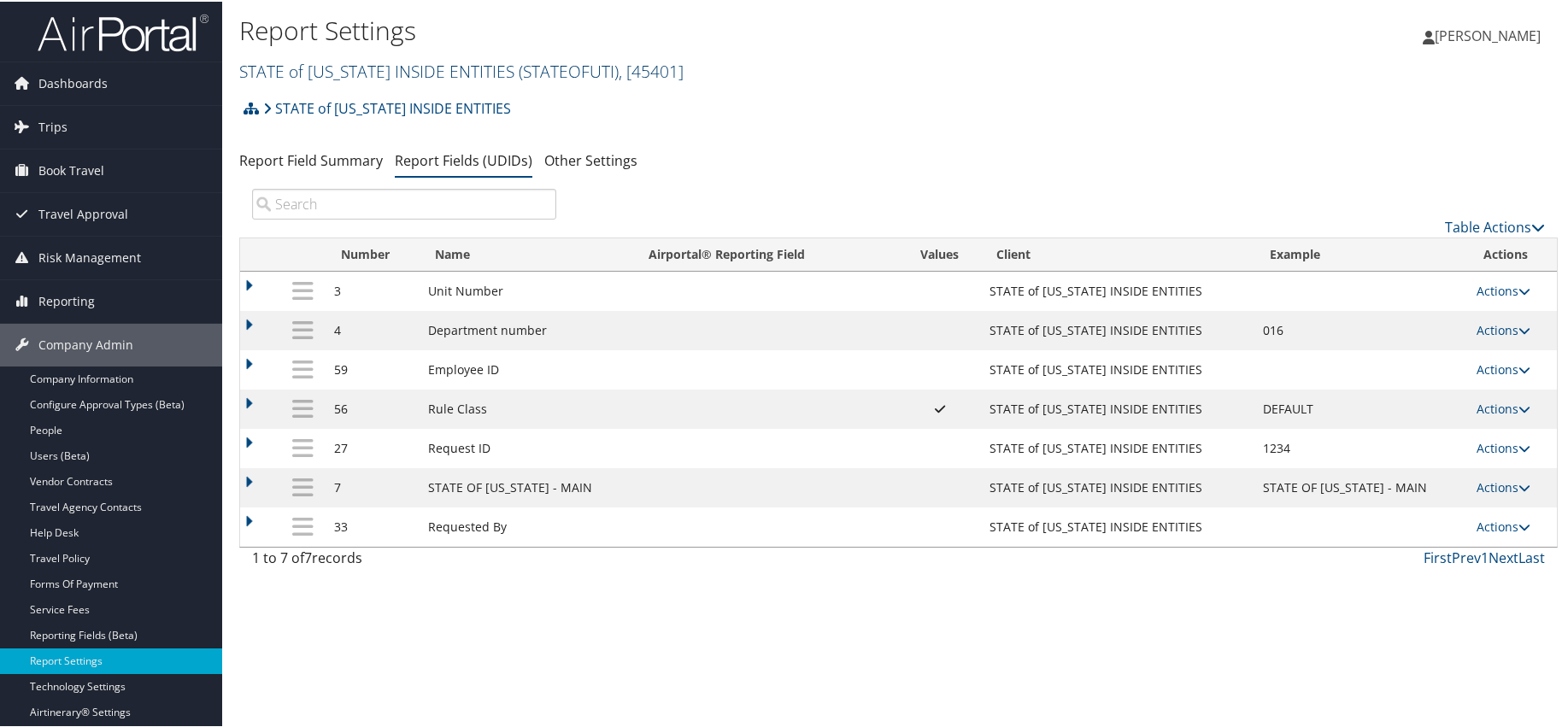
click at [271, 67] on link "STATE of [US_STATE] INSIDE ENTITIES ( STATEOFUTI ) , [ 45401 ]" at bounding box center [461, 69] width 444 height 23
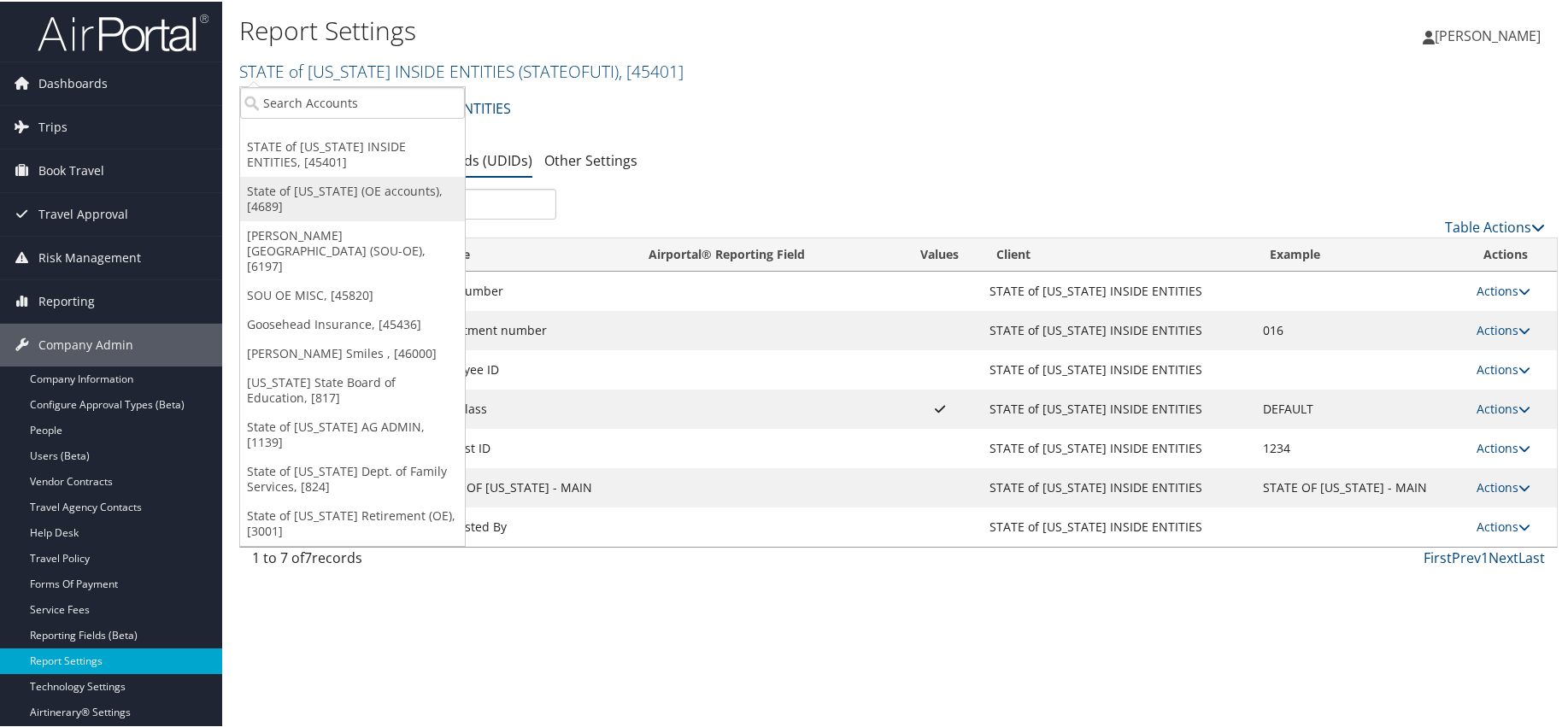
click at [369, 189] on link "State of [US_STATE] (OE accounts), [4689]" at bounding box center [353, 198] width 224 height 45
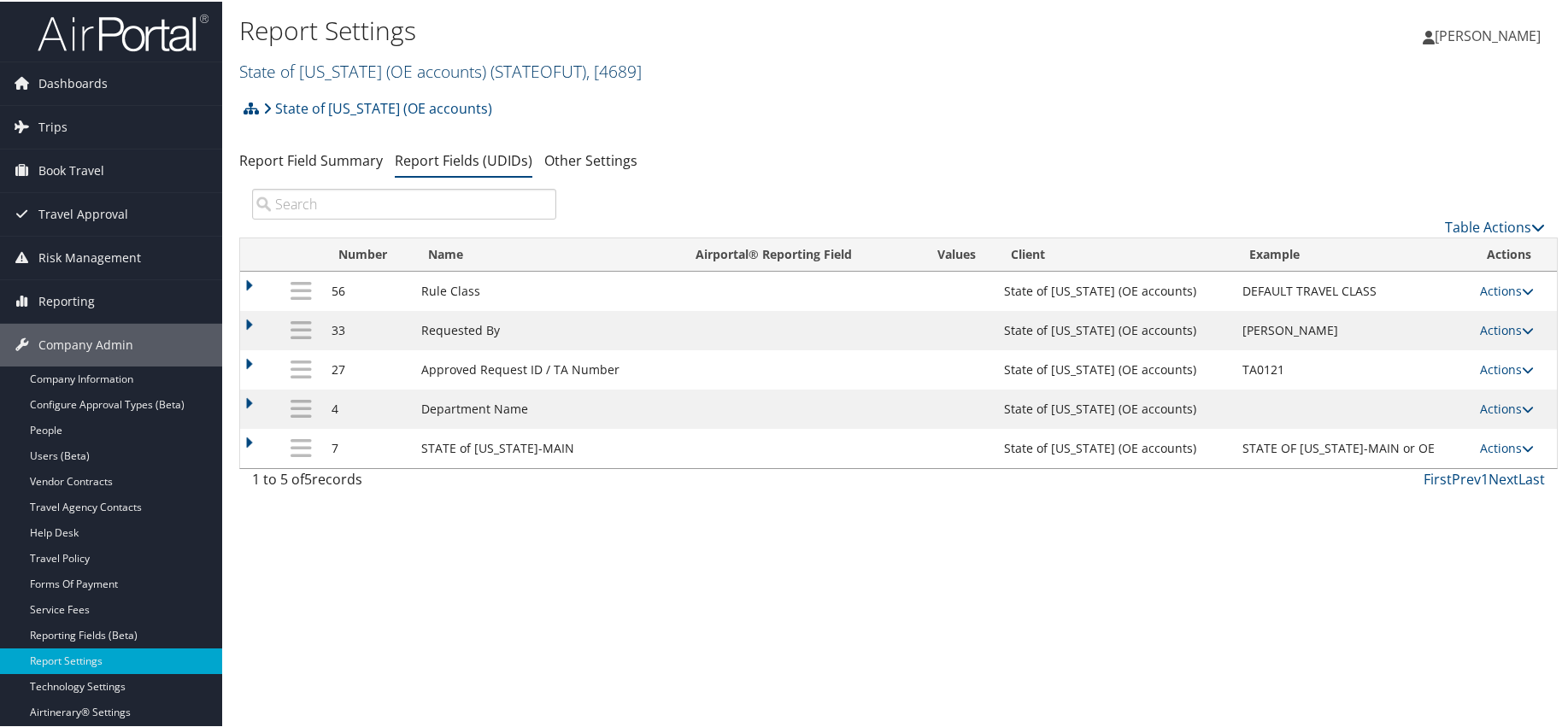
click at [289, 68] on link "State of Utah (OE accounts) ( STATEOFUT ) , [ 4689 ]" at bounding box center [441, 69] width 402 height 23
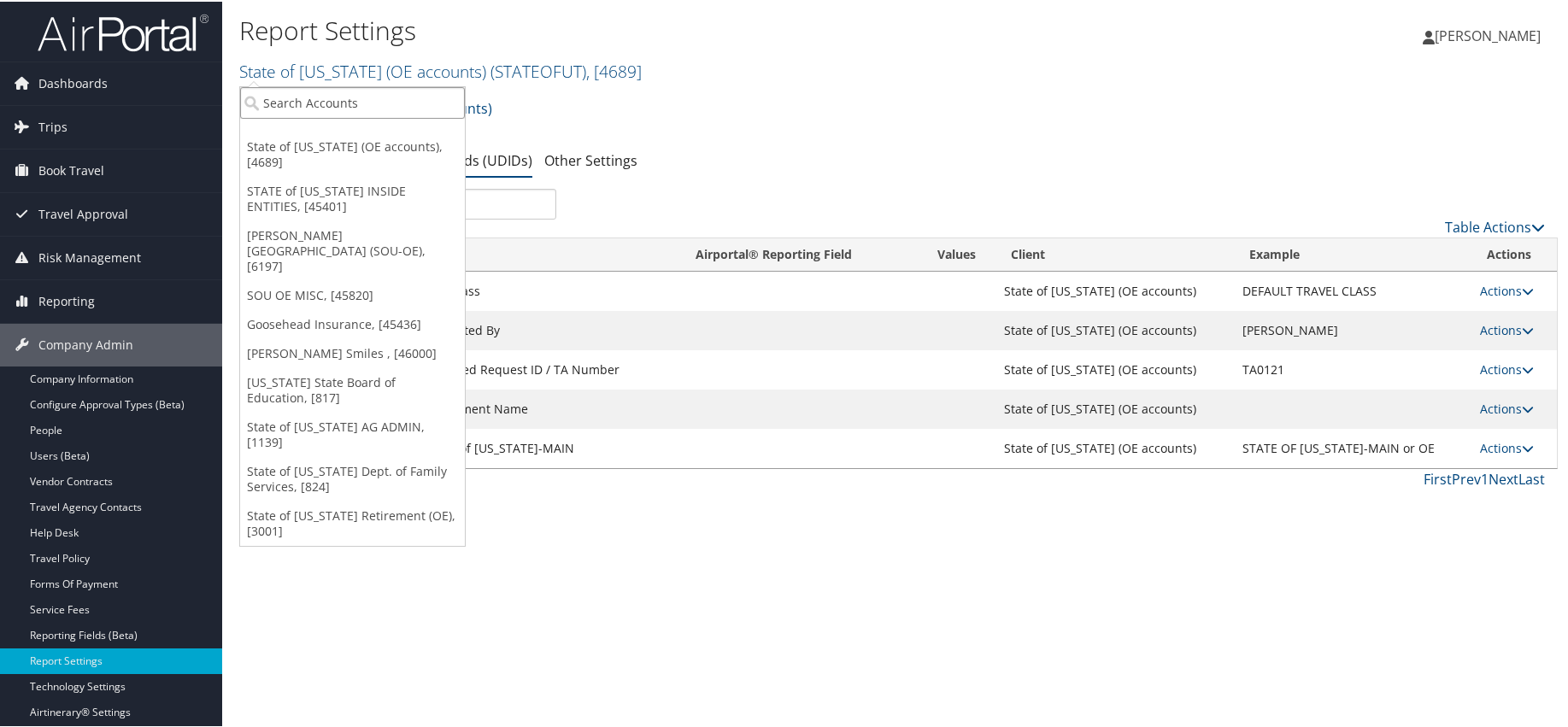
click at [341, 102] on input "search" at bounding box center [353, 101] width 224 height 31
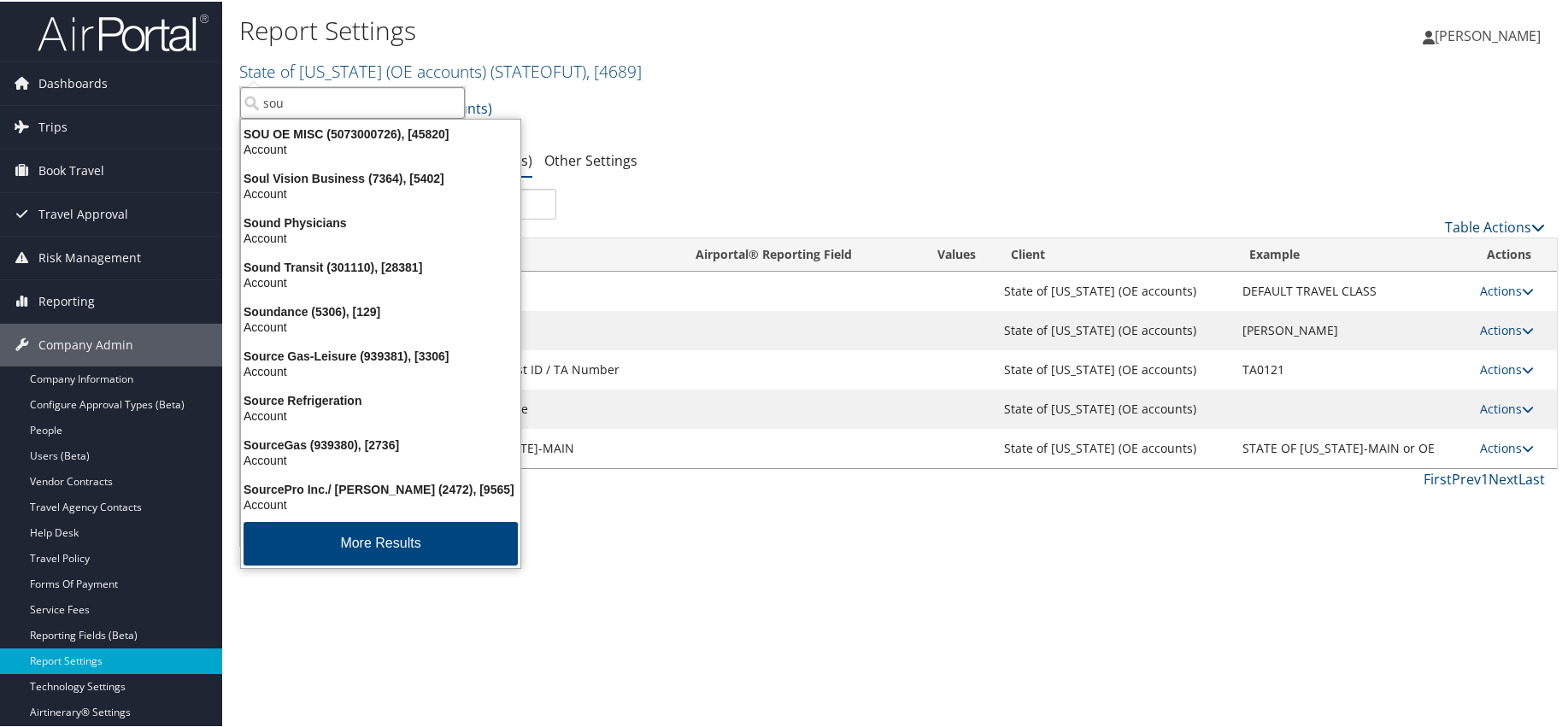
type input "sou o"
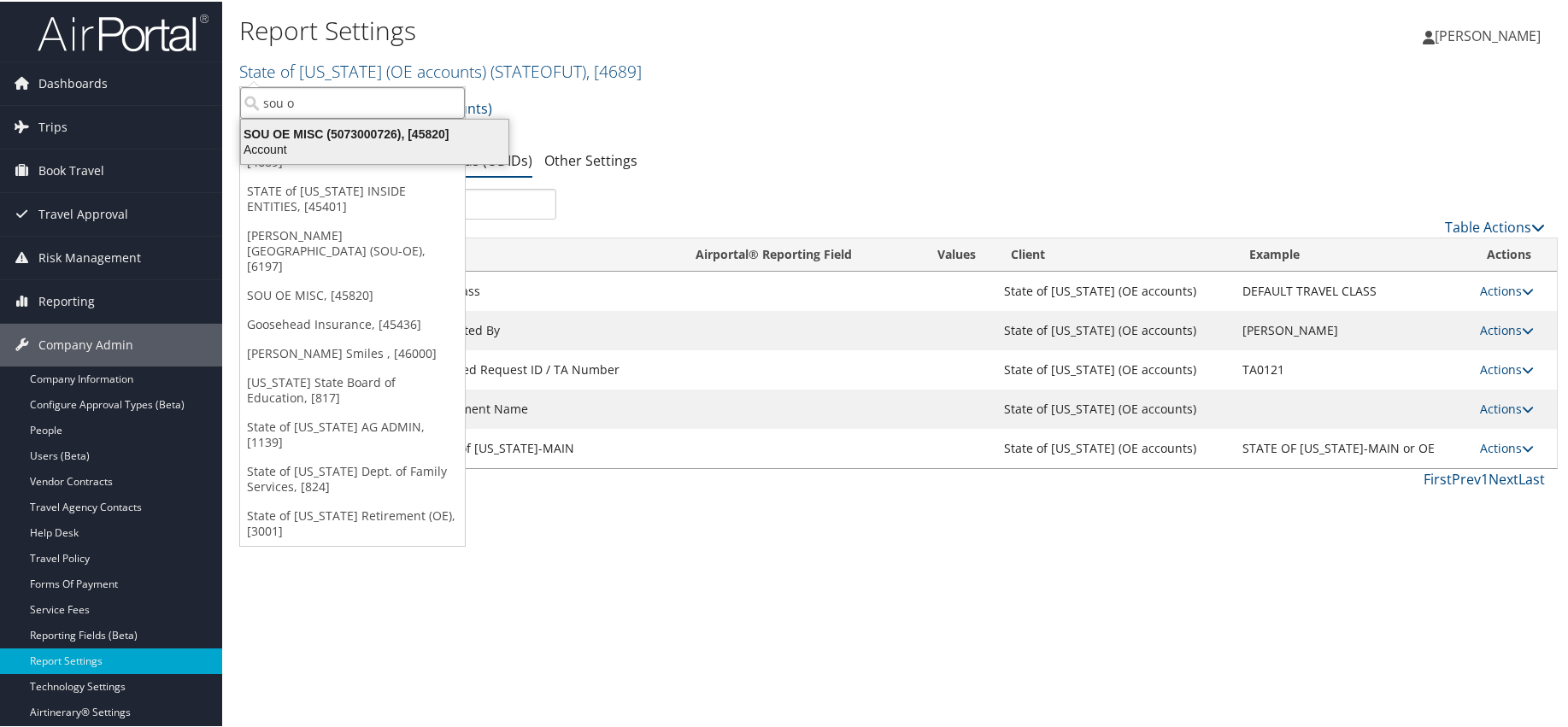
click at [319, 133] on div "SOU OE MISC (5073000726), [45820]" at bounding box center [374, 132] width 288 height 15
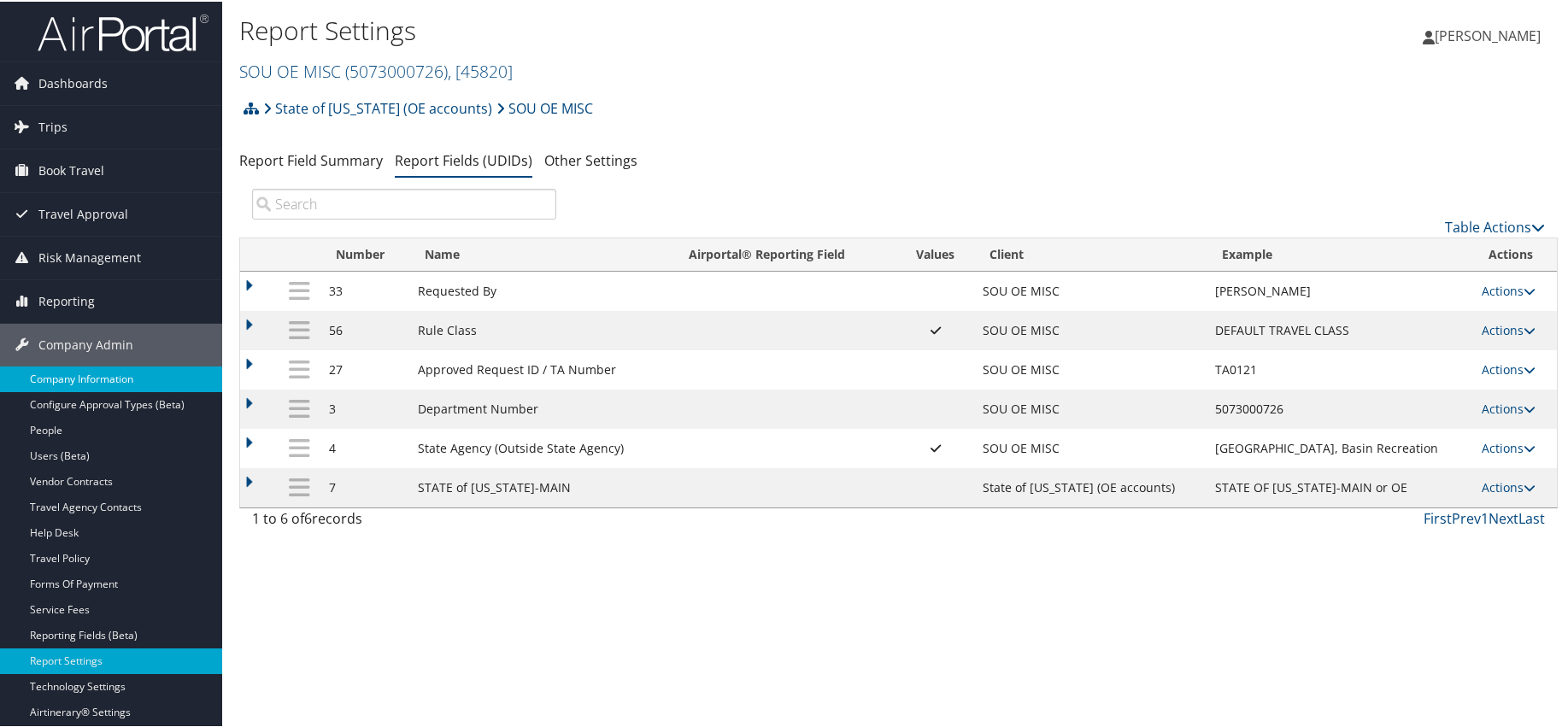
click at [69, 376] on link "Company Information" at bounding box center [110, 378] width 222 height 26
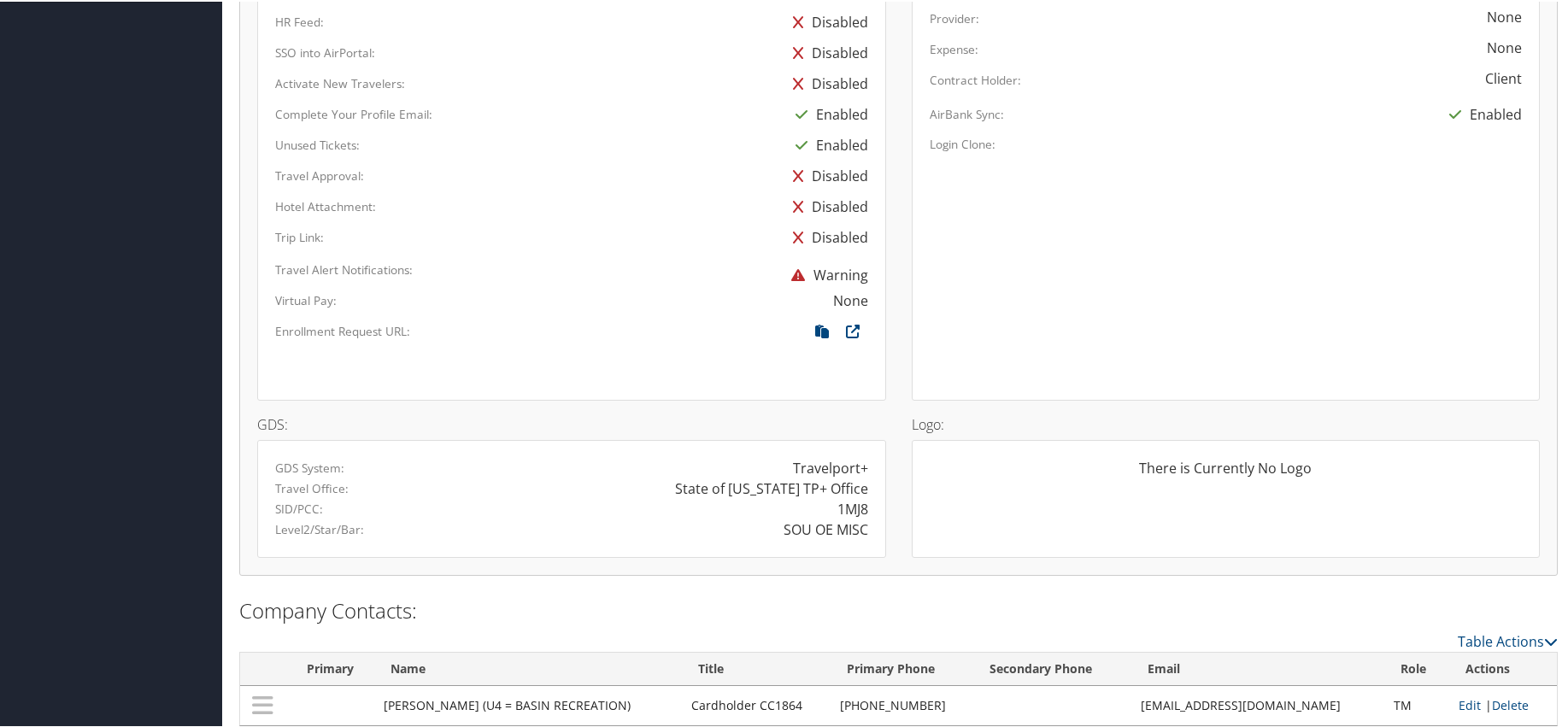
scroll to position [900, 0]
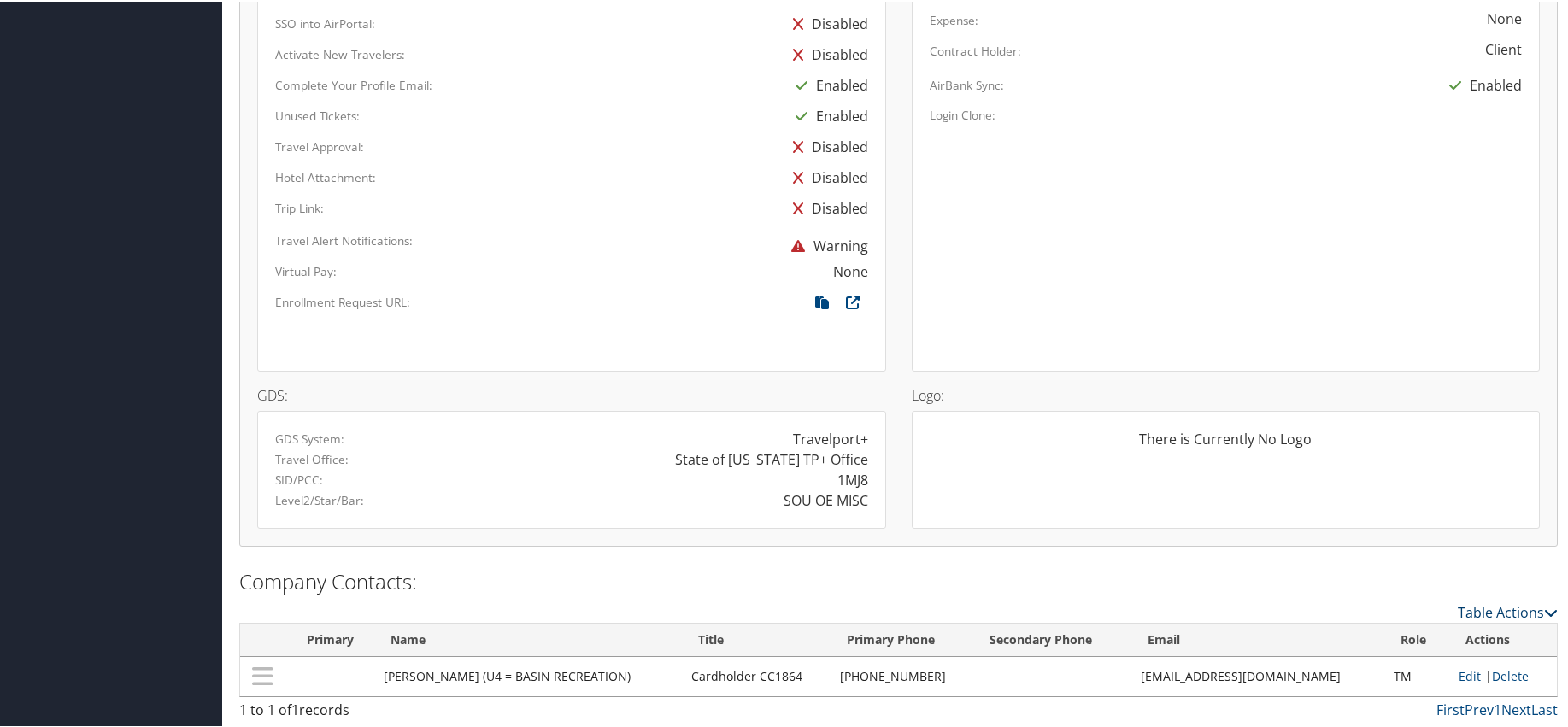
click at [1462, 607] on link "Table Actions" at bounding box center [1507, 610] width 100 height 19
click at [1377, 635] on link "New Contact" at bounding box center [1437, 637] width 224 height 29
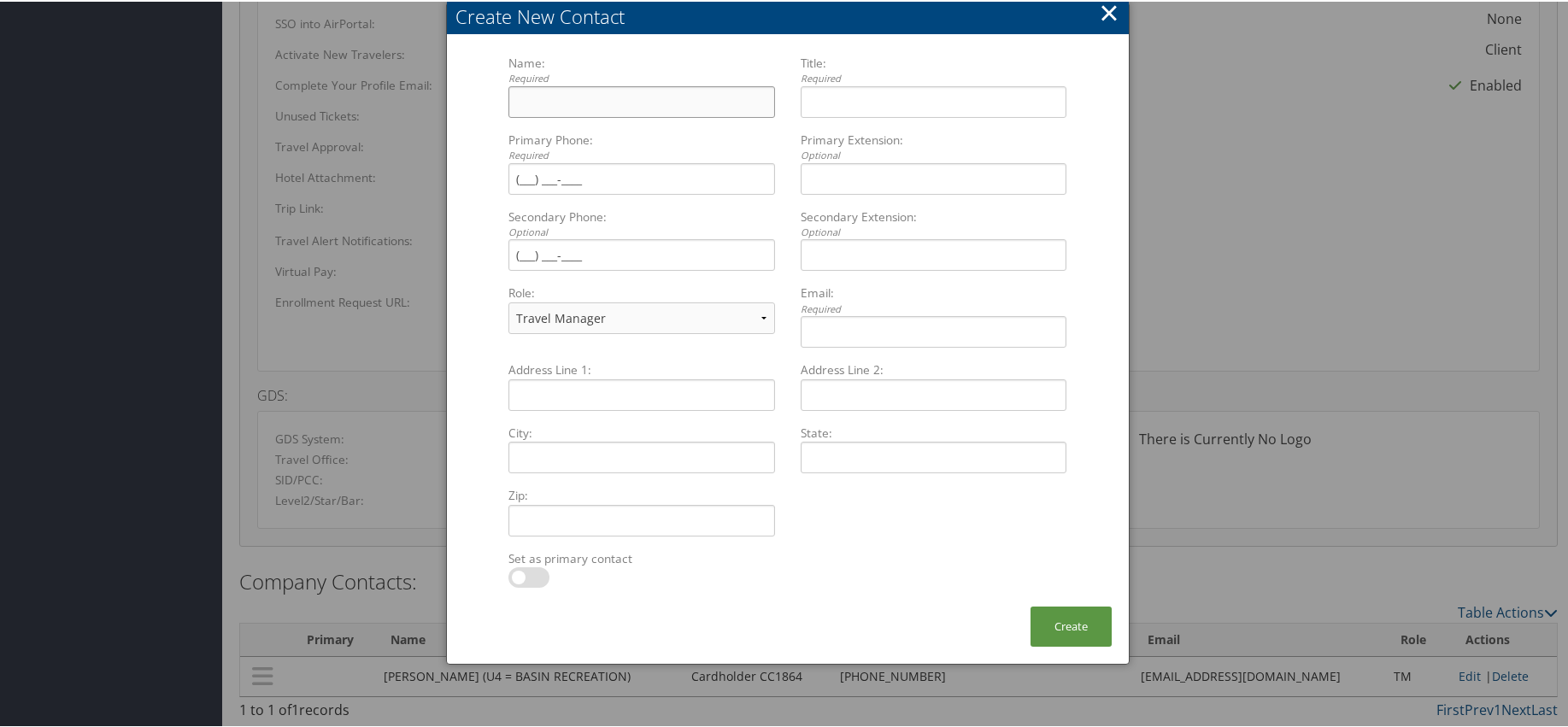
click at [560, 99] on input "Name: Required Multiple values The selected items contain different values for …" at bounding box center [641, 100] width 265 height 31
type input "UDID 4 must be updated when new div"
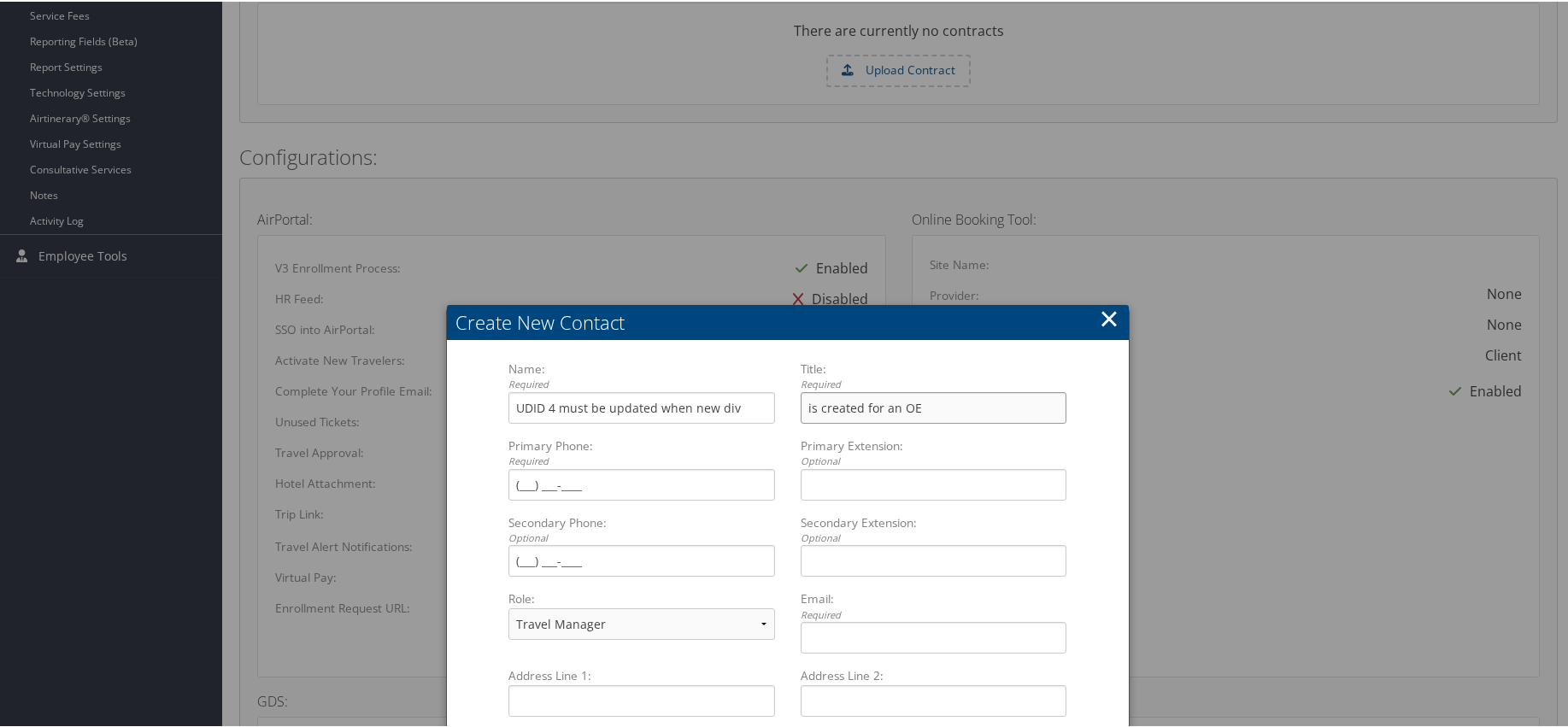
scroll to position [559, 0]
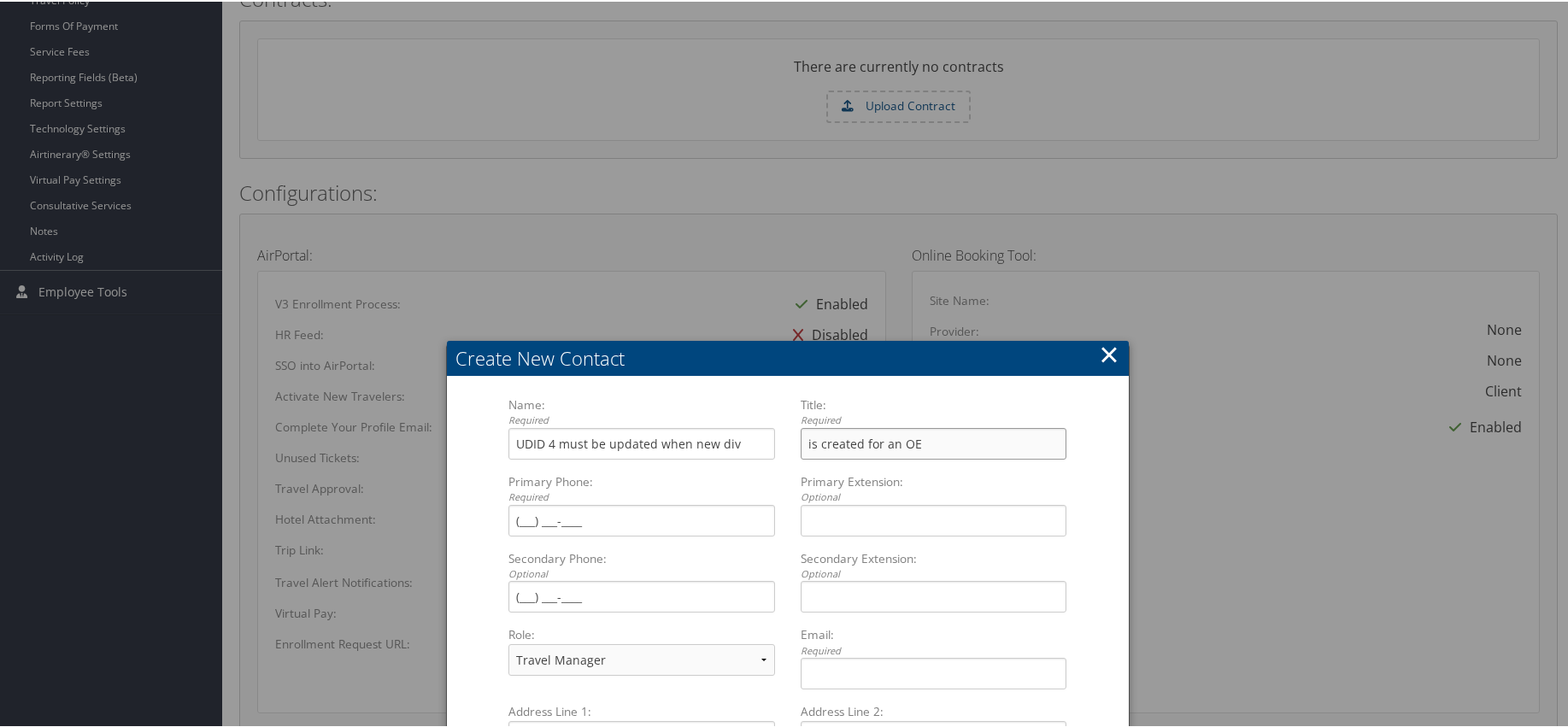
type input "is created for an OE"
click at [1109, 350] on button "×" at bounding box center [1109, 353] width 20 height 34
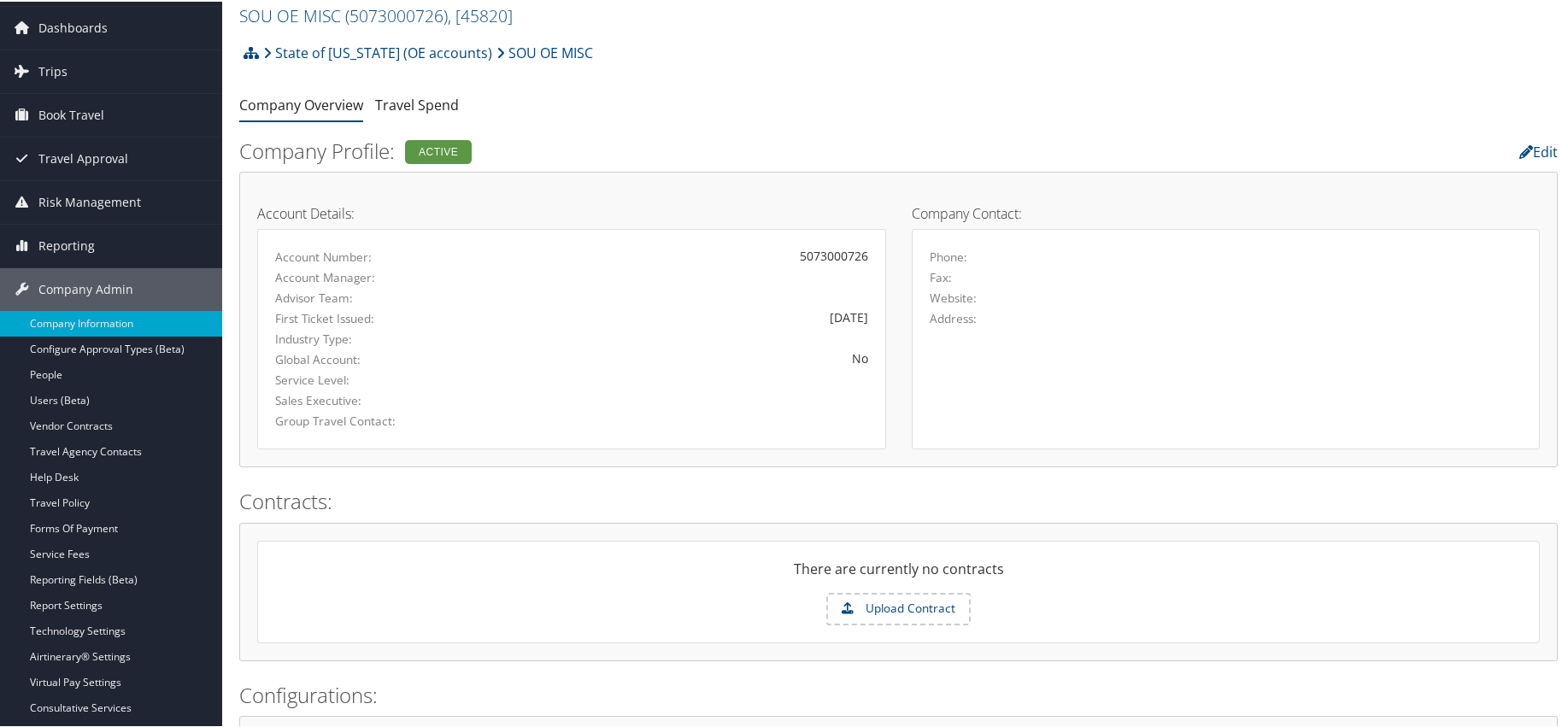
scroll to position [0, 0]
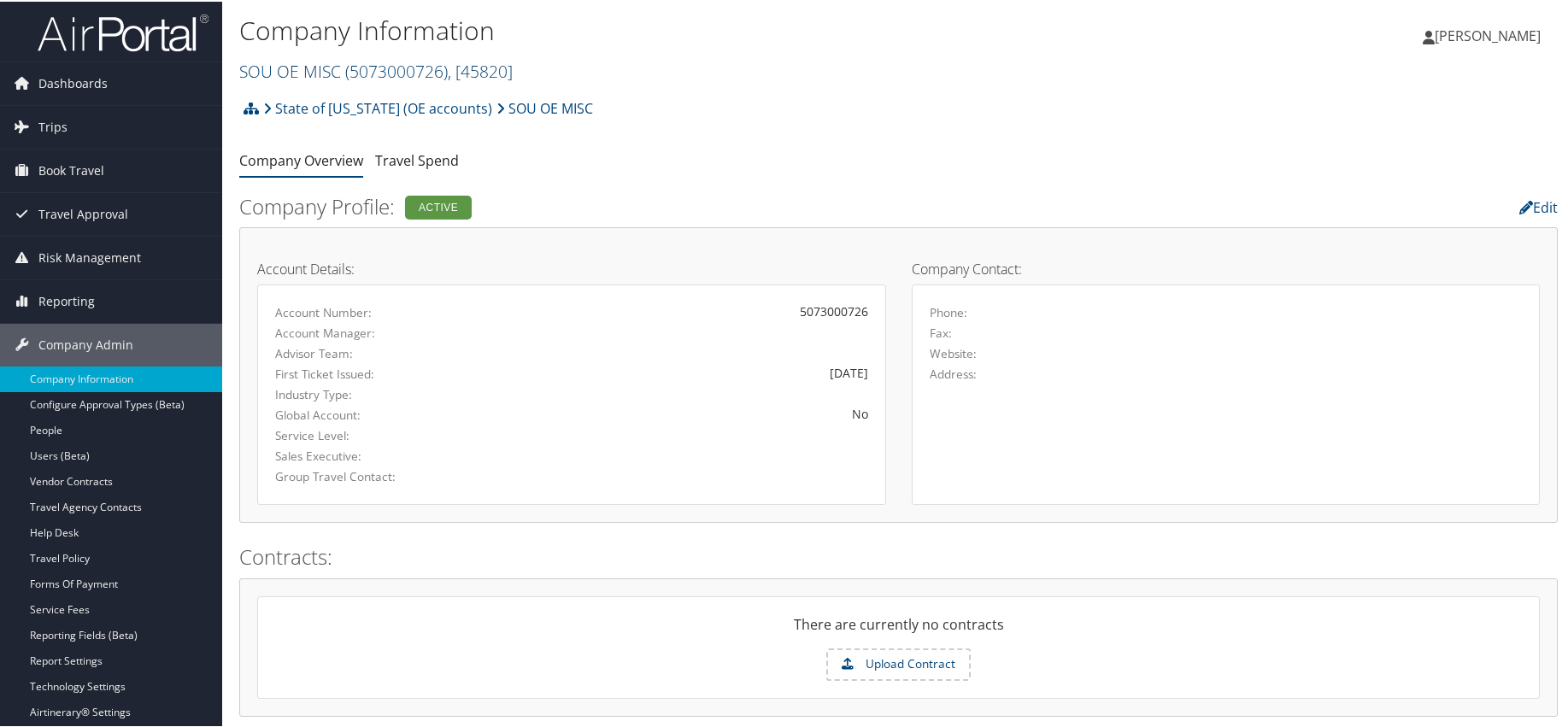
click at [285, 65] on link "SOU OE MISC ( 5073000726 ) , [ 45820 ]" at bounding box center [376, 69] width 273 height 23
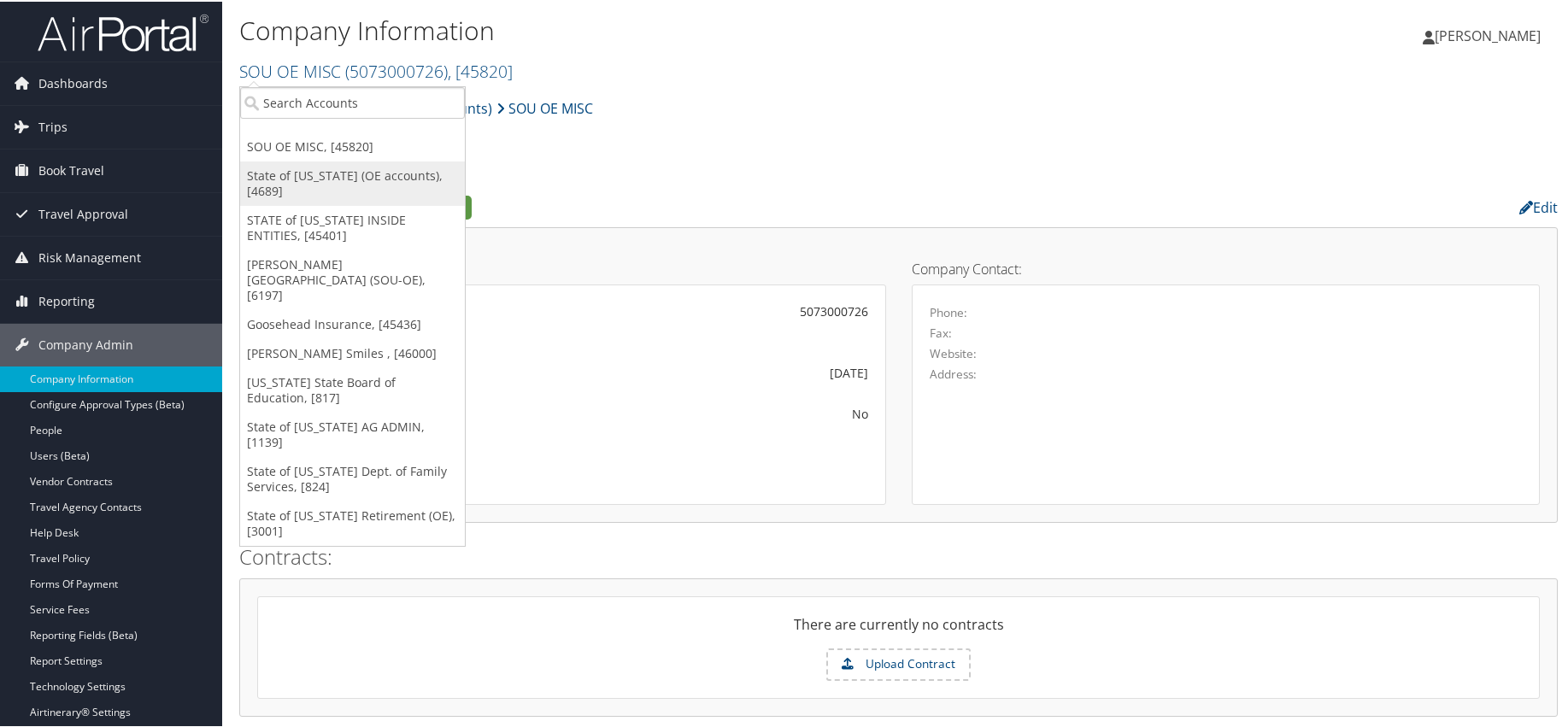
click at [302, 172] on link "State of [US_STATE] (OE accounts), [4689]" at bounding box center [353, 182] width 224 height 45
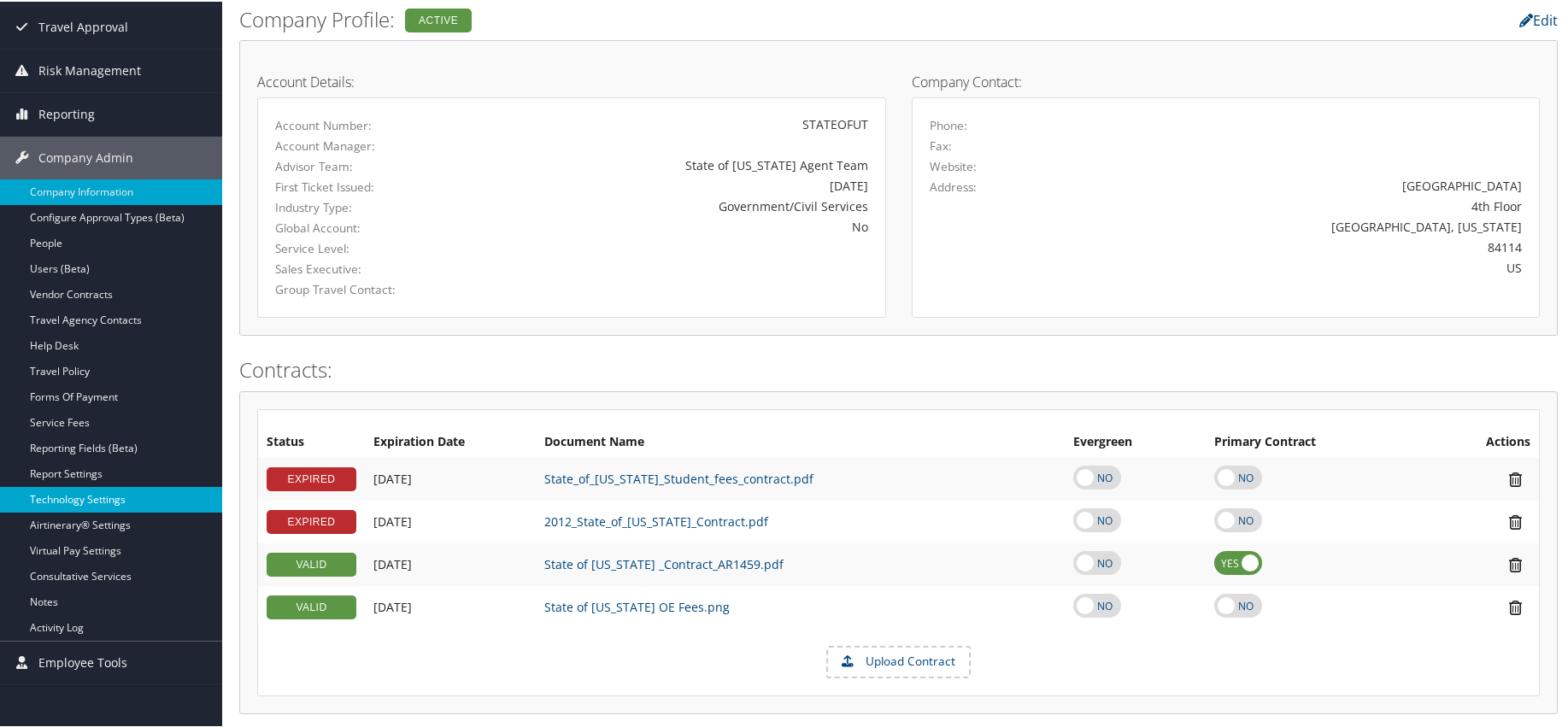
scroll to position [257, 0]
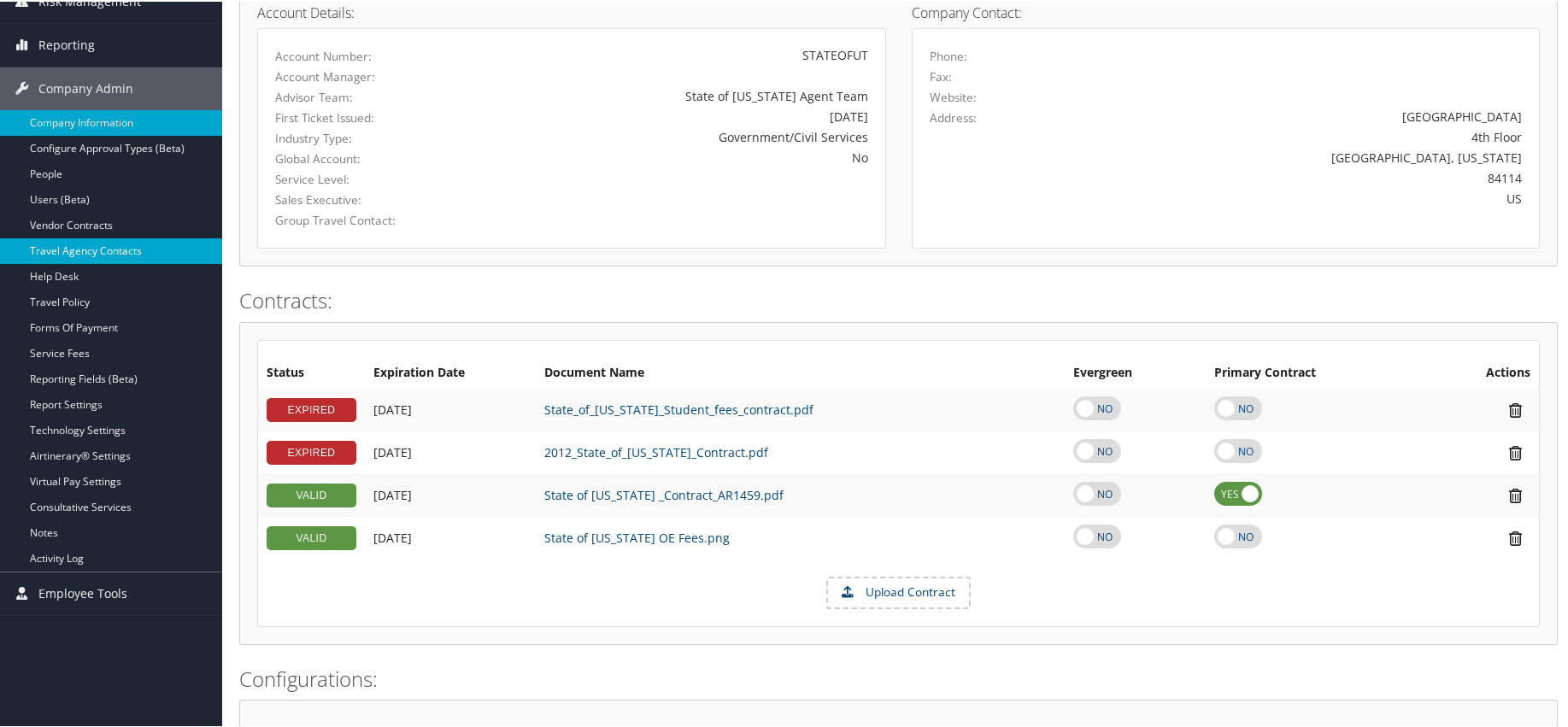
click at [77, 253] on link "Travel Agency Contacts" at bounding box center [110, 249] width 222 height 26
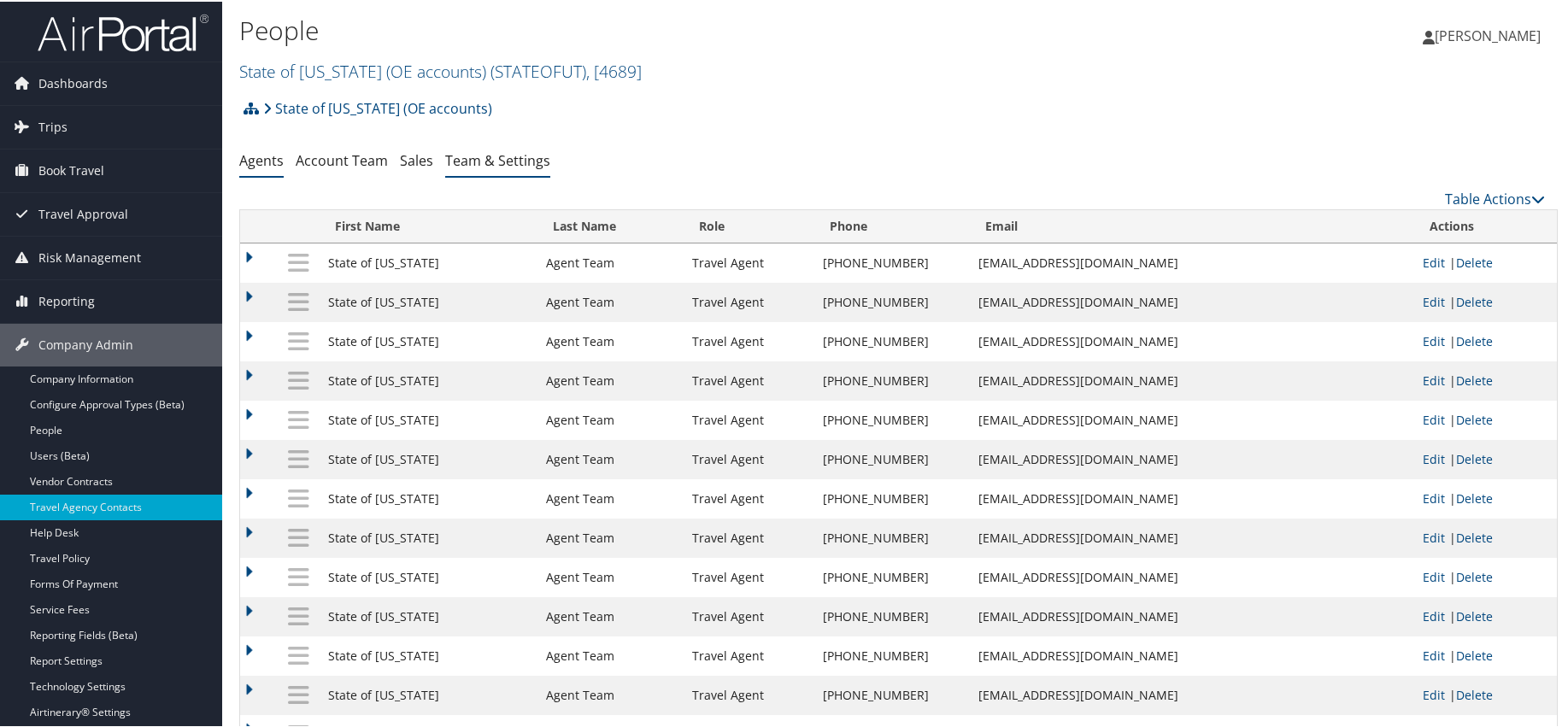
click at [521, 156] on link "Team & Settings" at bounding box center [498, 159] width 105 height 19
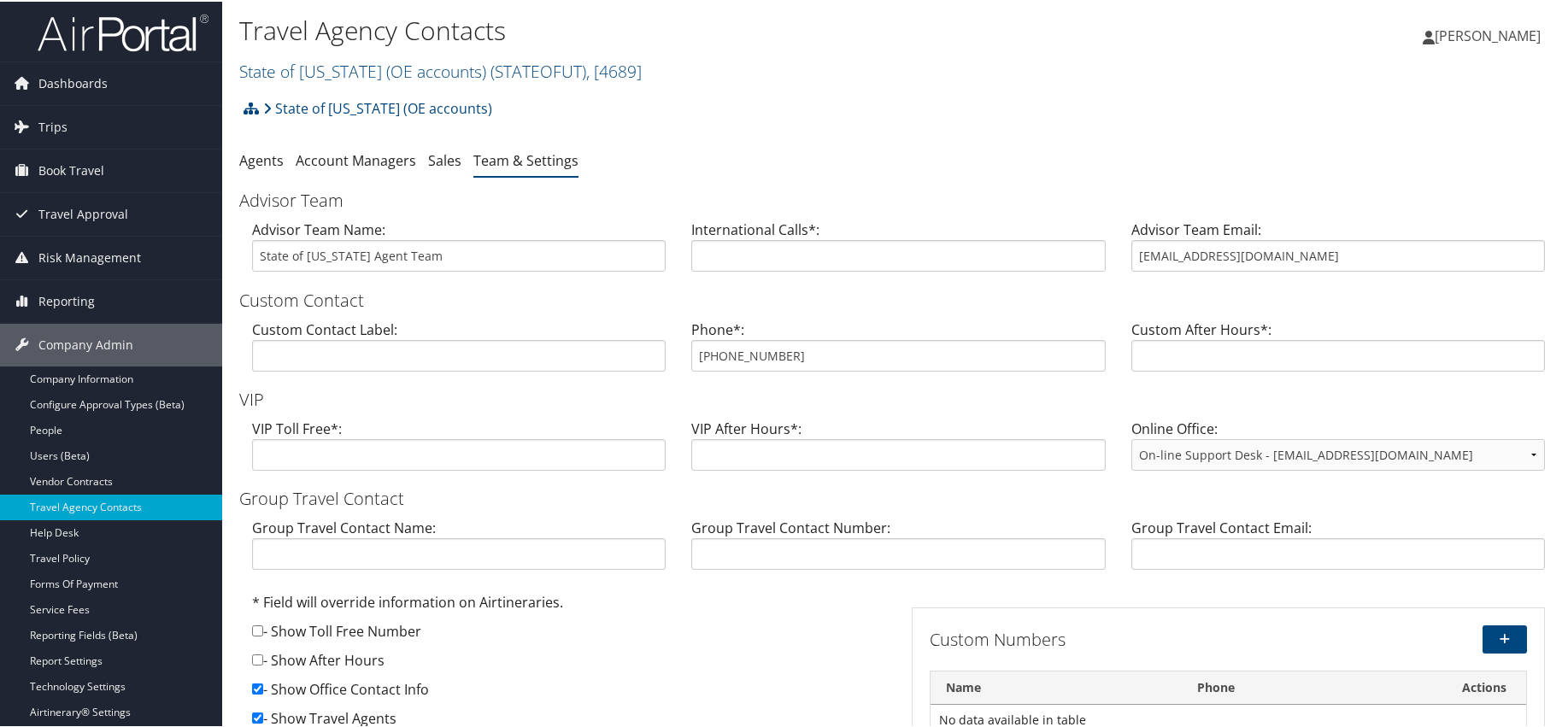
click at [1116, 149] on ul "Agents Account Managers Sales Team & Settings" at bounding box center [898, 159] width 1318 height 31
click at [310, 66] on link "State of [US_STATE] (OE accounts) ( STATEOFUT ) , [ 4689 ]" at bounding box center [441, 69] width 402 height 23
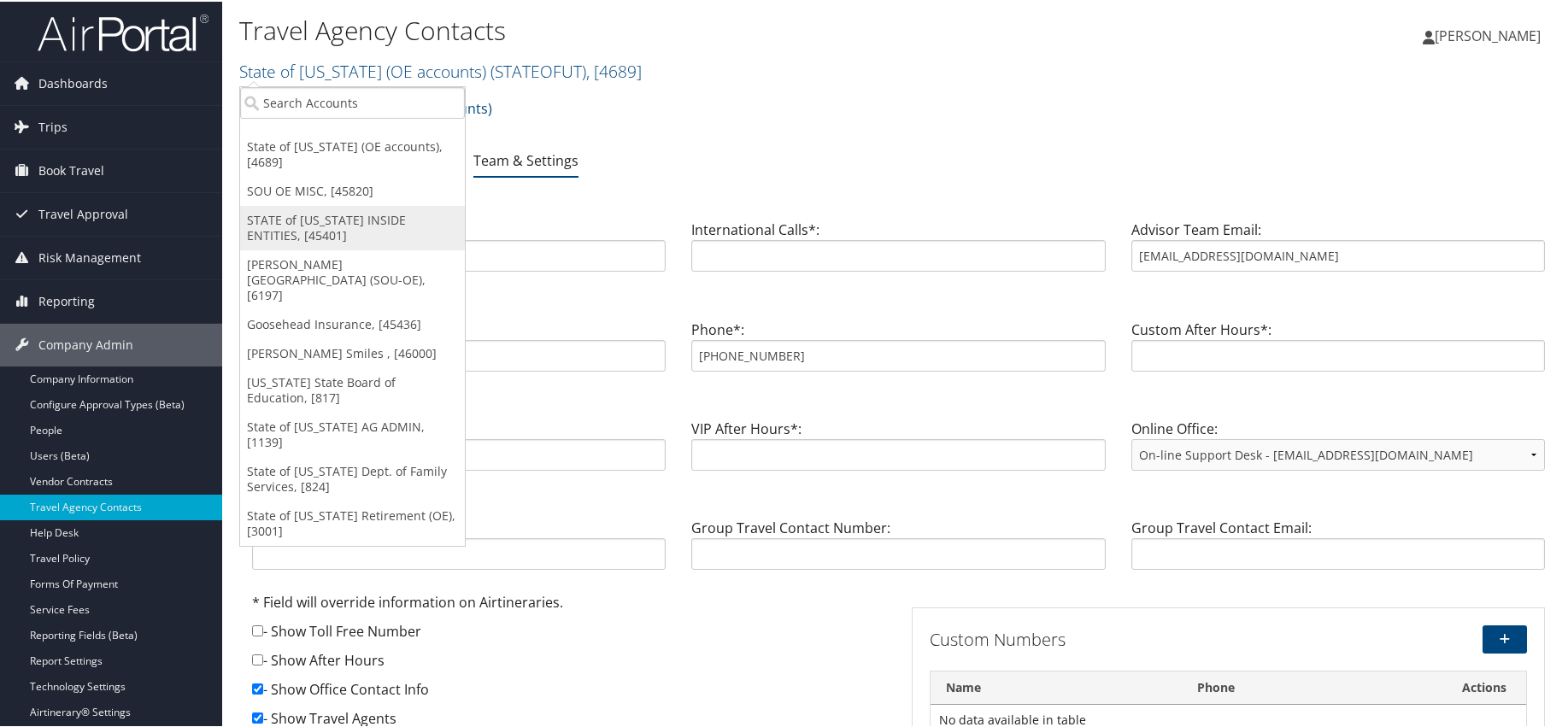
click at [327, 207] on link "STATE of [US_STATE] INSIDE ENTITIES, [45401]" at bounding box center [353, 226] width 224 height 45
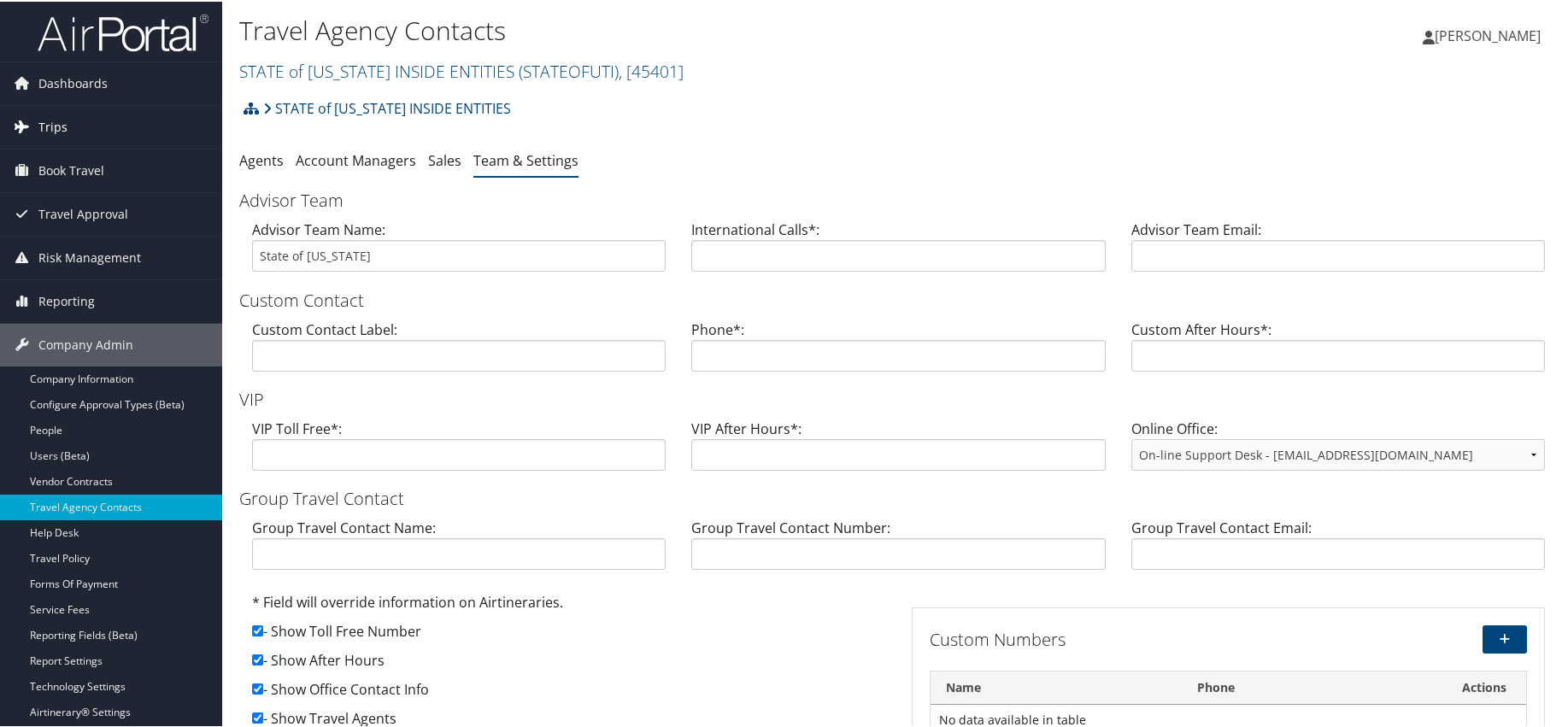
click at [49, 116] on span "Trips" at bounding box center [53, 126] width 29 height 43
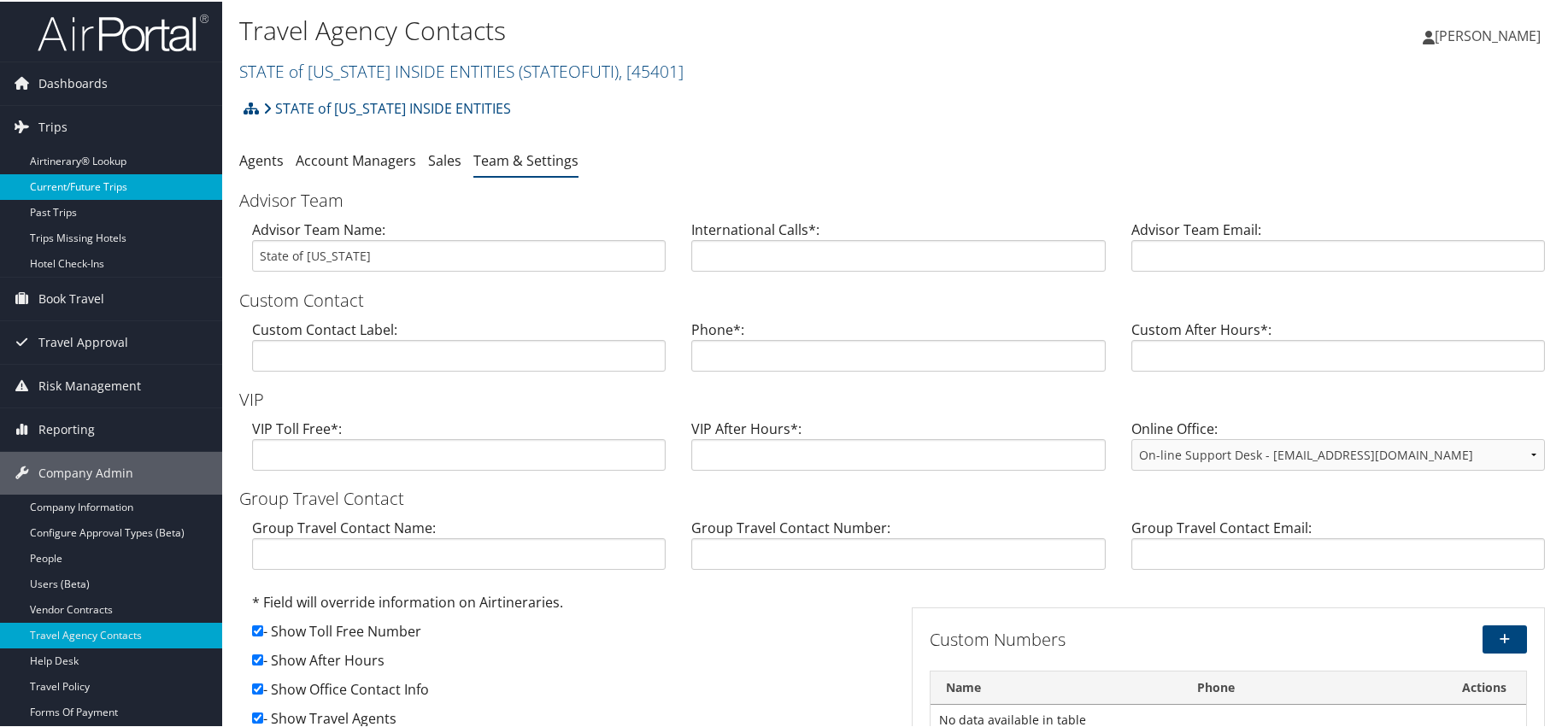
click at [61, 177] on link "Current/Future Trips" at bounding box center [110, 185] width 222 height 26
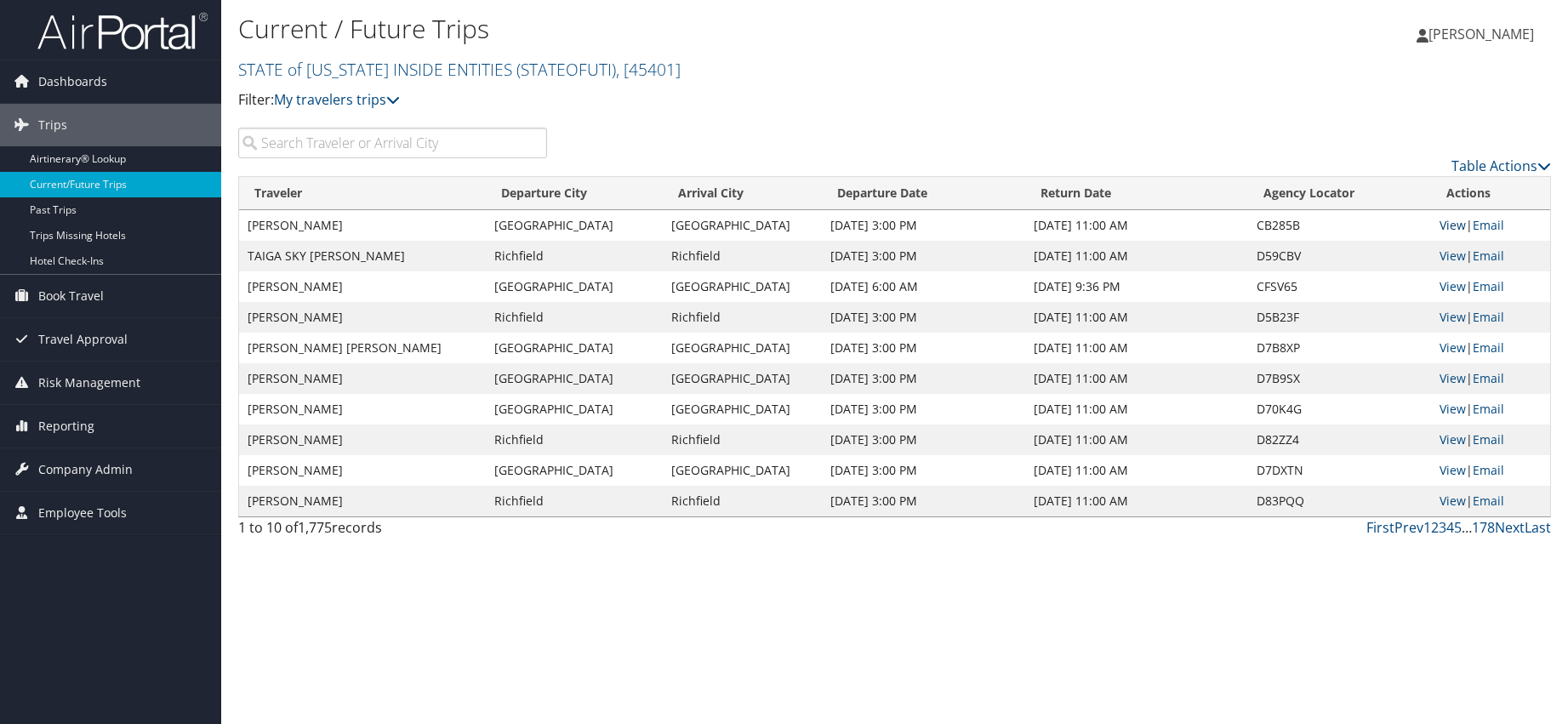
click at [1446, 220] on link "View" at bounding box center [1453, 225] width 27 height 16
click at [407, 72] on link "STATE of [US_STATE] INSIDE ENTITIES ( STATEOFUTI ) , [ 45401 ]" at bounding box center [459, 69] width 443 height 23
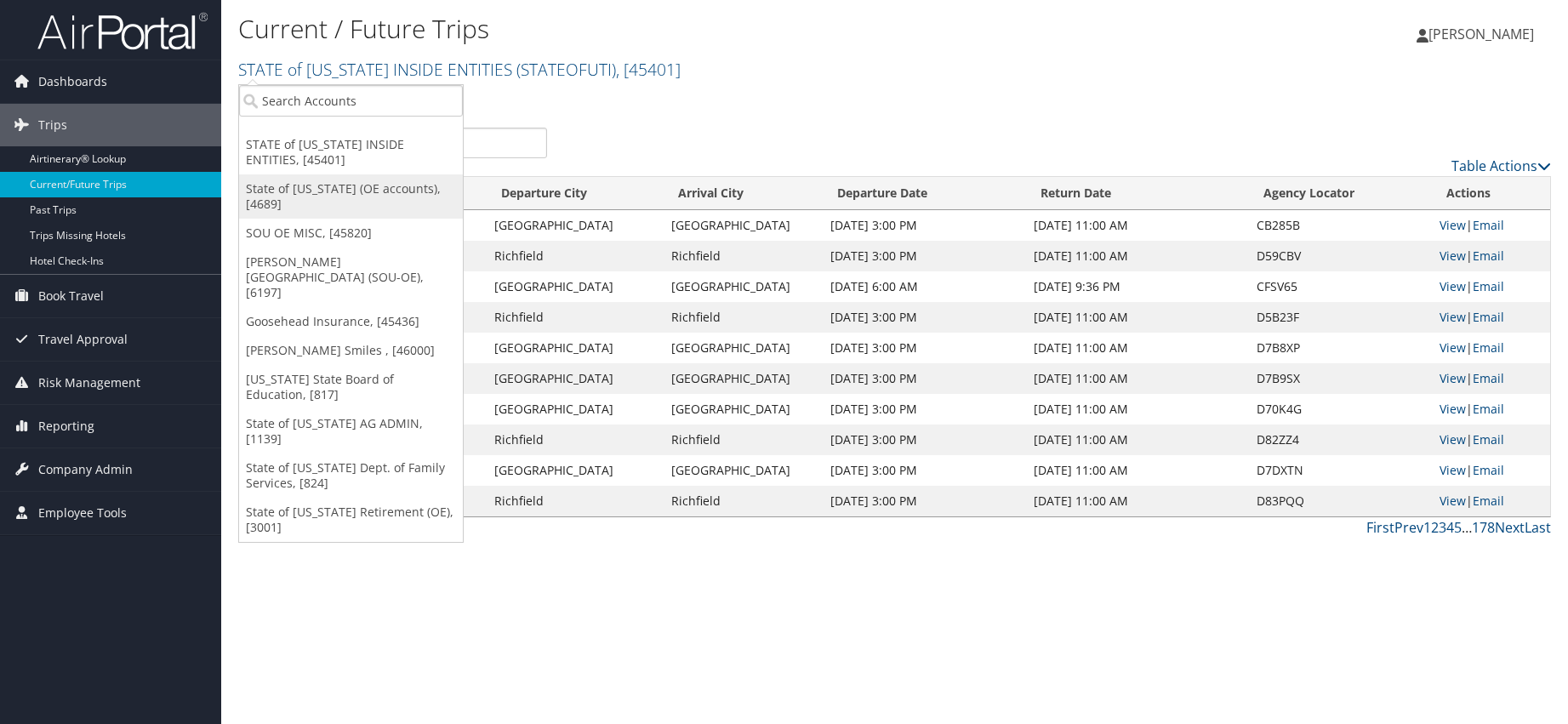
click at [291, 188] on link "State of Utah (OE accounts), [4689]" at bounding box center [351, 197] width 223 height 44
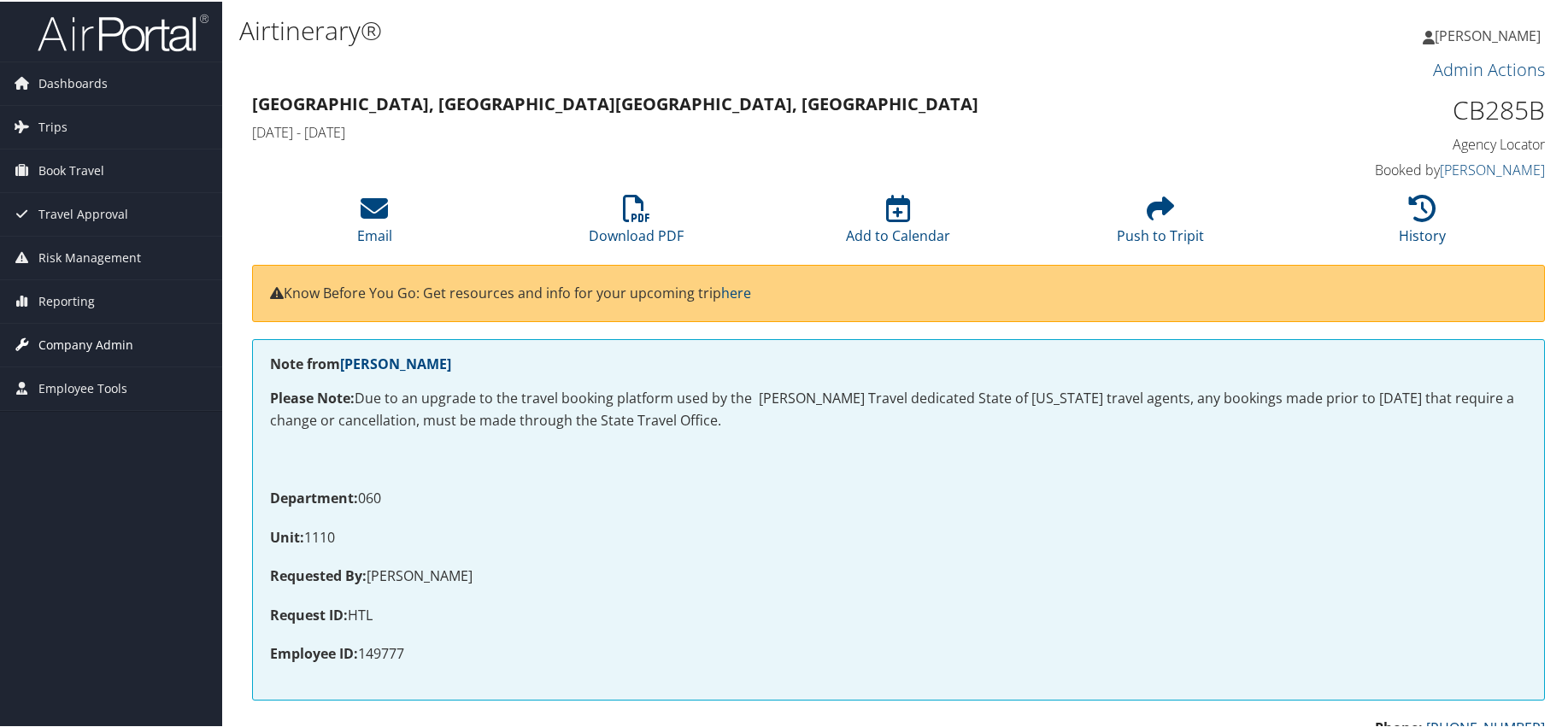
click at [114, 344] on span "Company Admin" at bounding box center [85, 344] width 94 height 43
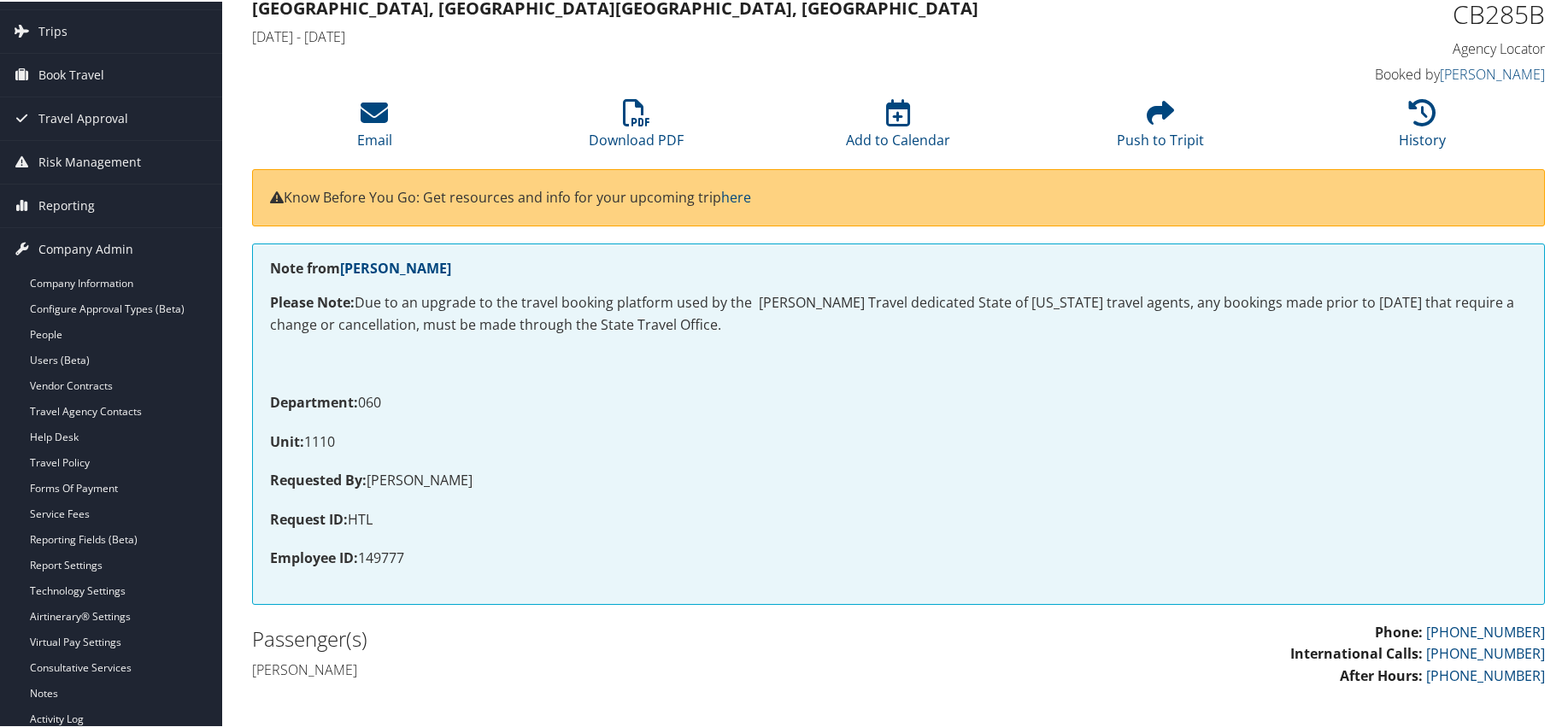
scroll to position [257, 0]
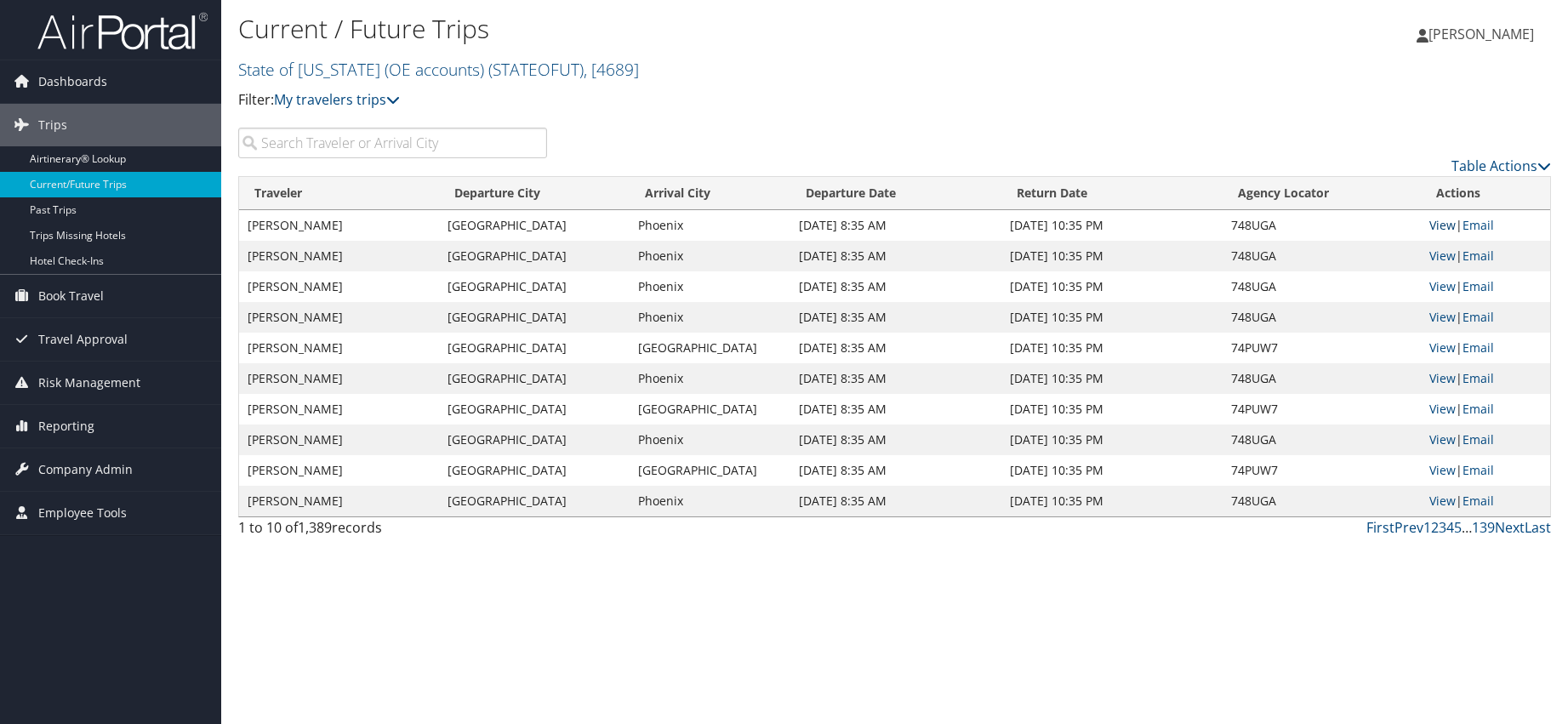
click at [1445, 226] on link "View" at bounding box center [1443, 225] width 27 height 16
click at [1438, 476] on link "View" at bounding box center [1443, 470] width 27 height 16
click at [1510, 526] on link "Next" at bounding box center [1510, 527] width 30 height 19
click at [1503, 533] on link "Next" at bounding box center [1510, 527] width 30 height 19
click at [1510, 528] on link "Next" at bounding box center [1510, 527] width 30 height 19
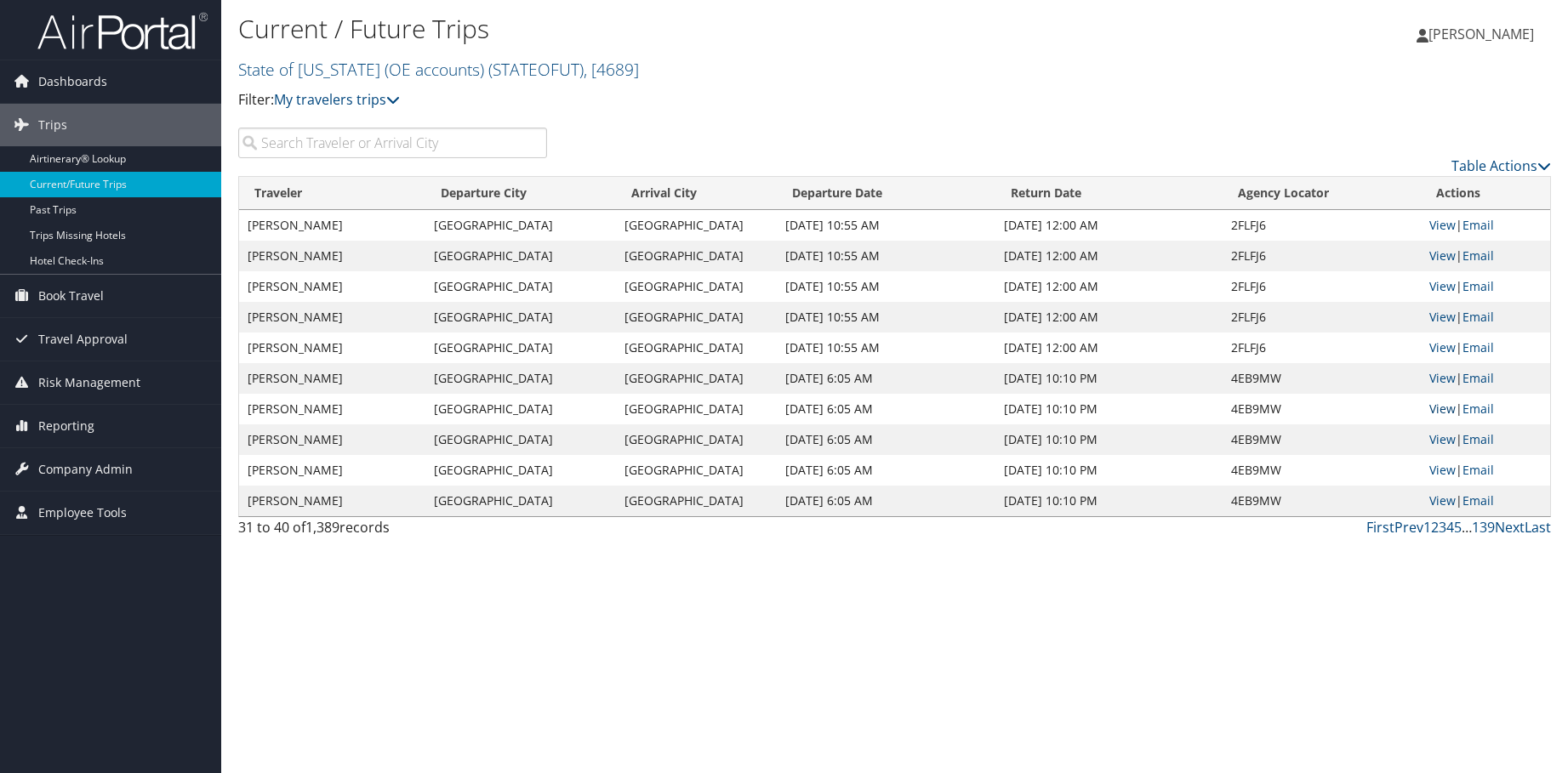
click at [1435, 406] on link "View" at bounding box center [1443, 409] width 27 height 16
